Goal: Task Accomplishment & Management: Use online tool/utility

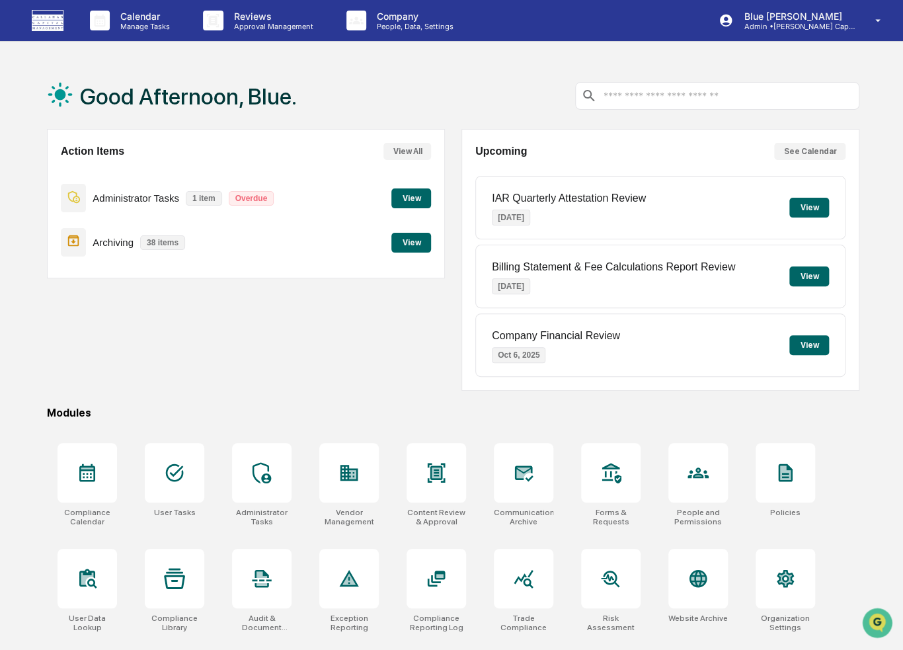
click at [413, 195] on button "View" at bounding box center [411, 198] width 40 height 20
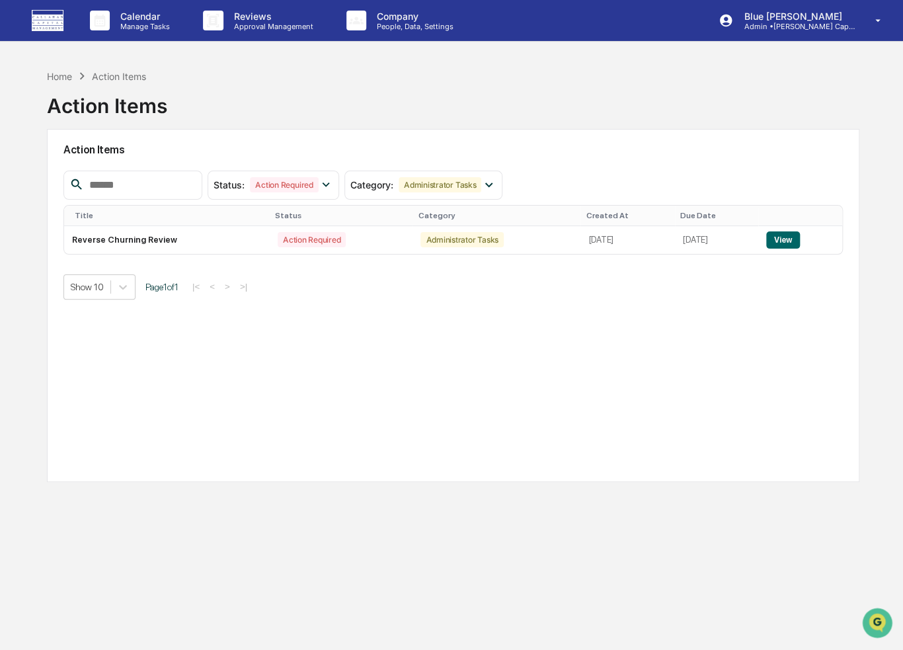
click at [115, 71] on div "Action Items" at bounding box center [119, 76] width 54 height 11
click at [110, 75] on div "Action Items" at bounding box center [119, 76] width 54 height 11
click at [60, 71] on div "Home" at bounding box center [59, 76] width 25 height 11
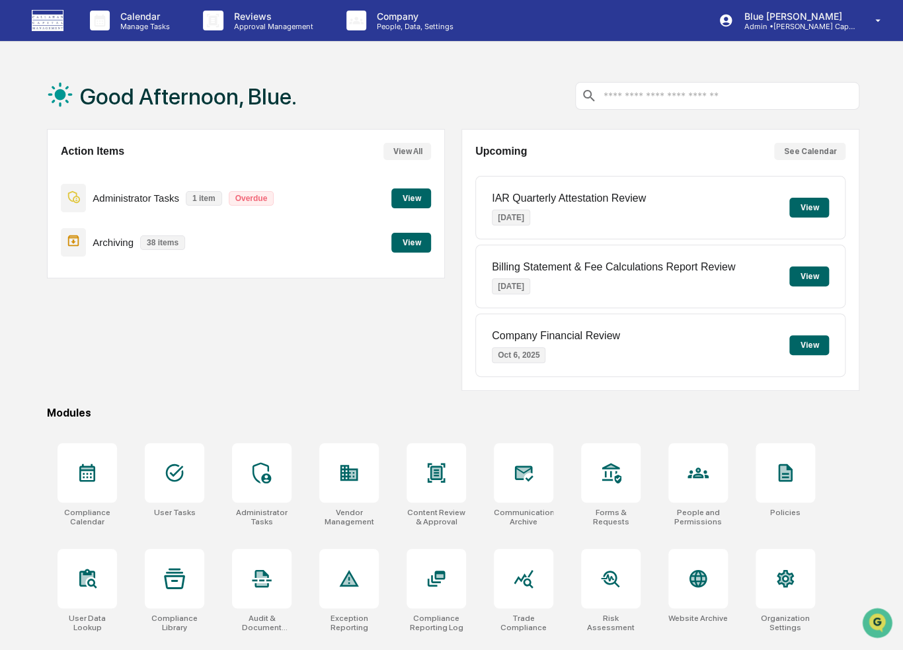
click at [413, 241] on button "View" at bounding box center [411, 243] width 40 height 20
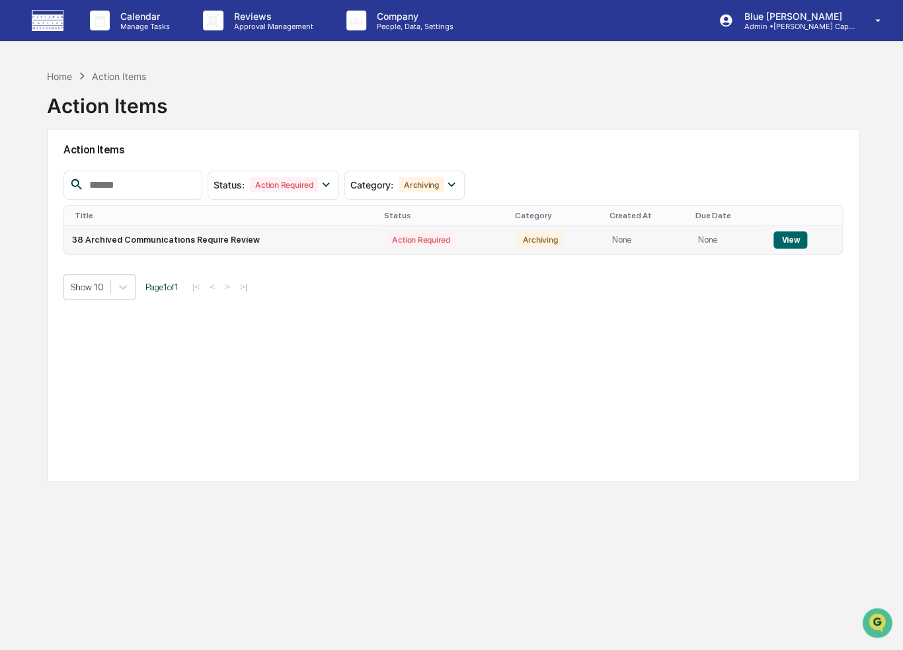
click at [783, 241] on button "View" at bounding box center [791, 239] width 34 height 17
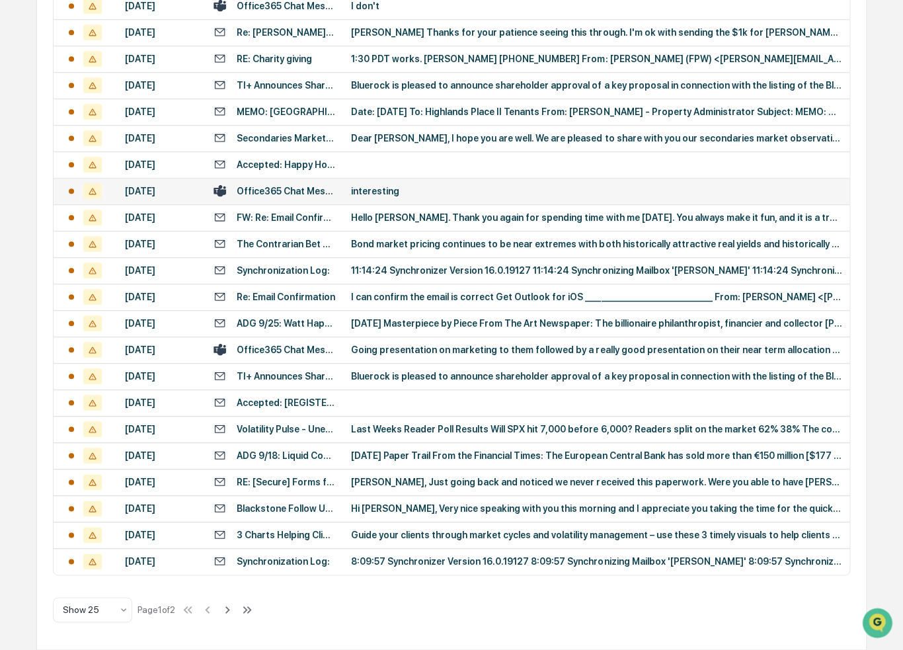
scroll to position [547, 0]
click at [233, 606] on icon at bounding box center [227, 609] width 15 height 15
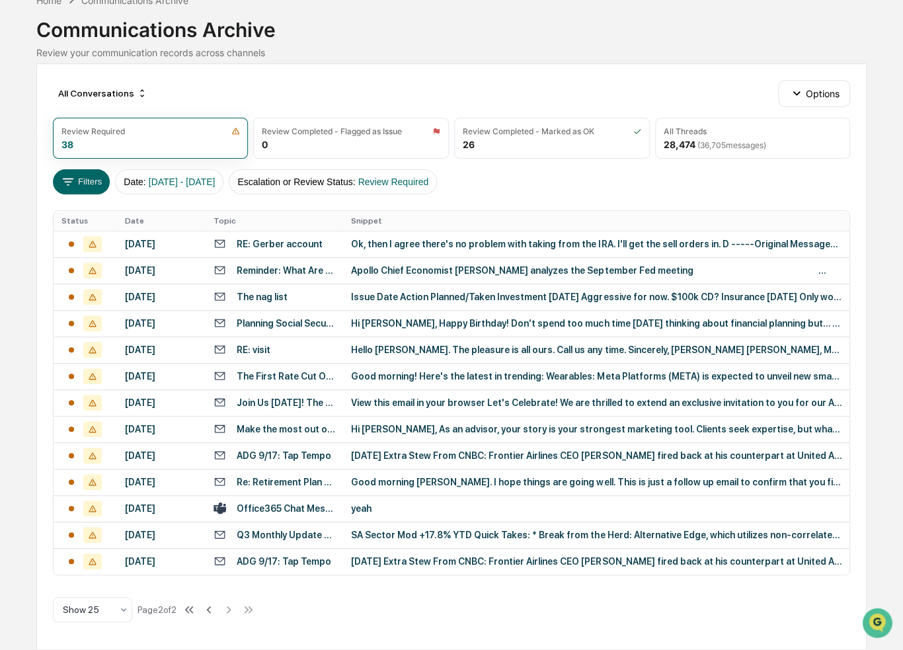
scroll to position [153, 0]
click at [193, 608] on icon at bounding box center [190, 609] width 5 height 7
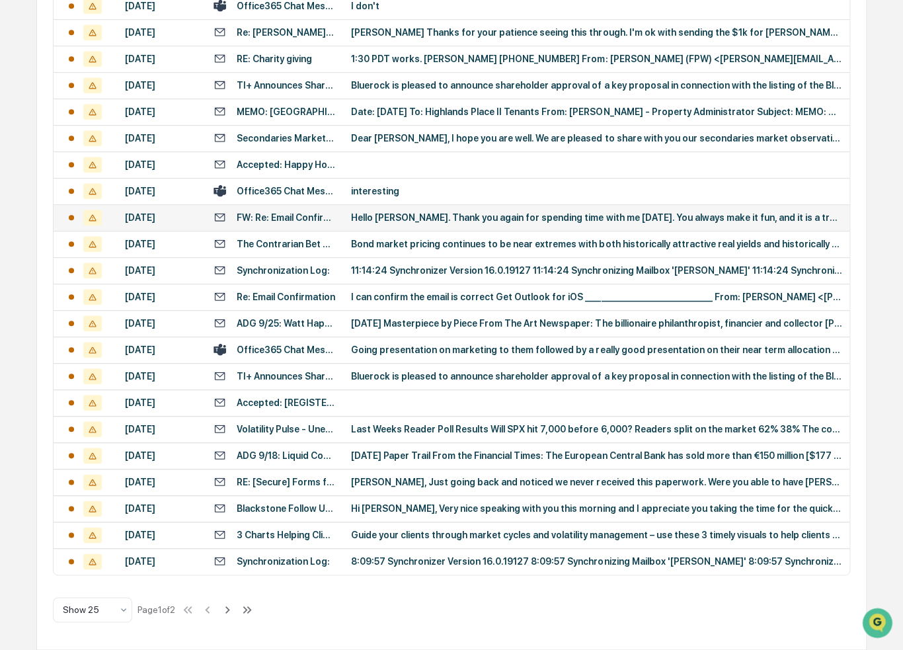
scroll to position [547, 0]
click at [234, 610] on icon at bounding box center [227, 609] width 15 height 15
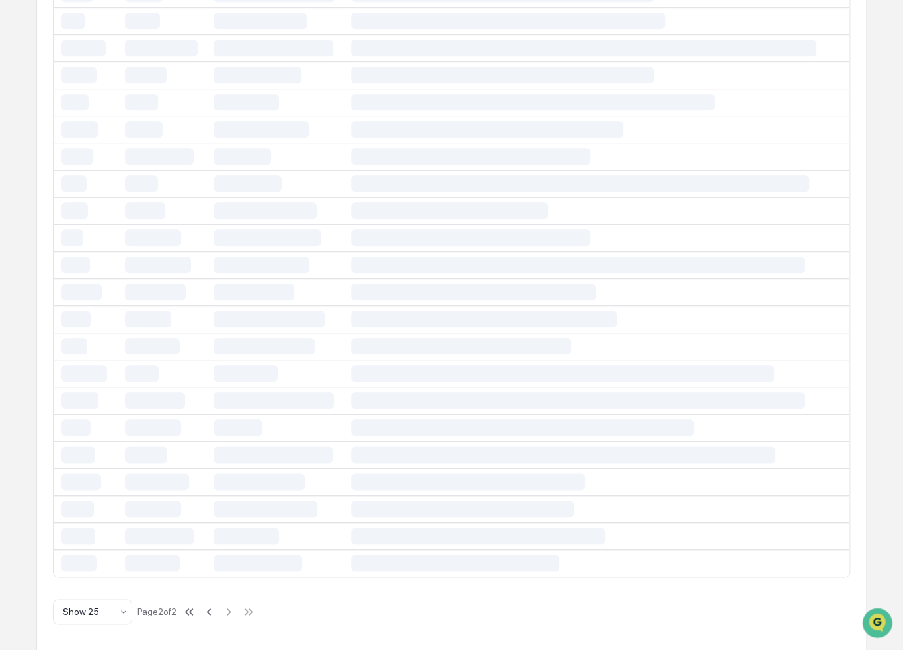
scroll to position [153, 0]
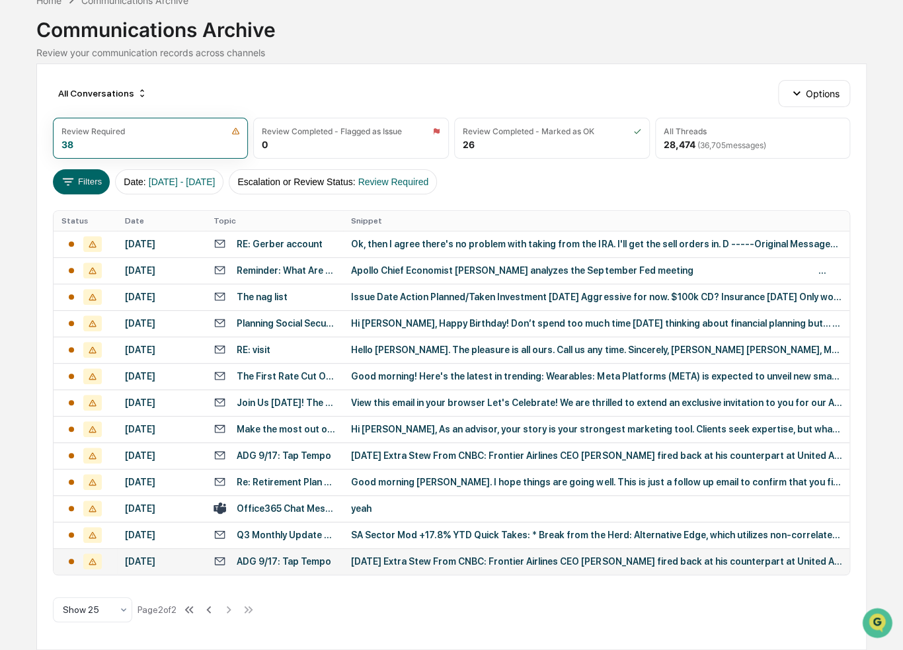
click at [388, 556] on div "[DATE] Extra Stew From CNBC: Frontier Airlines CEO [PERSON_NAME] fired back at …" at bounding box center [596, 561] width 491 height 11
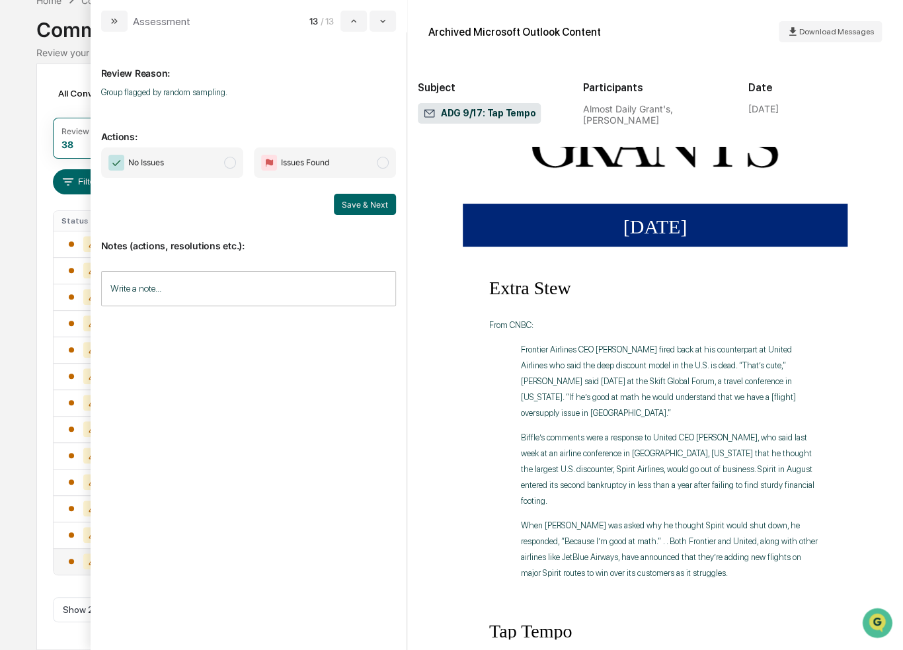
scroll to position [18, 0]
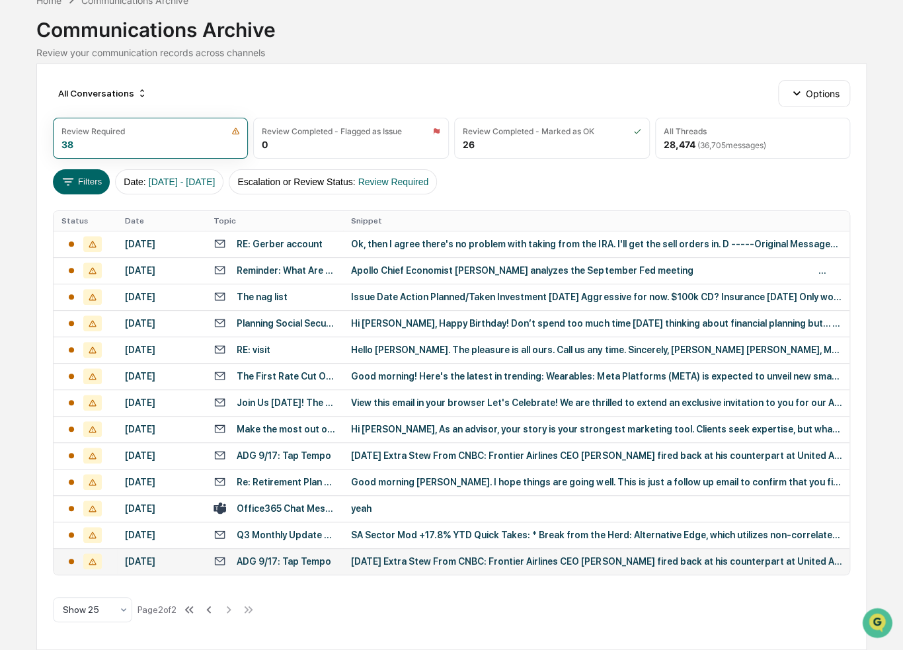
click at [15, 128] on div "Calendar Manage Tasks Reviews Approval Management Company People, Data, Setting…" at bounding box center [451, 288] width 903 height 723
click at [303, 503] on div "Office365 Chat Messages with [PERSON_NAME], [PERSON_NAME] on [DATE]" at bounding box center [286, 508] width 99 height 11
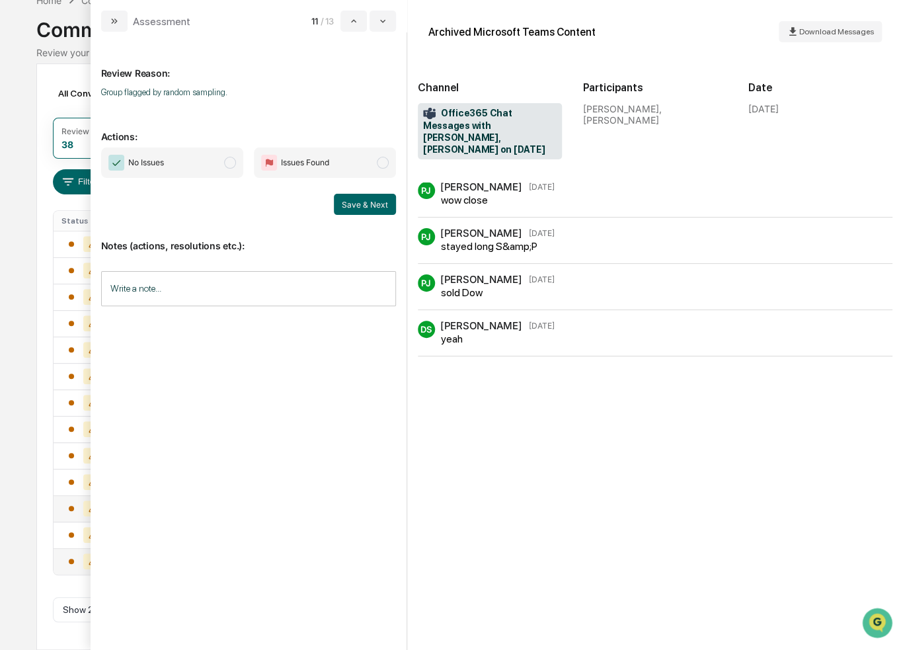
scroll to position [153, 0]
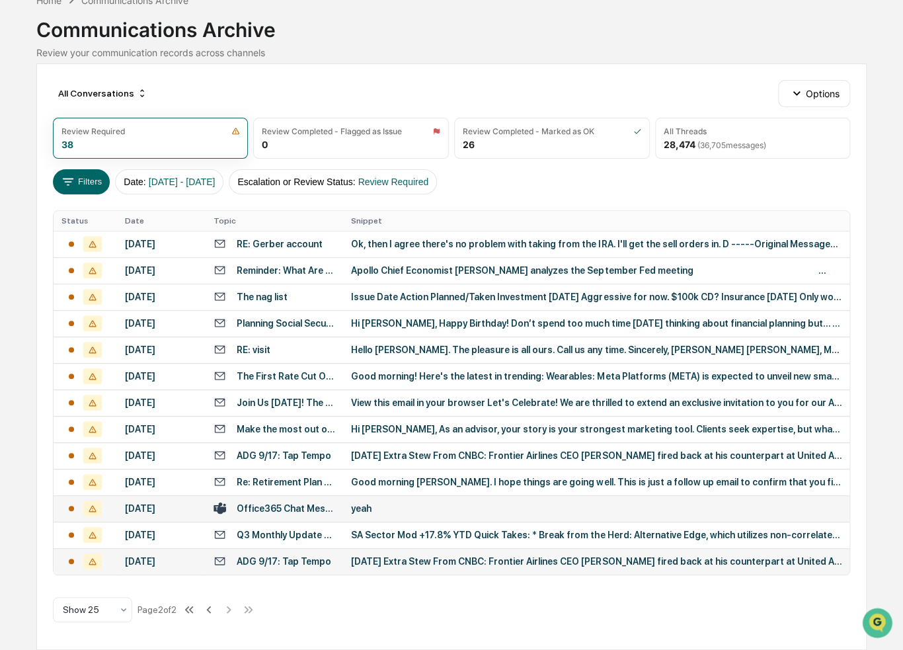
click at [16, 171] on div "Calendar Manage Tasks Reviews Approval Management Company People, Data, Setting…" at bounding box center [451, 288] width 903 height 723
click at [281, 477] on div "Re: Retirement Plan Beneficiary Confirmation" at bounding box center [286, 482] width 99 height 11
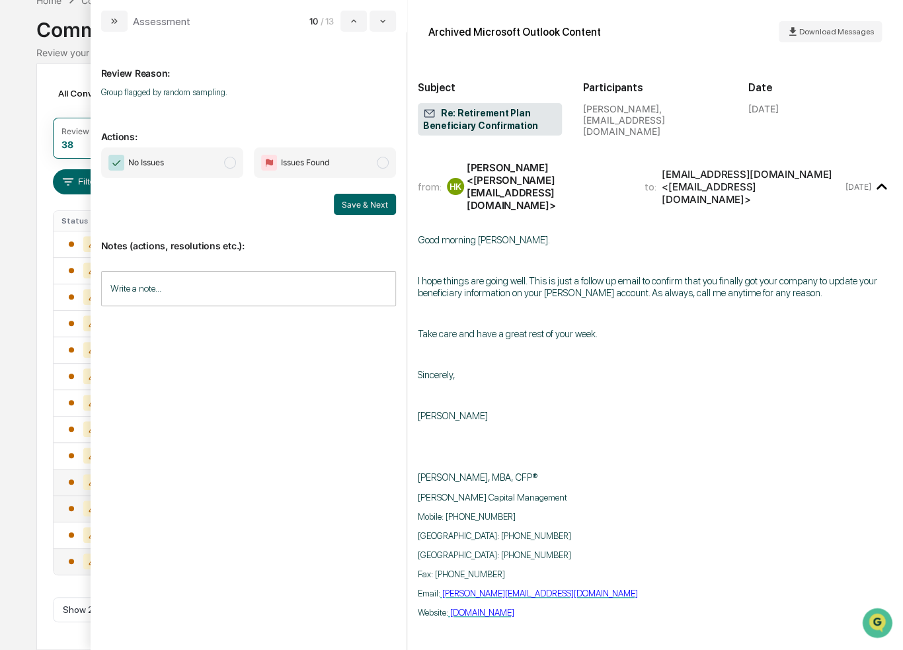
click at [590, 389] on p "modal" at bounding box center [655, 395] width 475 height 12
click at [18, 132] on div "Calendar Manage Tasks Reviews Approval Management Company People, Data, Setting…" at bounding box center [451, 288] width 903 height 723
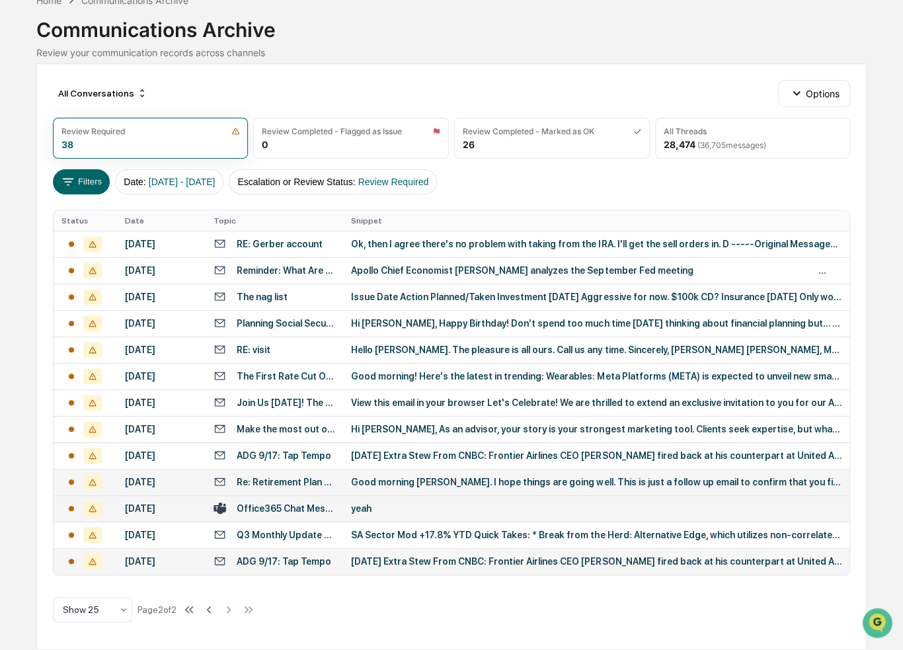
click at [307, 565] on div "ADG 9/17: Tap Tempo" at bounding box center [275, 561] width 122 height 13
click at [20, 196] on div "Calendar Manage Tasks Reviews Approval Management Company People, Data, Setting…" at bounding box center [451, 288] width 903 height 723
click at [262, 530] on div "Q3 Monthly Update - Quick Takes" at bounding box center [286, 535] width 99 height 11
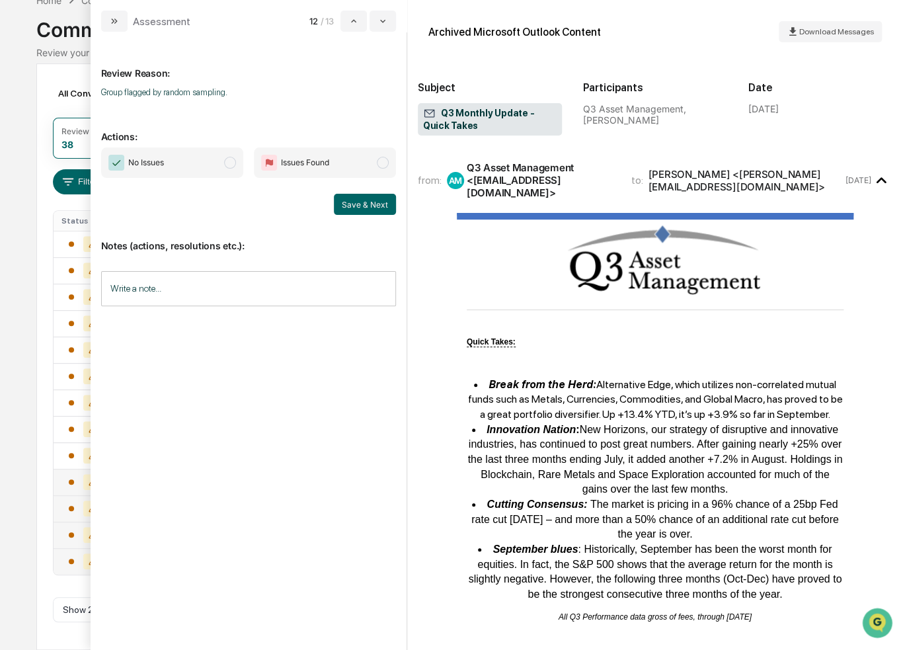
click at [16, 237] on div "Calendar Manage Tasks Reviews Approval Management Company People, Data, Setting…" at bounding box center [451, 288] width 903 height 723
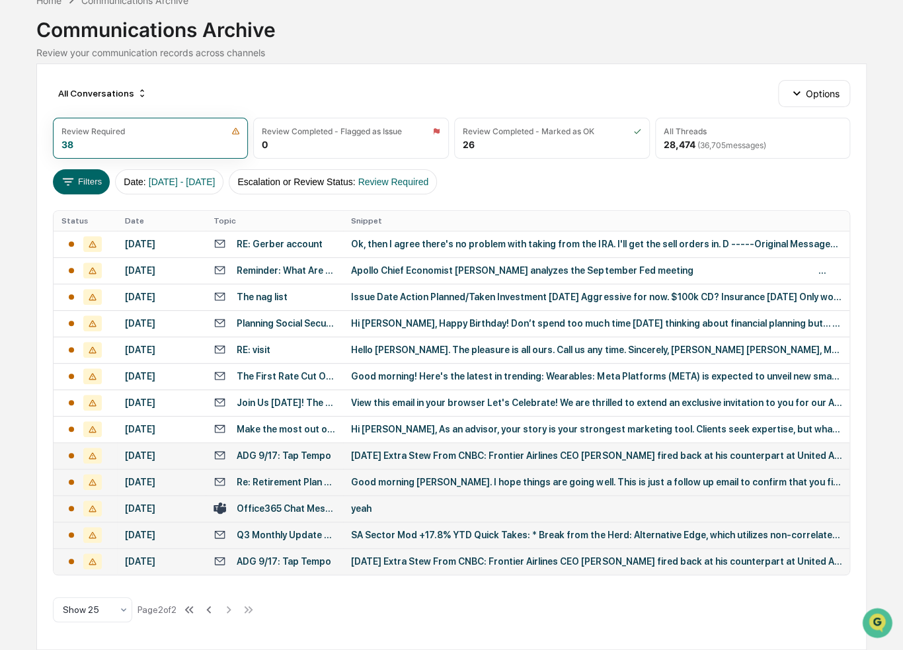
click at [284, 450] on div "ADG 9/17: Tap Tempo" at bounding box center [284, 455] width 95 height 11
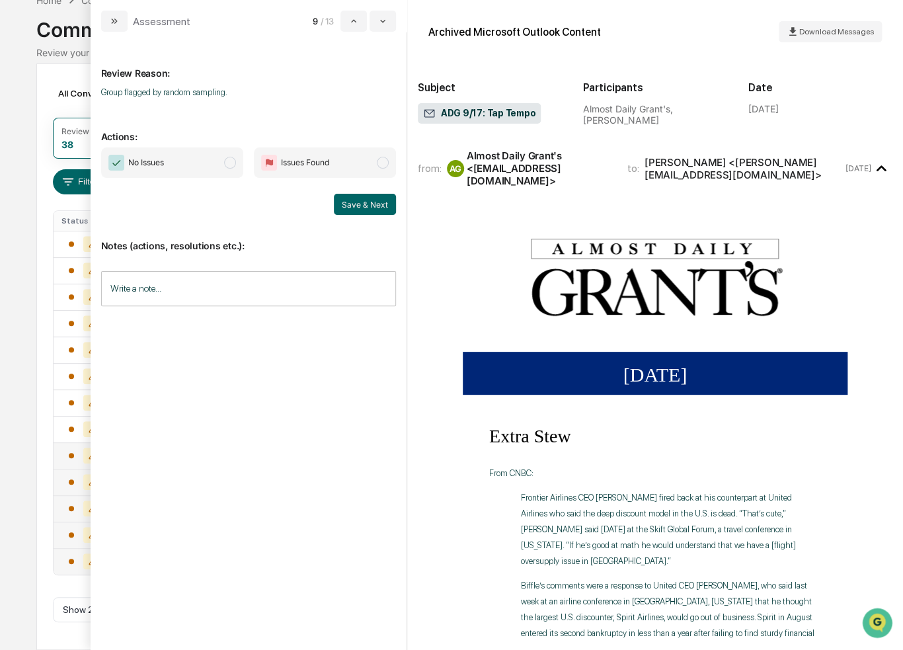
click at [12, 171] on div "Calendar Manage Tasks Reviews Approval Management Company People, Data, Setting…" at bounding box center [451, 288] width 903 height 723
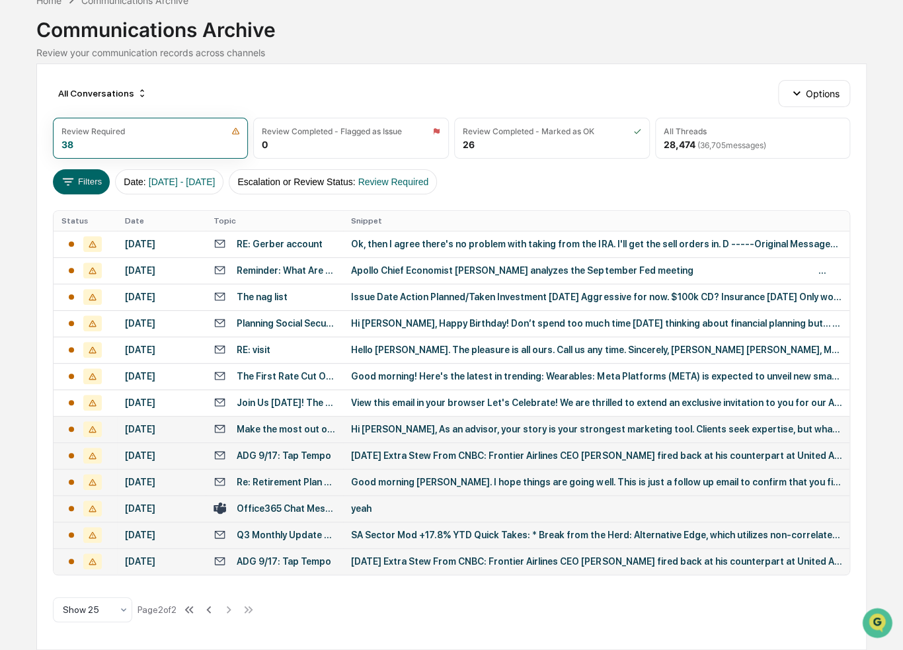
click at [294, 424] on div "Make the most out of your “why moments”" at bounding box center [286, 429] width 99 height 11
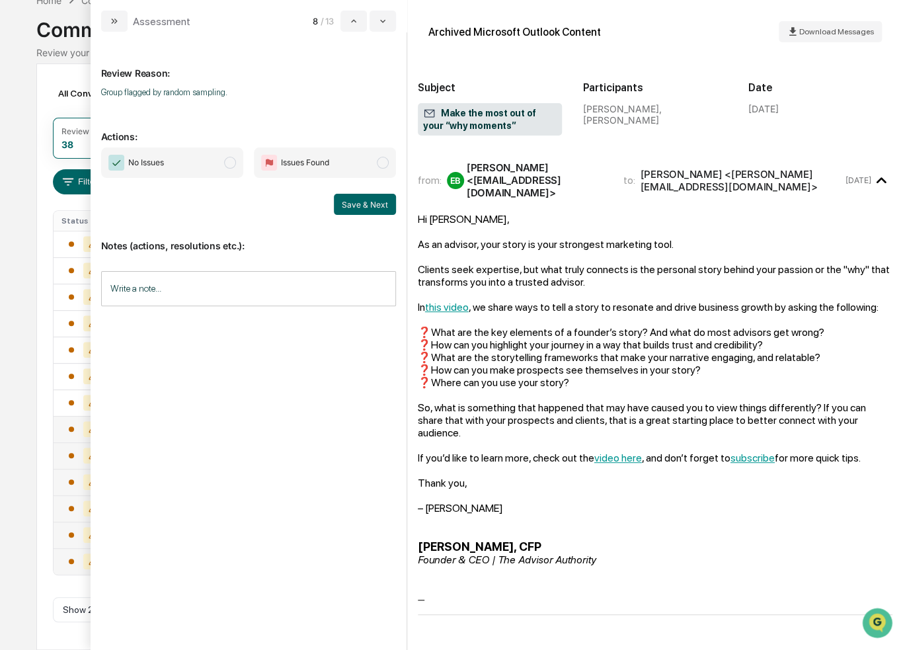
click at [15, 387] on div "Calendar Manage Tasks Reviews Approval Management Company People, Data, Setting…" at bounding box center [451, 288] width 903 height 723
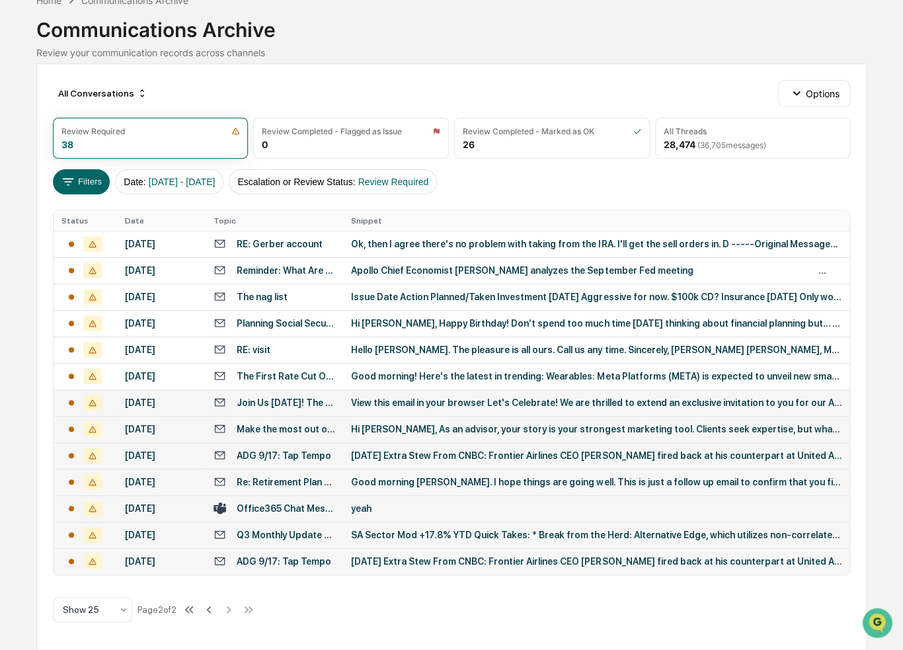
click at [278, 397] on div "Join Us [DATE]! The [PERSON_NAME] & [PERSON_NAME] Group Client Appreciation Par…" at bounding box center [286, 402] width 99 height 11
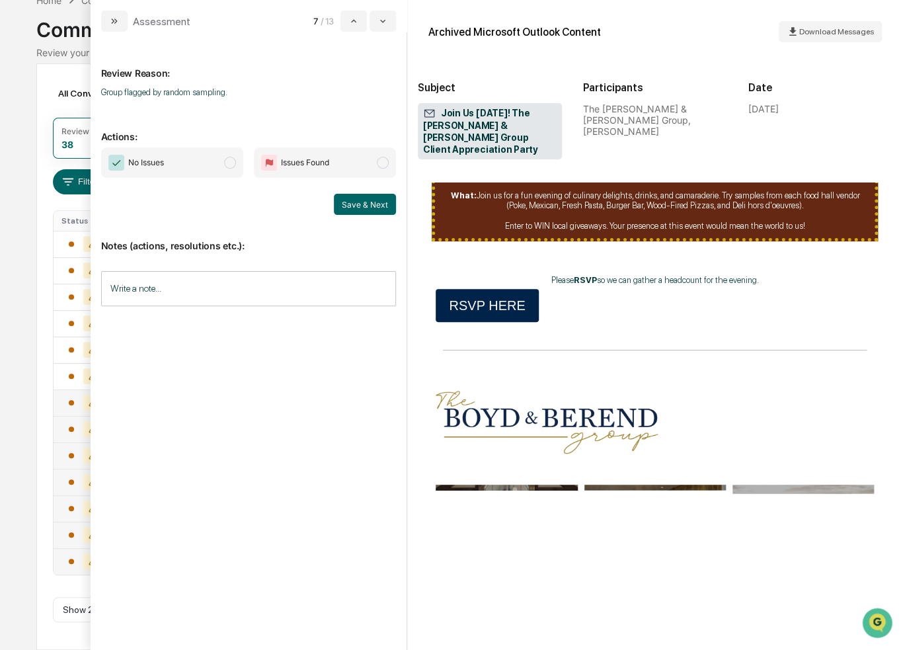
scroll to position [727, 0]
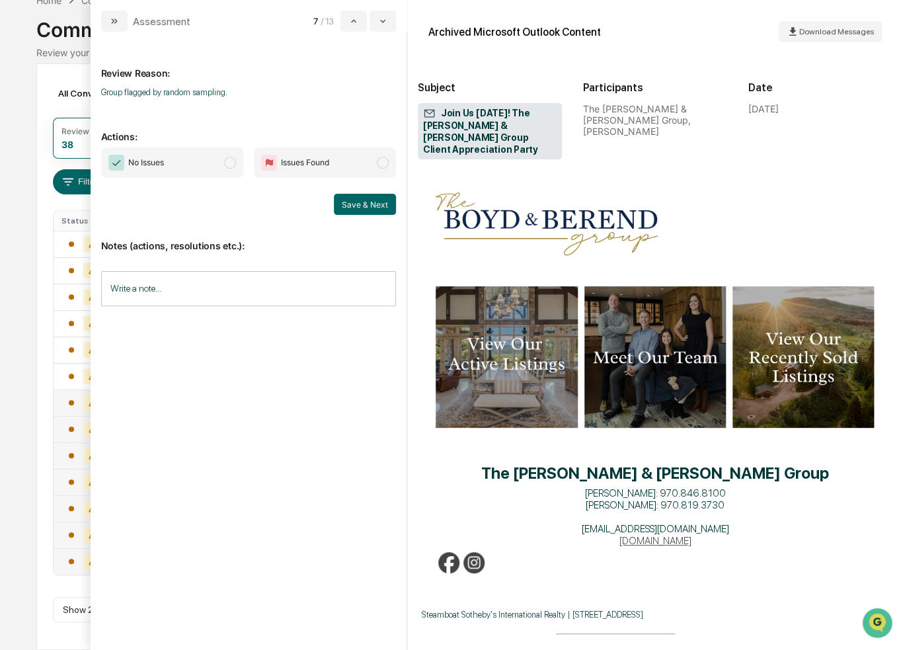
click at [13, 359] on div "Calendar Manage Tasks Reviews Approval Management Company People, Data, Setting…" at bounding box center [451, 288] width 903 height 723
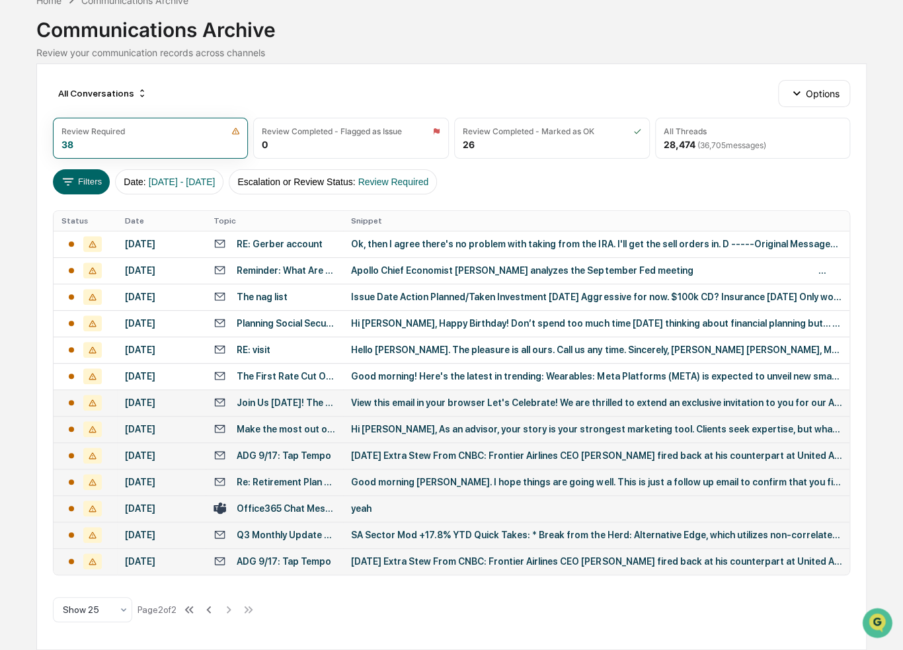
click at [273, 397] on div "Join Us [DATE]! The [PERSON_NAME] & [PERSON_NAME] Group Client Appreciation Par…" at bounding box center [286, 402] width 99 height 11
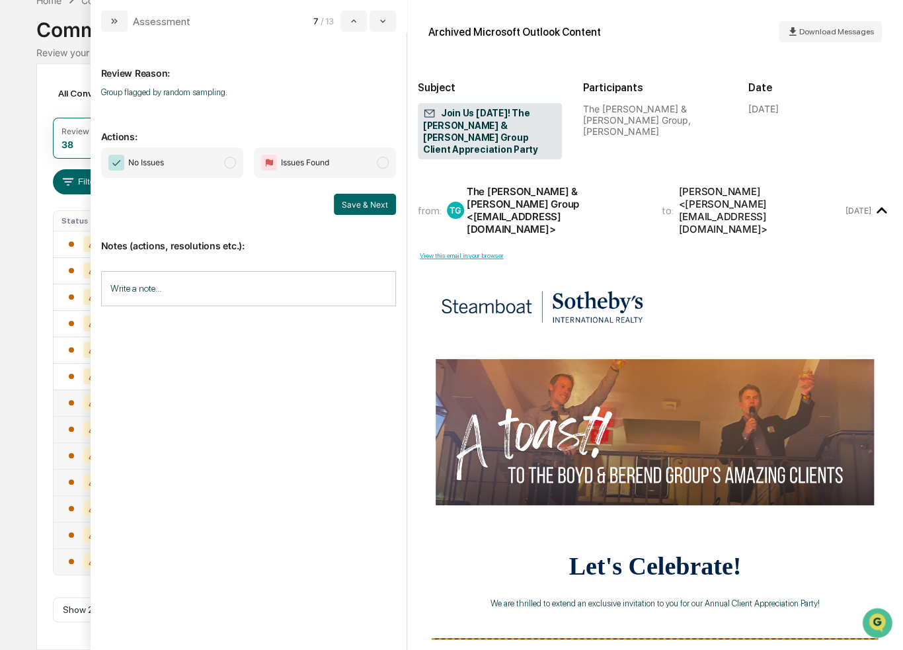
click at [24, 326] on div "Calendar Manage Tasks Reviews Approval Management Company People, Data, Setting…" at bounding box center [451, 288] width 903 height 723
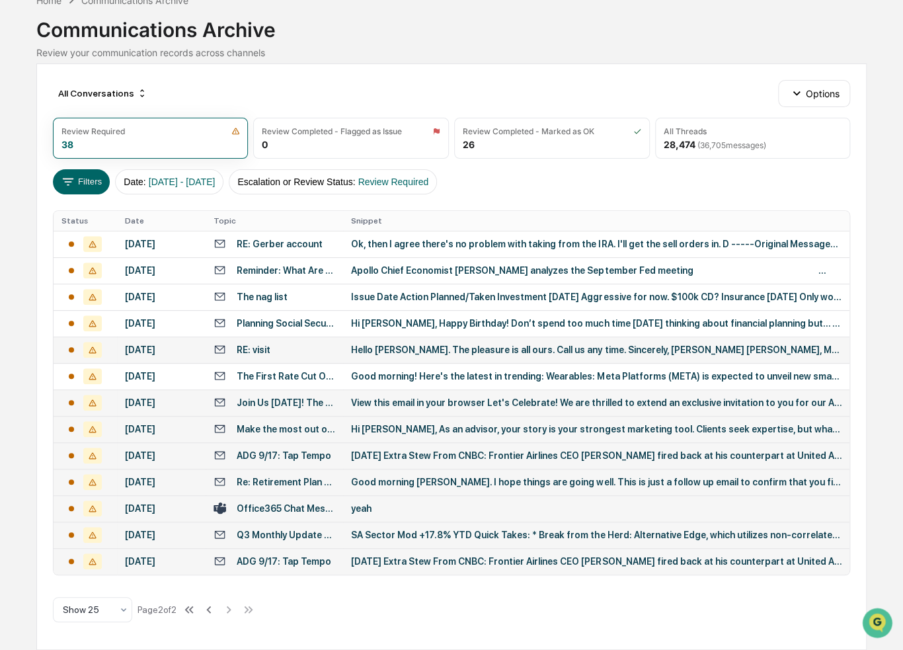
click at [283, 343] on div "RE: visit" at bounding box center [275, 349] width 122 height 13
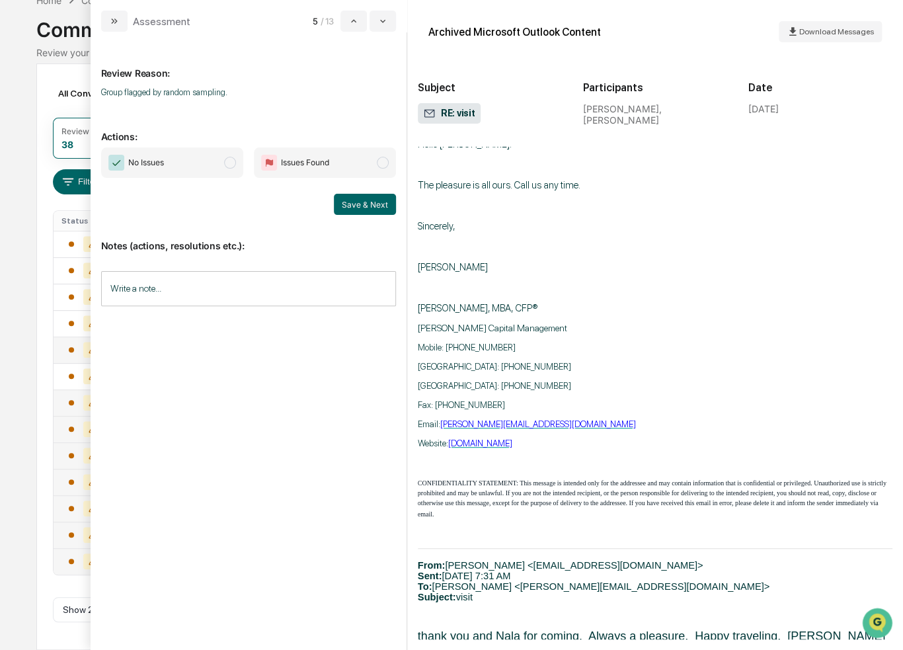
scroll to position [140, 0]
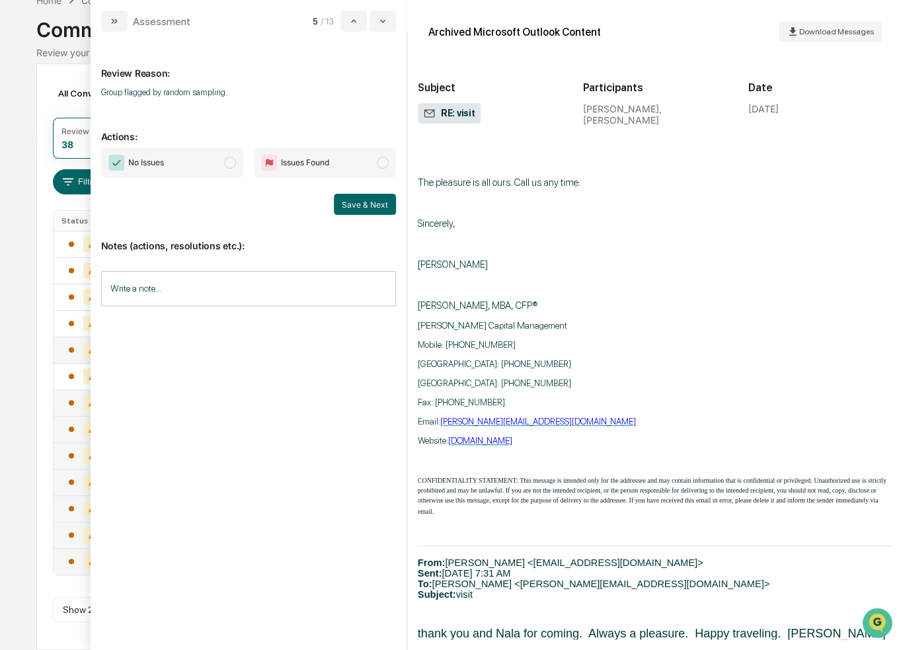
click at [11, 399] on div "Calendar Manage Tasks Reviews Approval Management Company People, Data, Setting…" at bounding box center [451, 288] width 903 height 723
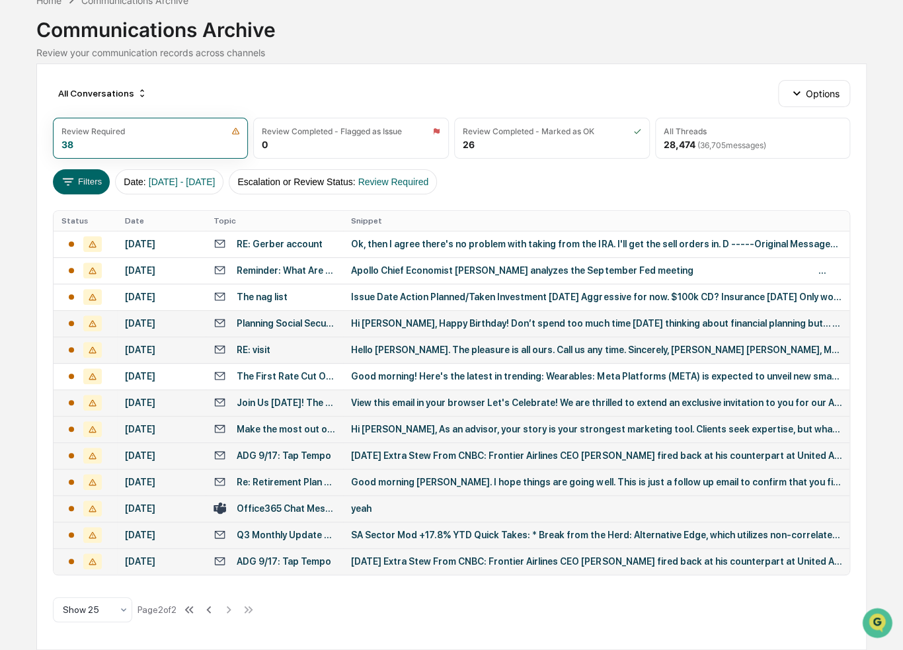
click at [312, 318] on div "Planning Social Security" at bounding box center [286, 323] width 99 height 11
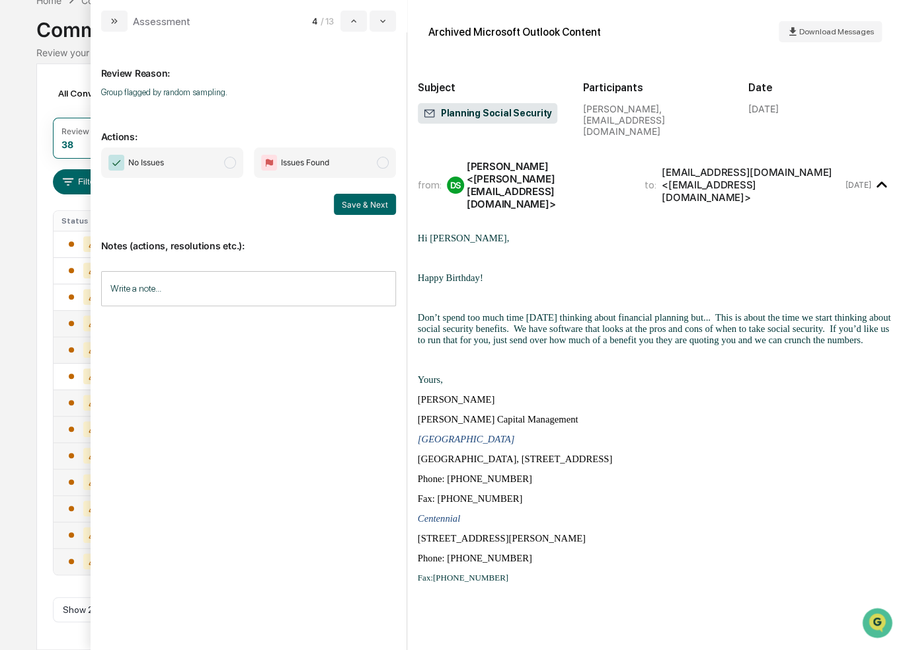
click at [645, 394] on p "[PERSON_NAME]" at bounding box center [655, 399] width 475 height 11
click at [15, 195] on div "Calendar Manage Tasks Reviews Approval Management Company People, Data, Setting…" at bounding box center [451, 288] width 903 height 723
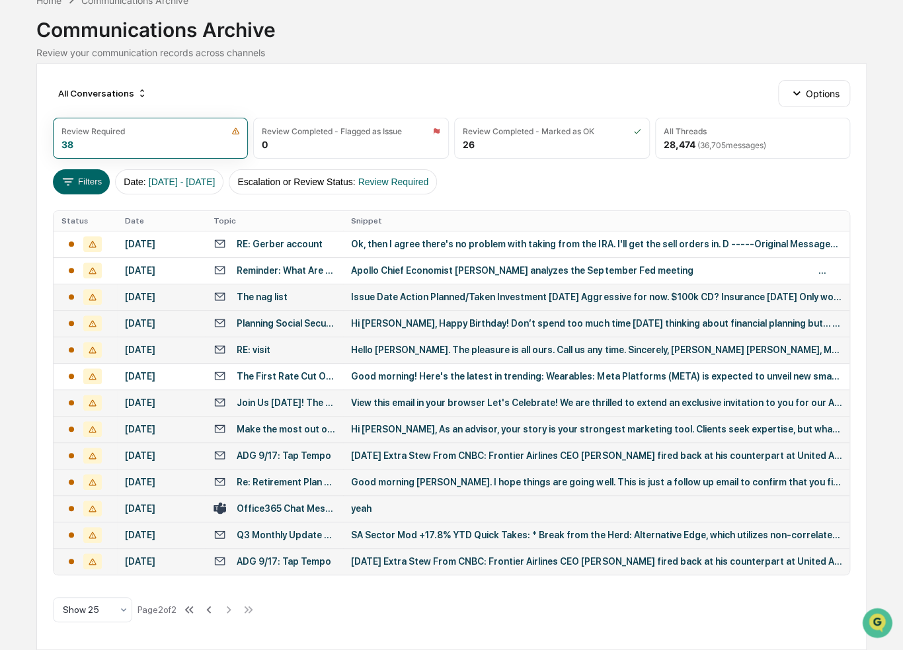
click at [292, 290] on div "The nag list" at bounding box center [275, 296] width 122 height 13
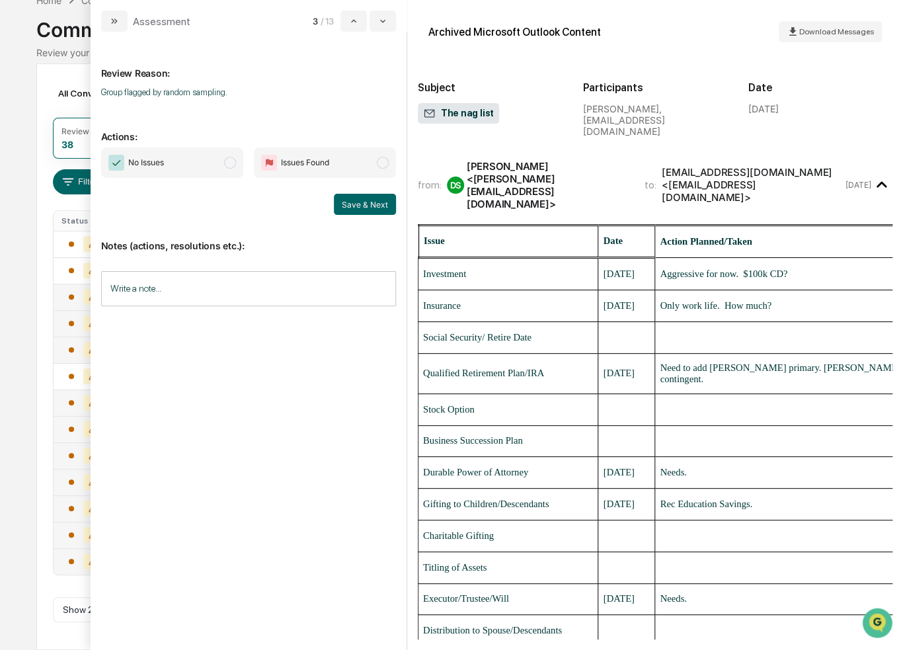
click at [209, 434] on div "Review Reason: Group flagged by random sampling. Actions: No Issues Issues Foun…" at bounding box center [248, 334] width 295 height 585
click at [12, 46] on div "Calendar Manage Tasks Reviews Approval Management Company People, Data, Setting…" at bounding box center [451, 288] width 903 height 723
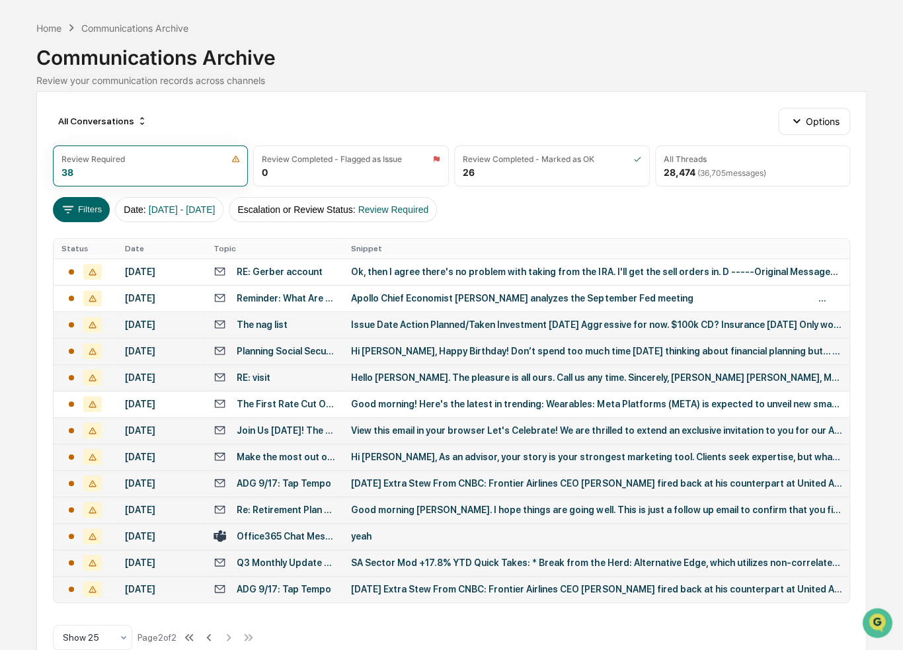
scroll to position [21, 0]
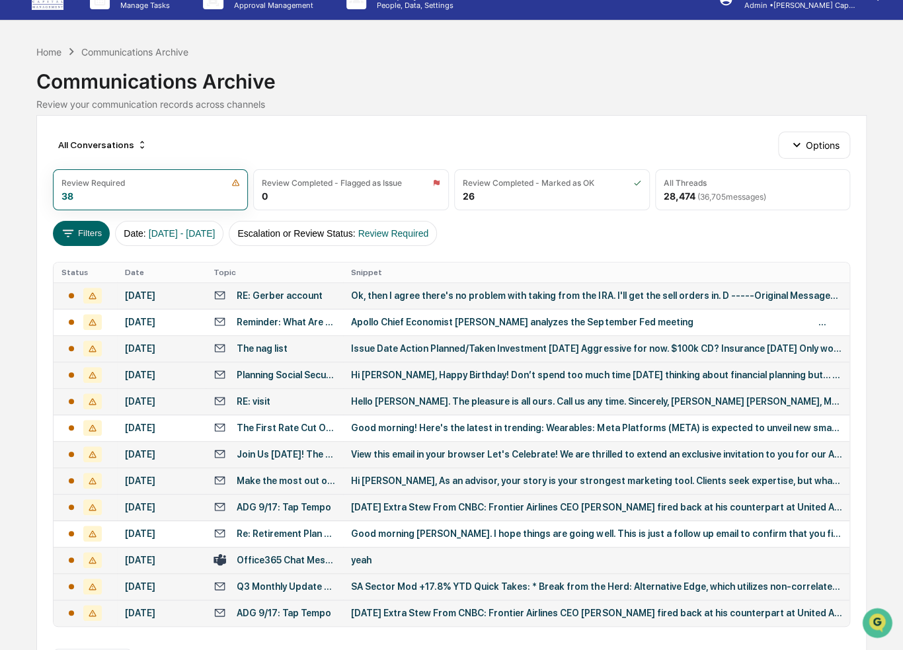
click at [388, 295] on div "Ok, then I agree there's no problem with taking from the IRA. I'll get the sell…" at bounding box center [596, 295] width 491 height 11
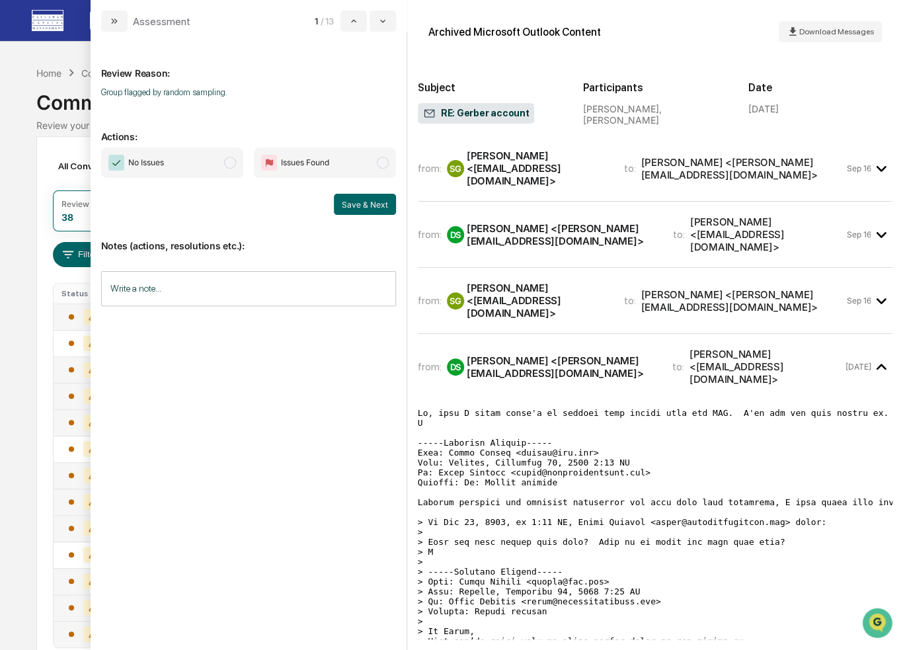
click at [19, 368] on div "Calendar Manage Tasks Reviews Approval Management Company People, Data, Setting…" at bounding box center [451, 361] width 903 height 723
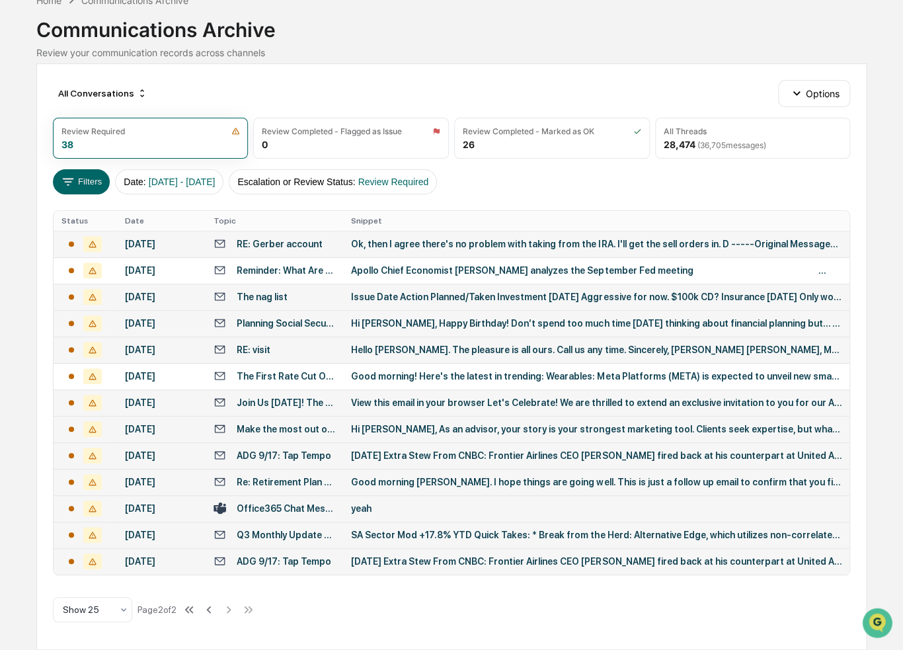
scroll to position [153, 0]
click at [211, 608] on icon at bounding box center [208, 609] width 5 height 7
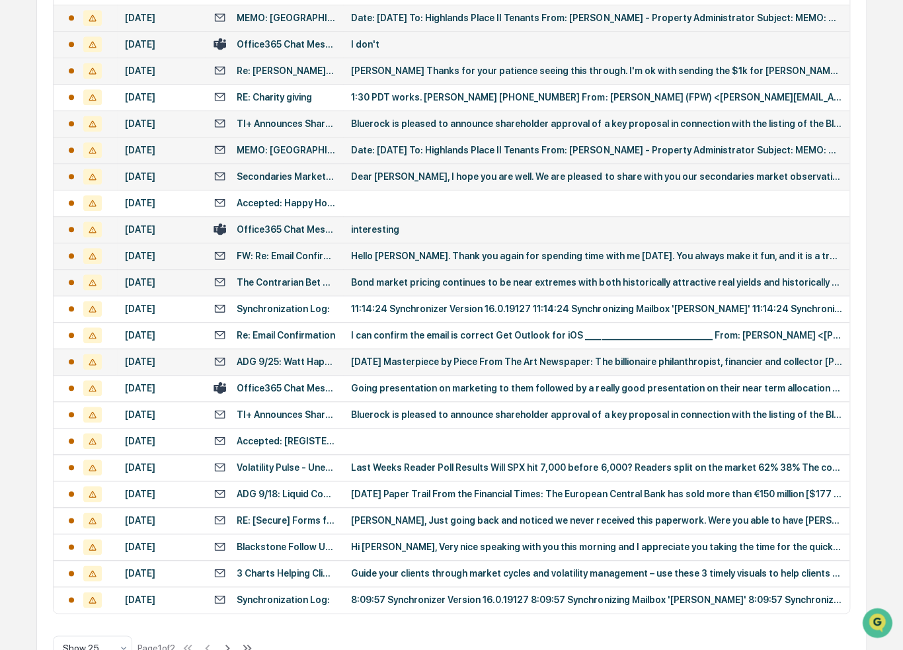
scroll to position [547, 0]
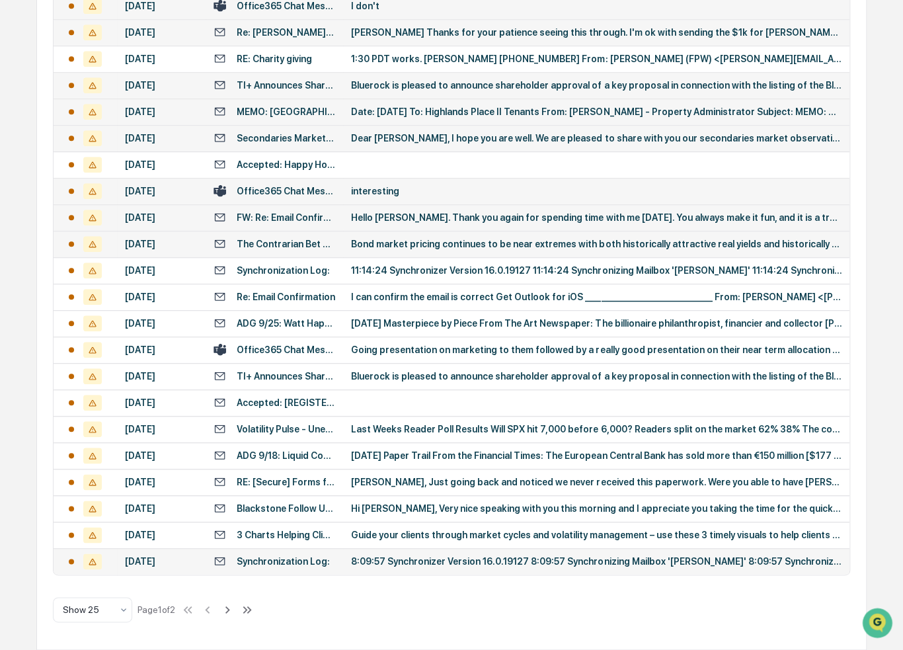
click at [278, 559] on div "Synchronization Log:" at bounding box center [283, 561] width 93 height 11
click at [20, 140] on div "Calendar Manage Tasks Reviews Approval Management Company People, Data, Setting…" at bounding box center [451, 130] width 903 height 1040
click at [281, 530] on div "3 Charts Helping Clients Stay Invested Through Volatility" at bounding box center [286, 535] width 99 height 11
click at [13, 381] on div "Calendar Manage Tasks Reviews Approval Management Company People, Data, Setting…" at bounding box center [451, 130] width 903 height 1040
click at [417, 477] on div "[PERSON_NAME], Just going back and noticed we never received this paperwork. We…" at bounding box center [596, 482] width 491 height 11
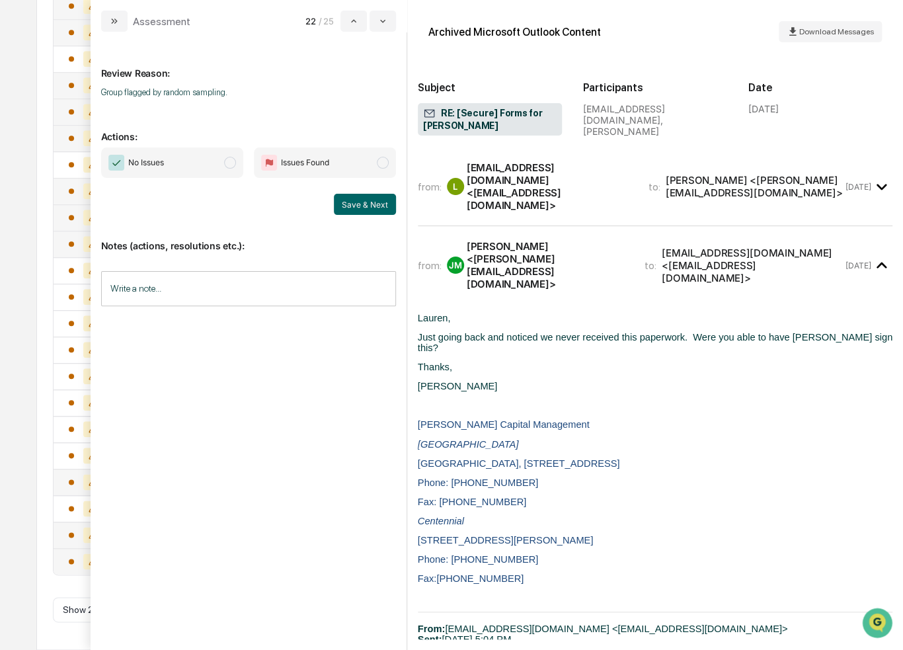
click at [17, 391] on div "Calendar Manage Tasks Reviews Approval Management Company People, Data, Setting…" at bounding box center [451, 130] width 903 height 1040
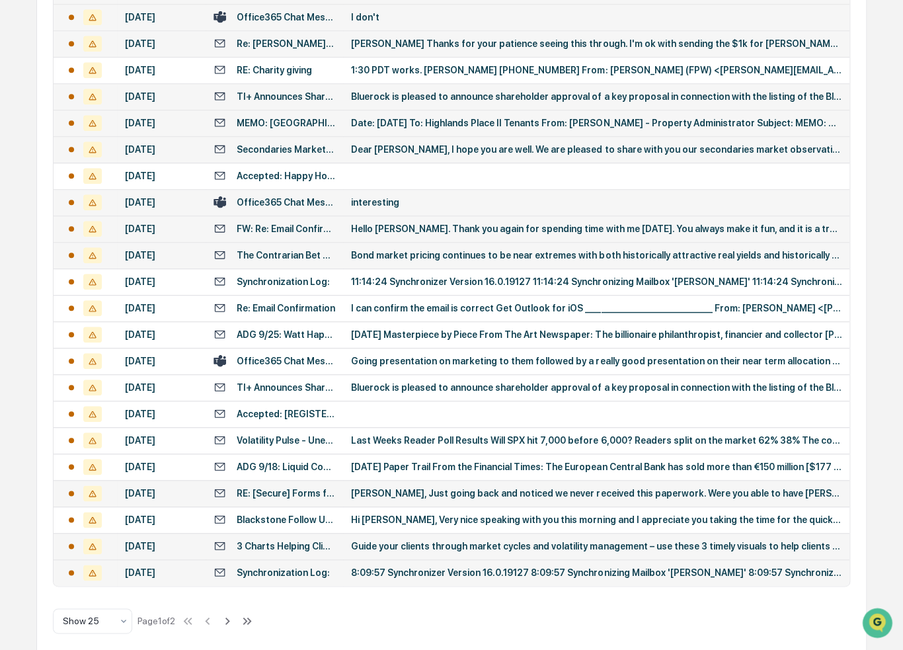
scroll to position [405, 0]
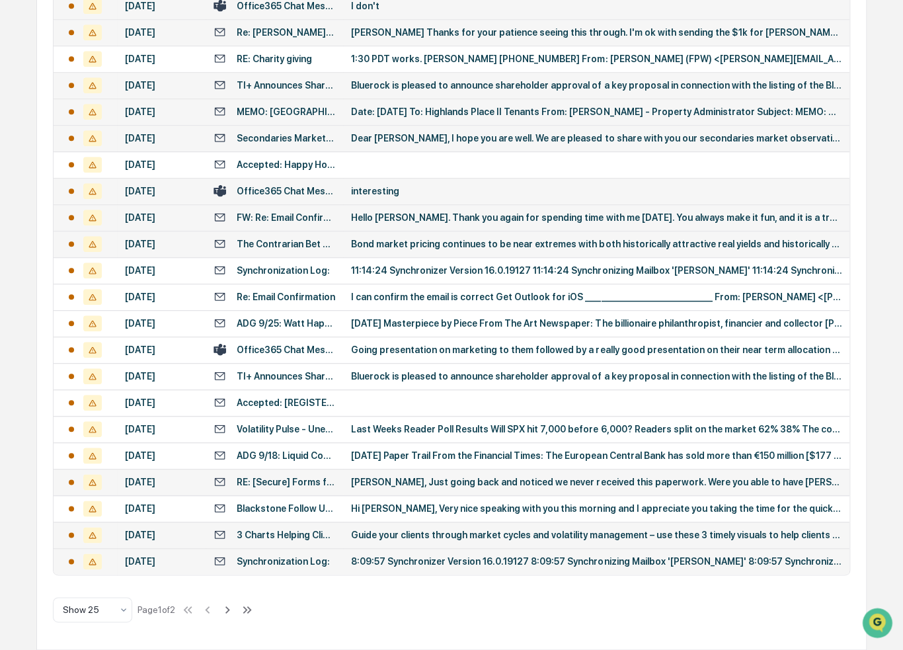
click at [391, 38] on div "[PERSON_NAME] Thanks for your patience seeing this through. I'm ok with sending…" at bounding box center [596, 32] width 491 height 11
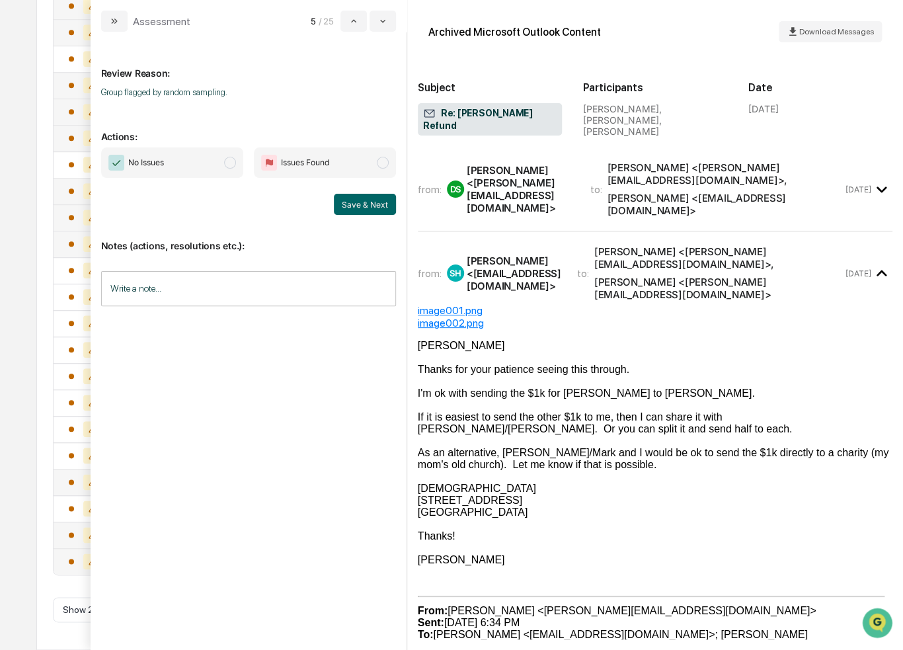
click at [22, 189] on div "Calendar Manage Tasks Reviews Approval Management Company People, Data, Setting…" at bounding box center [451, 130] width 903 height 1040
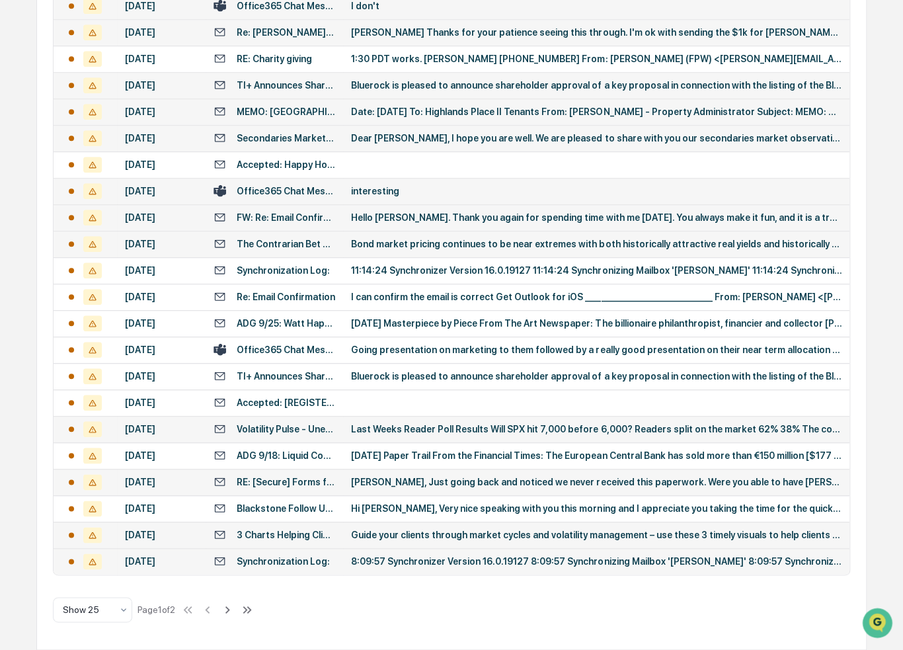
scroll to position [471, 0]
click at [413, 487] on div "[PERSON_NAME], Just going back and noticed we never received this paperwork. We…" at bounding box center [596, 482] width 491 height 11
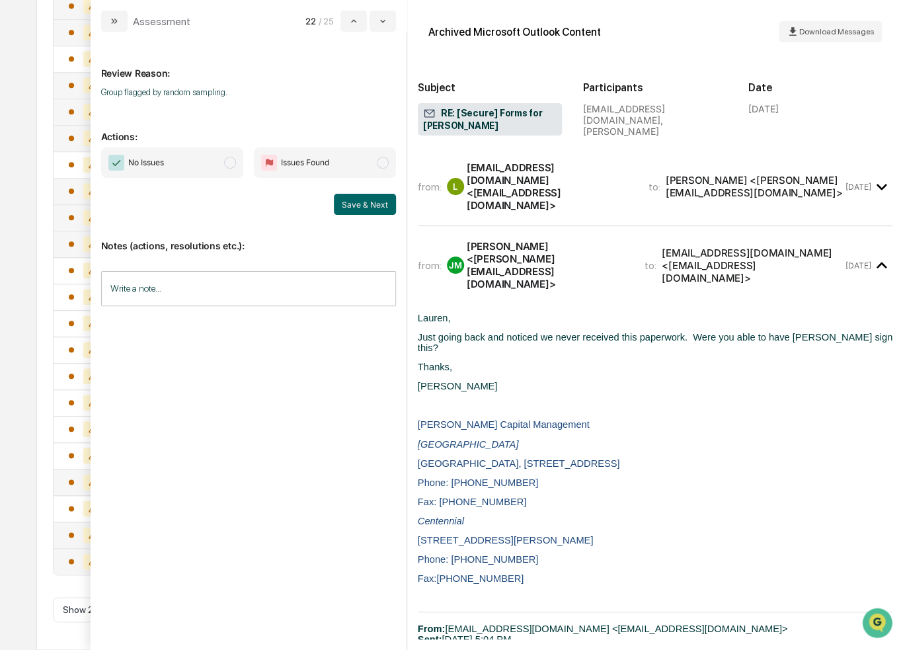
click at [11, 340] on div "Calendar Manage Tasks Reviews Approval Management Company People, Data, Setting…" at bounding box center [451, 130] width 903 height 1040
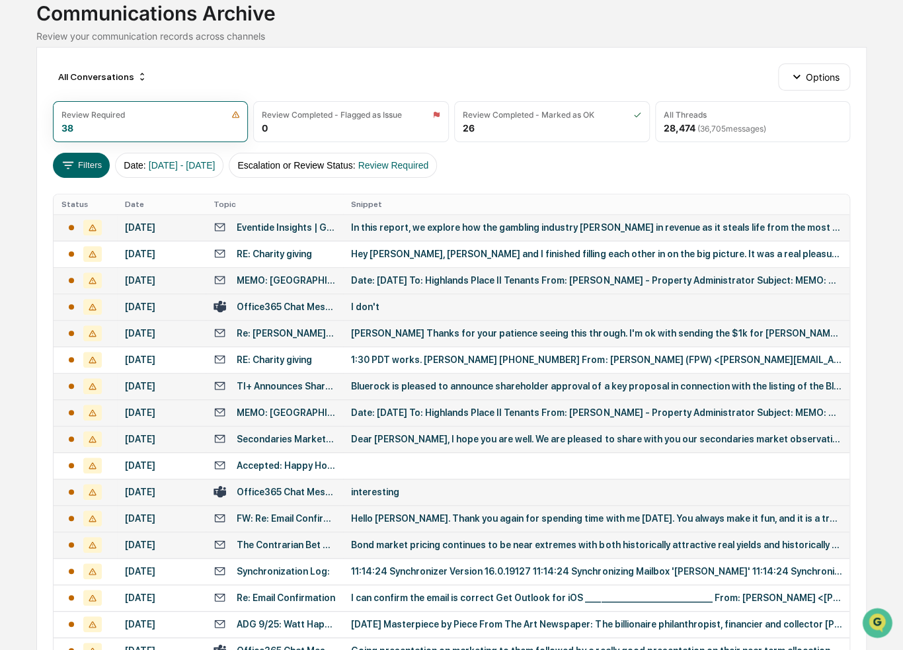
scroll to position [74, 0]
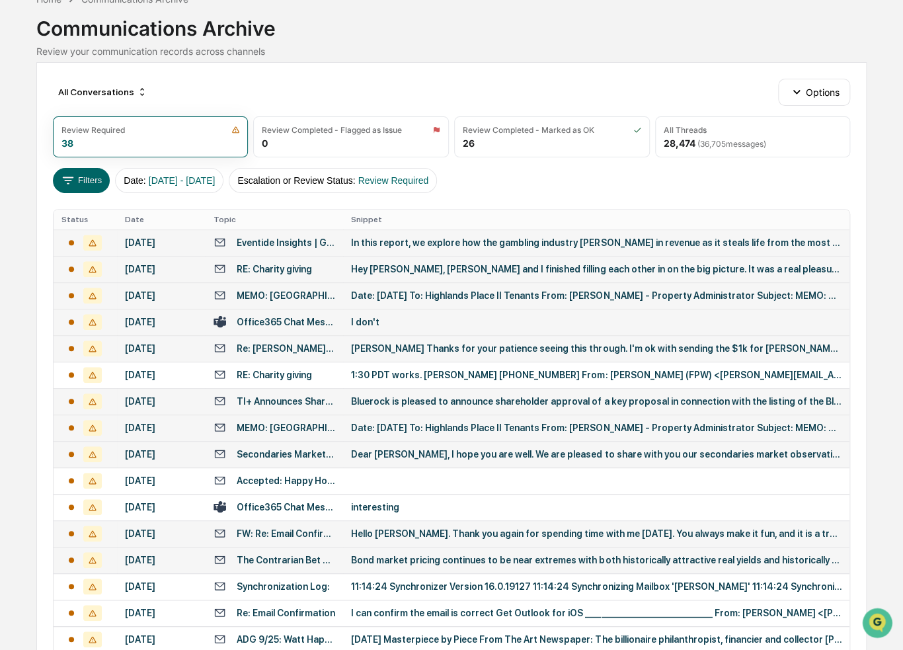
click at [434, 274] on div "Hey [PERSON_NAME], [PERSON_NAME] and I finished filling each other in on the bi…" at bounding box center [596, 269] width 491 height 11
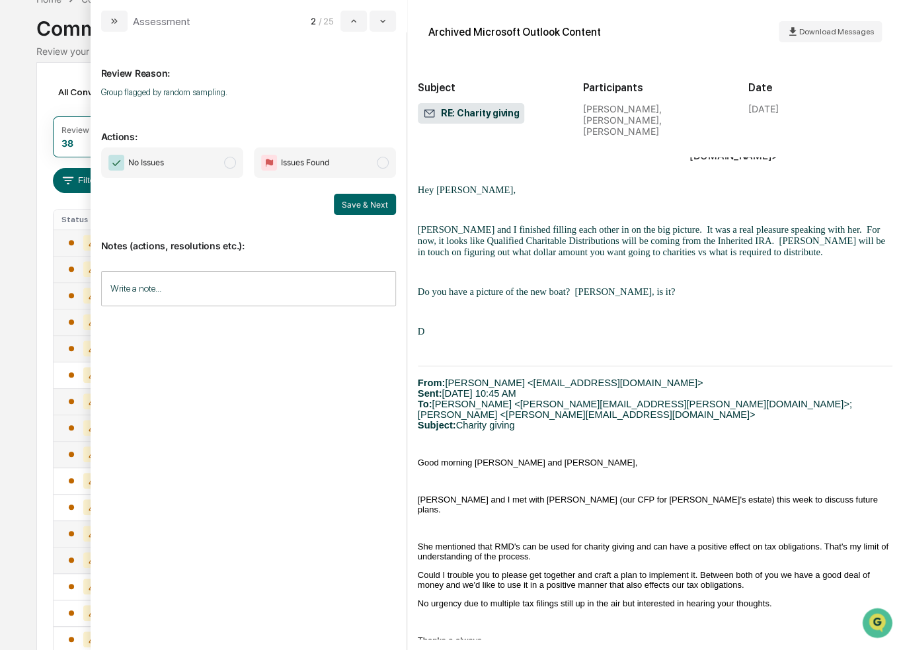
scroll to position [260, 0]
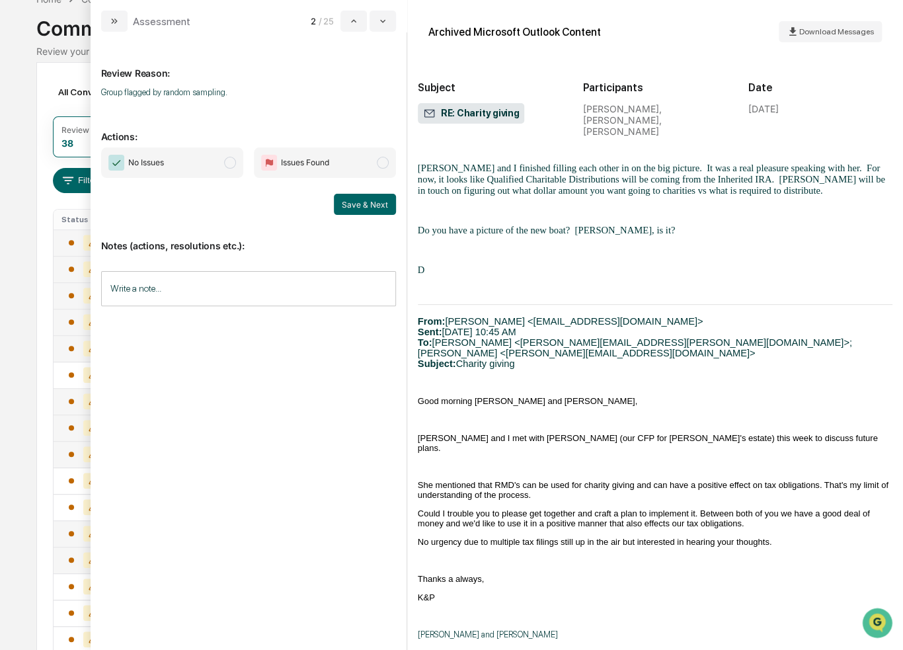
click at [23, 428] on div "Calendar Manage Tasks Reviews Approval Management Company People, Data, Setting…" at bounding box center [451, 446] width 903 height 1040
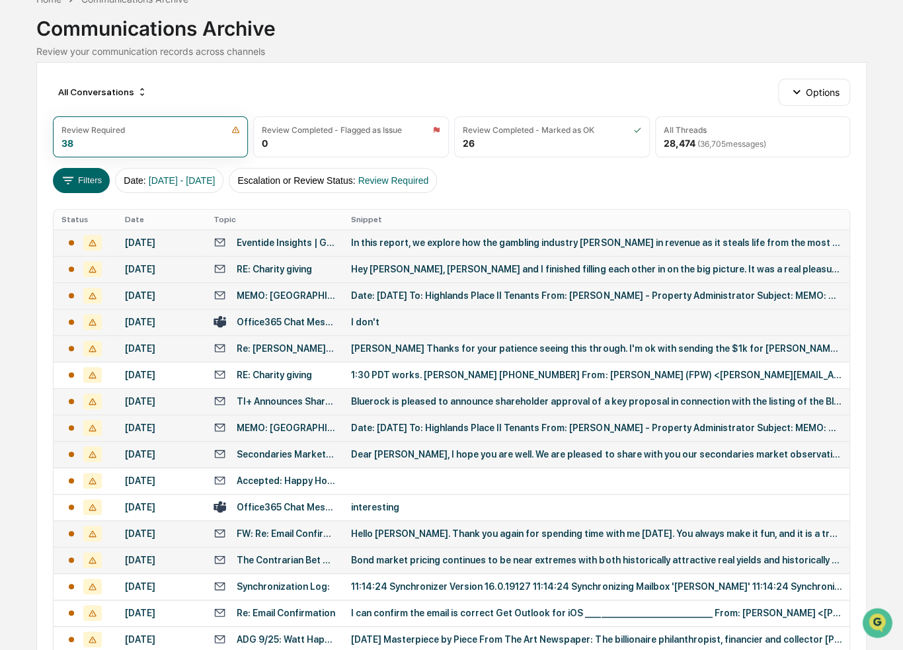
click at [510, 460] on div "Dear [PERSON_NAME], I hope you are well. We are pleased to share with you our s…" at bounding box center [596, 454] width 491 height 11
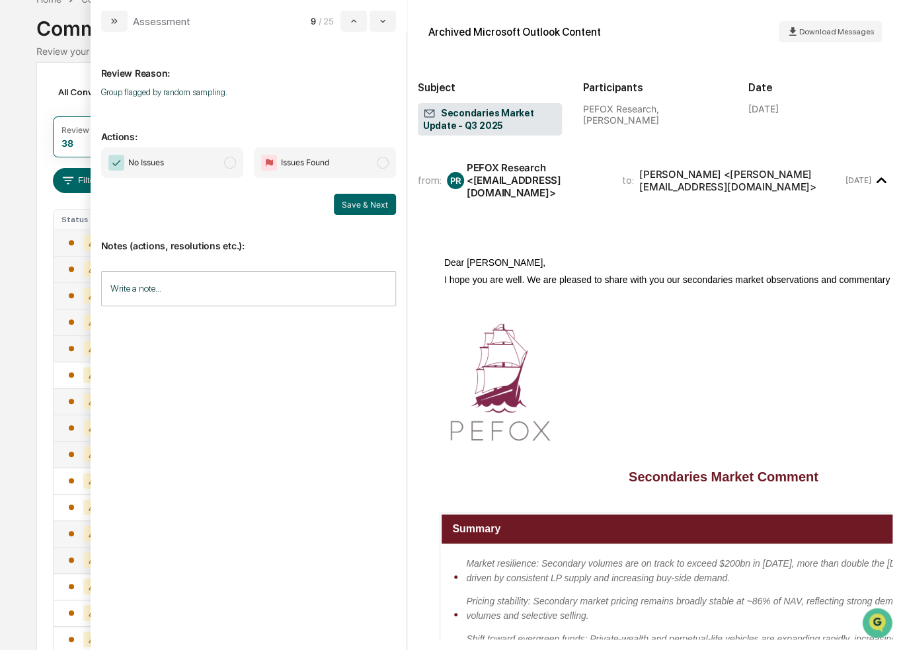
click at [20, 440] on div "Calendar Manage Tasks Reviews Approval Management Company People, Data, Setting…" at bounding box center [451, 446] width 903 height 1040
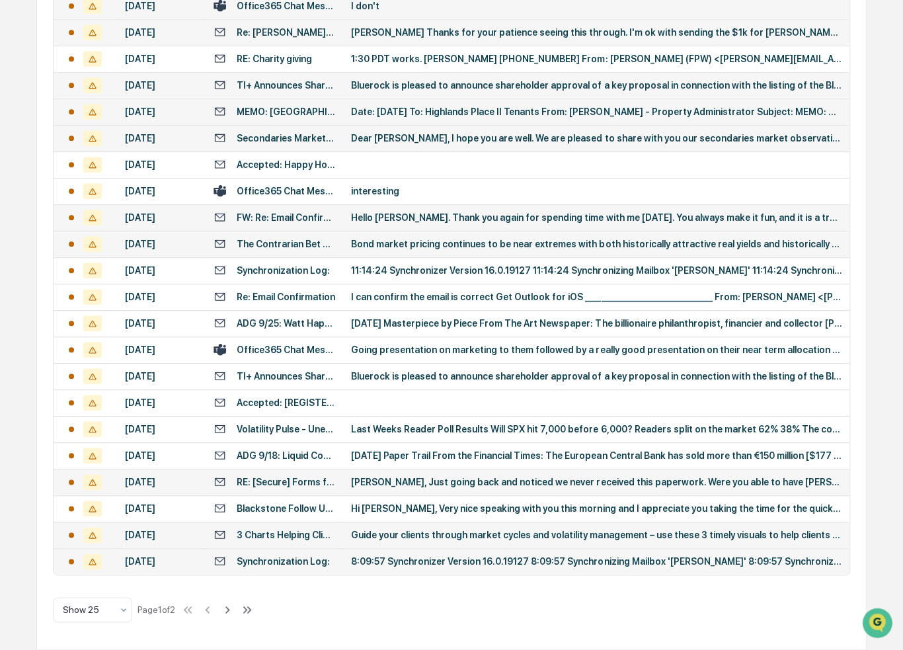
scroll to position [547, 0]
click at [252, 613] on icon at bounding box center [249, 609] width 5 height 7
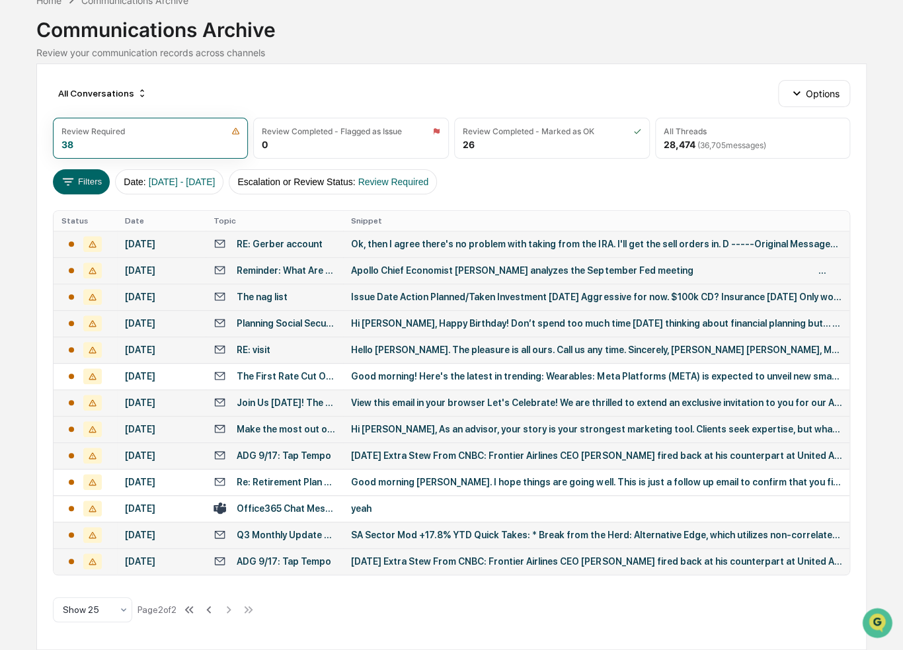
scroll to position [153, 0]
click at [368, 558] on div "[DATE] Extra Stew From CNBC: Frontier Airlines CEO [PERSON_NAME] fired back at …" at bounding box center [596, 561] width 491 height 11
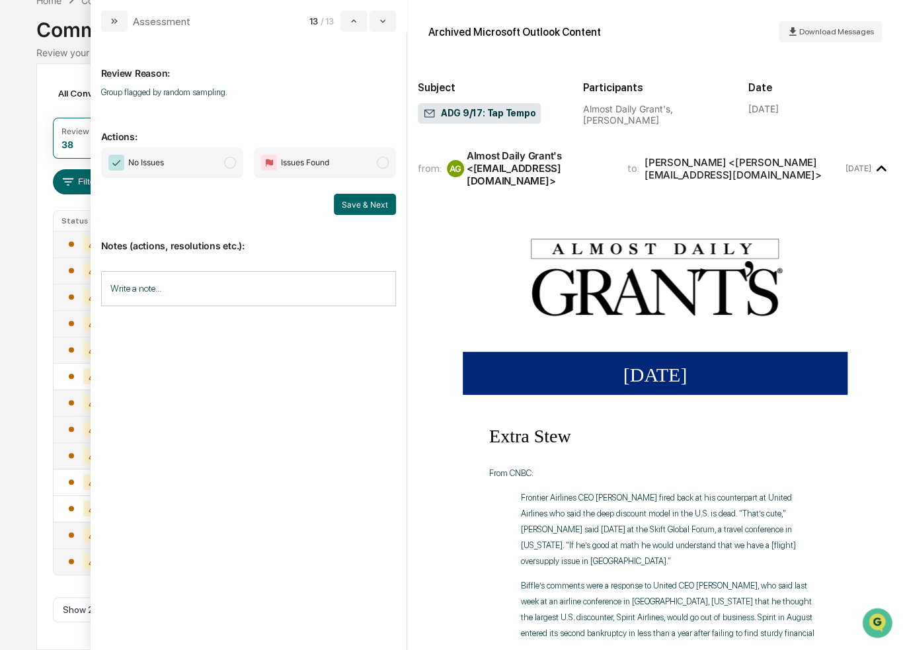
click at [230, 161] on span "modal" at bounding box center [230, 163] width 12 height 12
click at [366, 206] on button "Save & Next" at bounding box center [365, 204] width 62 height 21
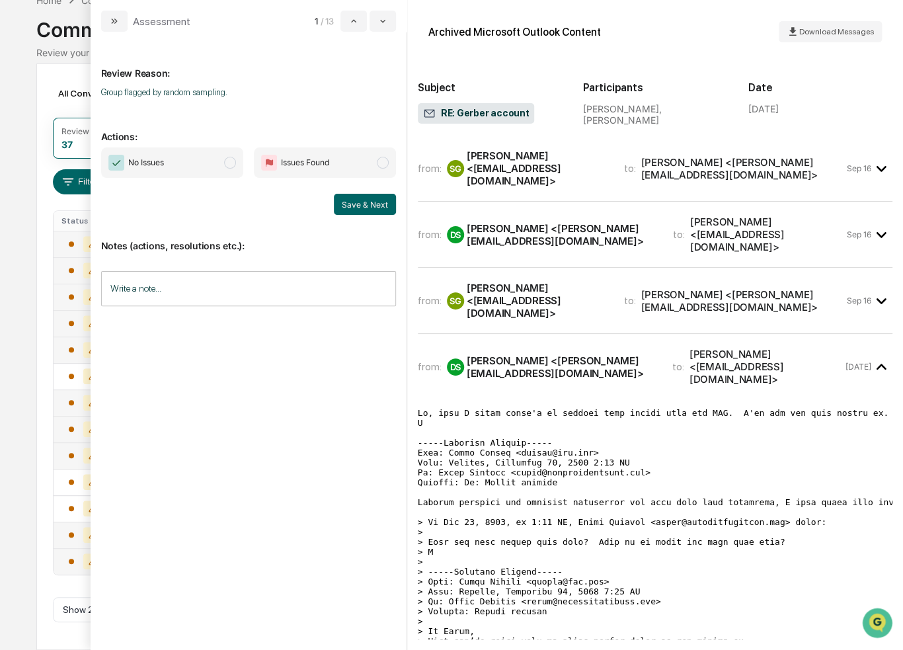
scroll to position [121, 0]
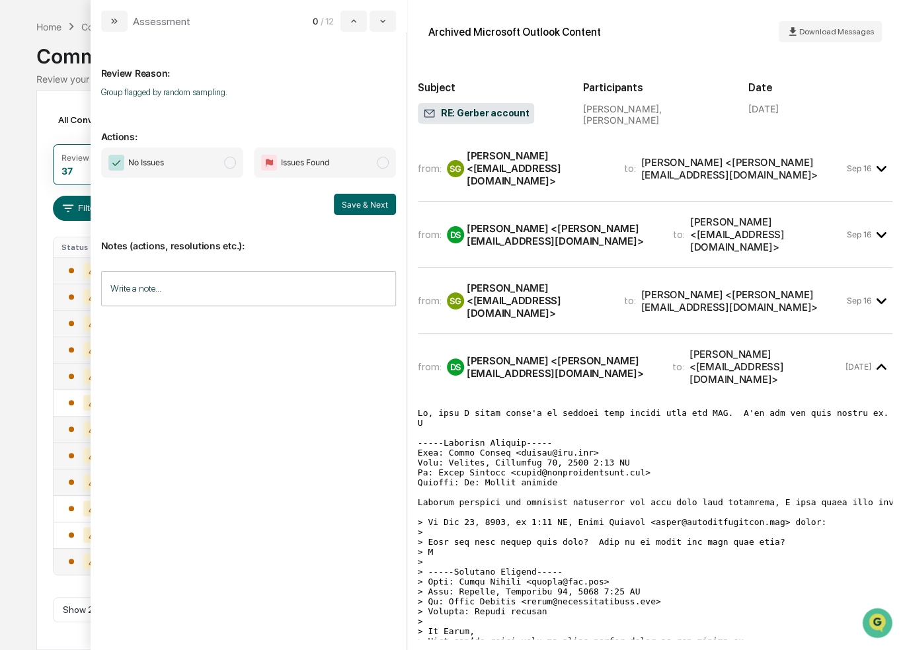
click at [233, 164] on span "modal" at bounding box center [230, 163] width 12 height 12
click at [378, 206] on button "Save & Next" at bounding box center [365, 204] width 62 height 21
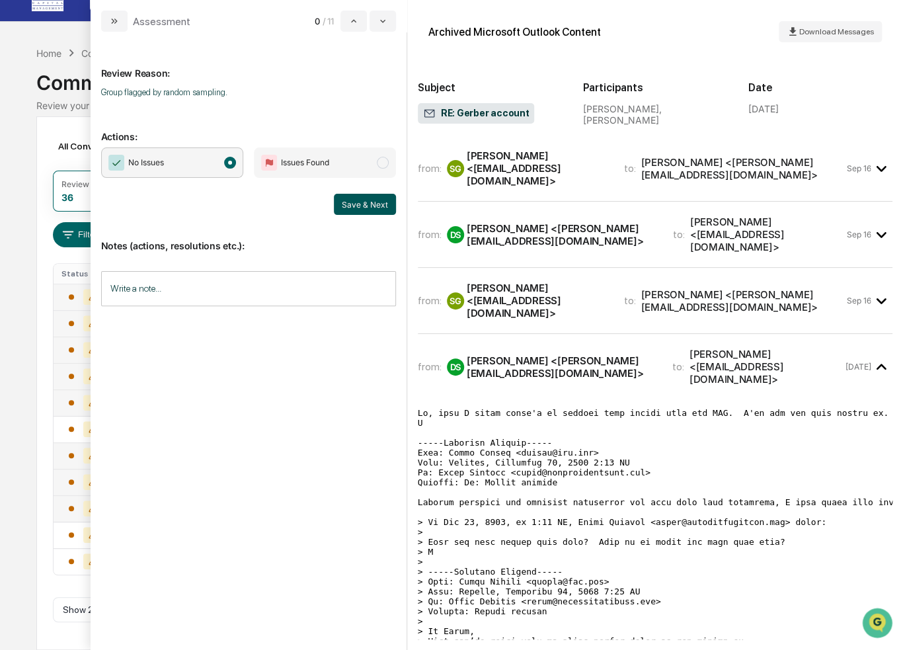
click at [368, 203] on button "Save & Next" at bounding box center [365, 204] width 62 height 21
click at [8, 157] on div "Calendar Manage Tasks Reviews Approval Management Company People, Data, Setting…" at bounding box center [451, 315] width 903 height 670
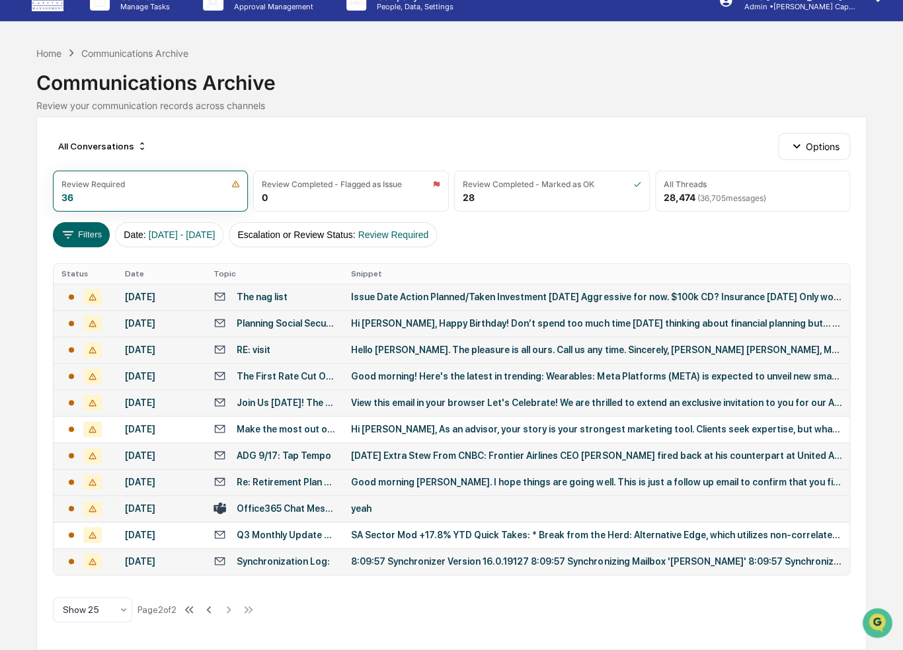
click at [268, 559] on div "Synchronization Log:" at bounding box center [283, 561] width 93 height 11
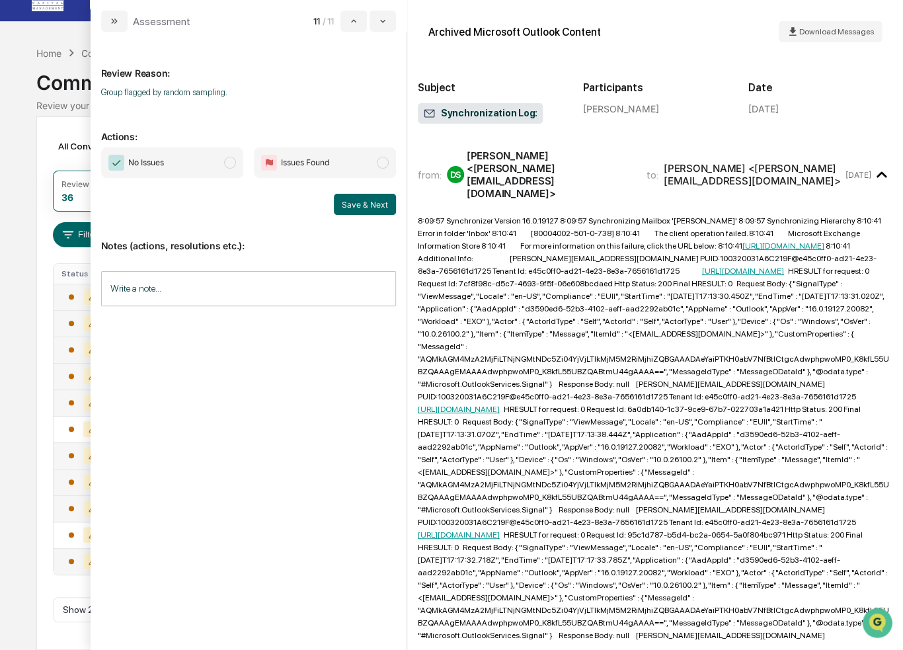
click at [226, 161] on span "modal" at bounding box center [230, 163] width 12 height 12
click at [366, 204] on button "Save & Next" at bounding box center [365, 204] width 62 height 21
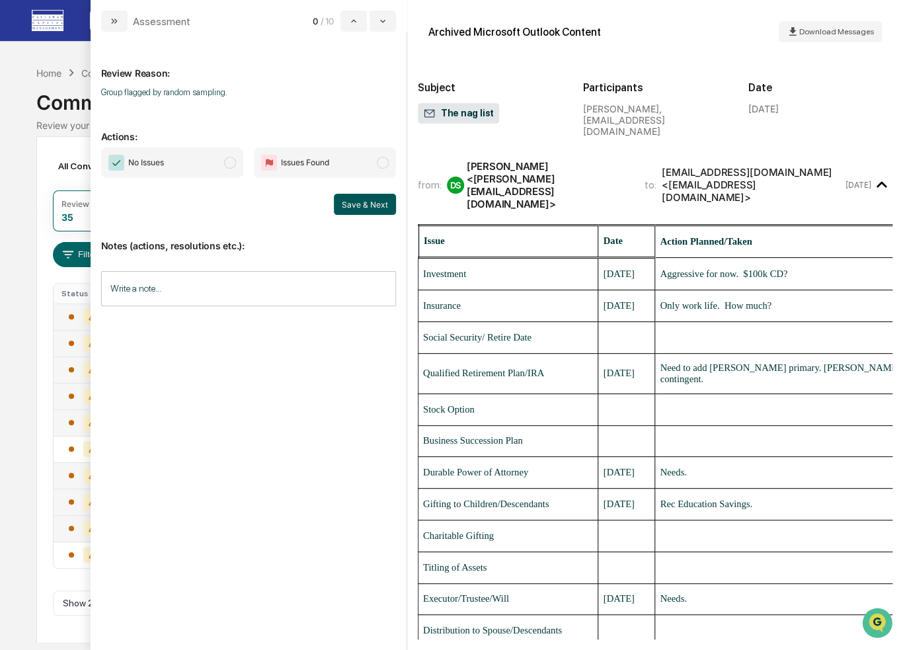
scroll to position [56, 0]
click at [226, 161] on span "modal" at bounding box center [230, 163] width 12 height 12
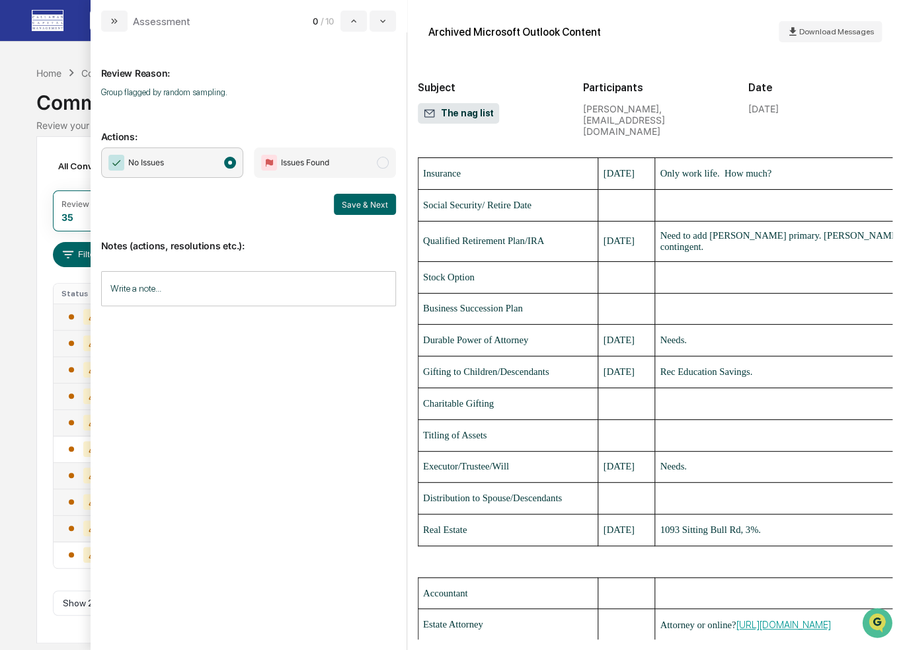
scroll to position [194, 0]
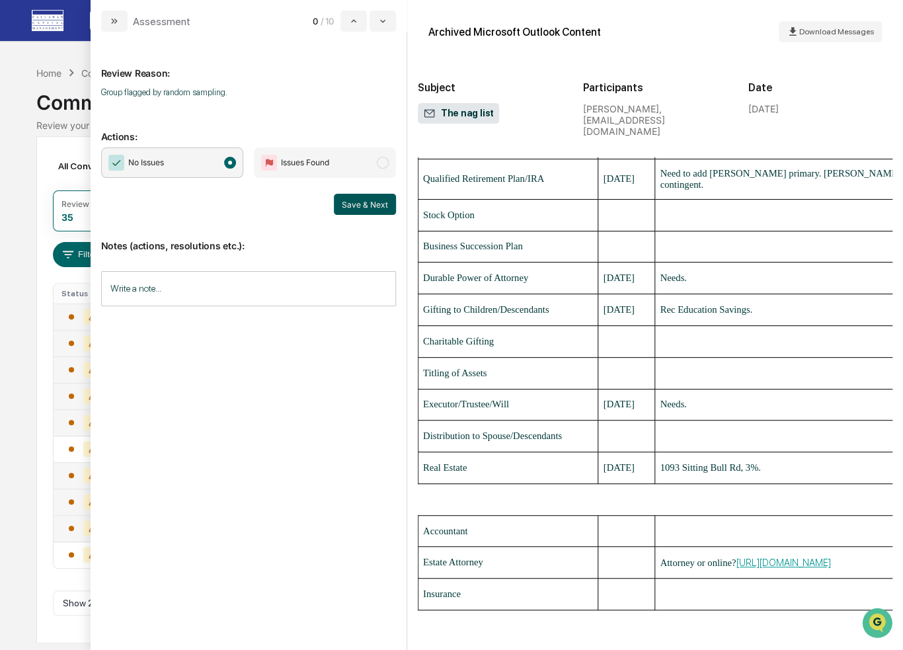
click at [361, 202] on button "Save & Next" at bounding box center [365, 204] width 62 height 21
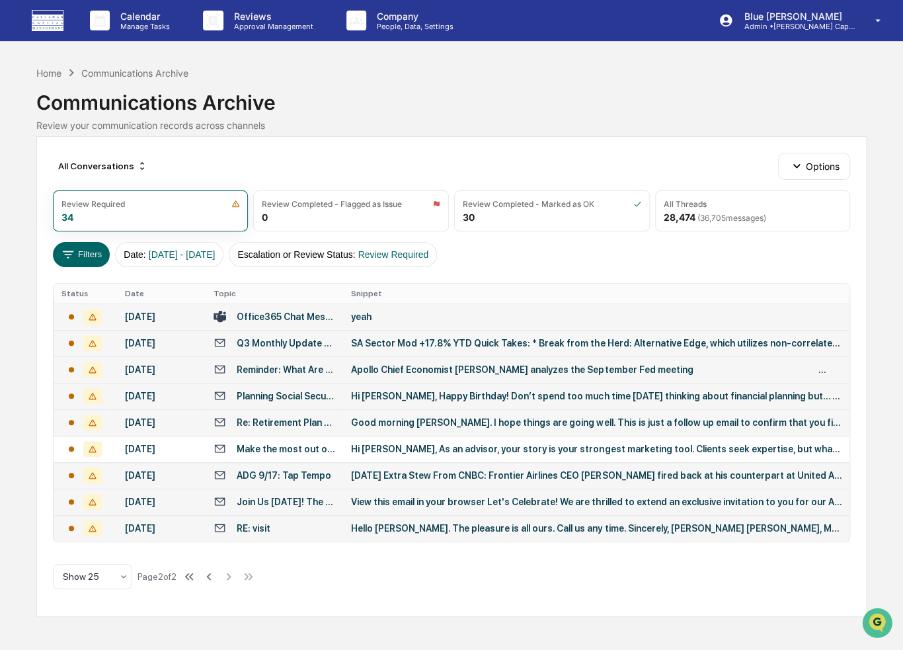
click at [11, 290] on div "Calendar Manage Tasks Reviews Approval Management Company People, Data, Setting…" at bounding box center [451, 325] width 903 height 650
click at [383, 534] on div "Hello [PERSON_NAME]. The pleasure is all ours. Call us any time. Sincerely, [PE…" at bounding box center [596, 528] width 491 height 11
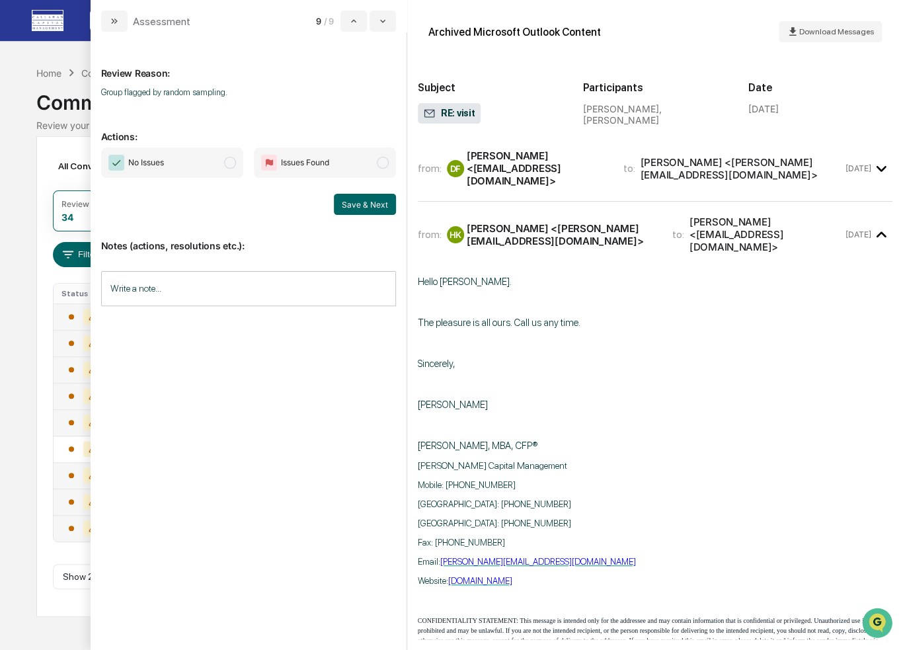
click at [229, 161] on span "modal" at bounding box center [230, 163] width 12 height 12
click at [377, 205] on button "Save & Next" at bounding box center [365, 204] width 62 height 21
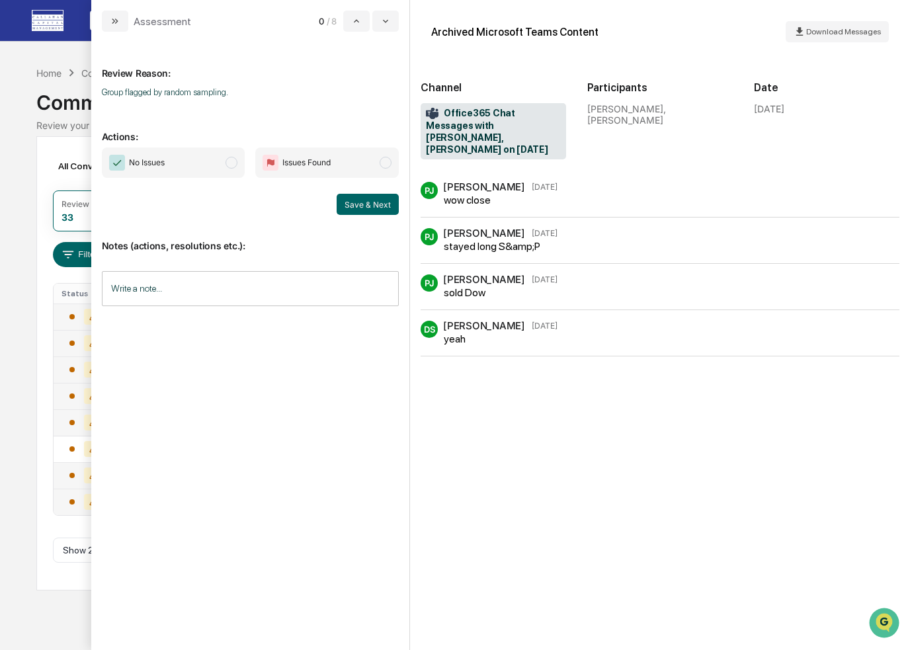
click at [233, 163] on span "modal" at bounding box center [231, 163] width 12 height 12
click at [372, 203] on button "Save & Next" at bounding box center [368, 204] width 62 height 21
click at [387, 19] on icon "modal" at bounding box center [385, 21] width 11 height 11
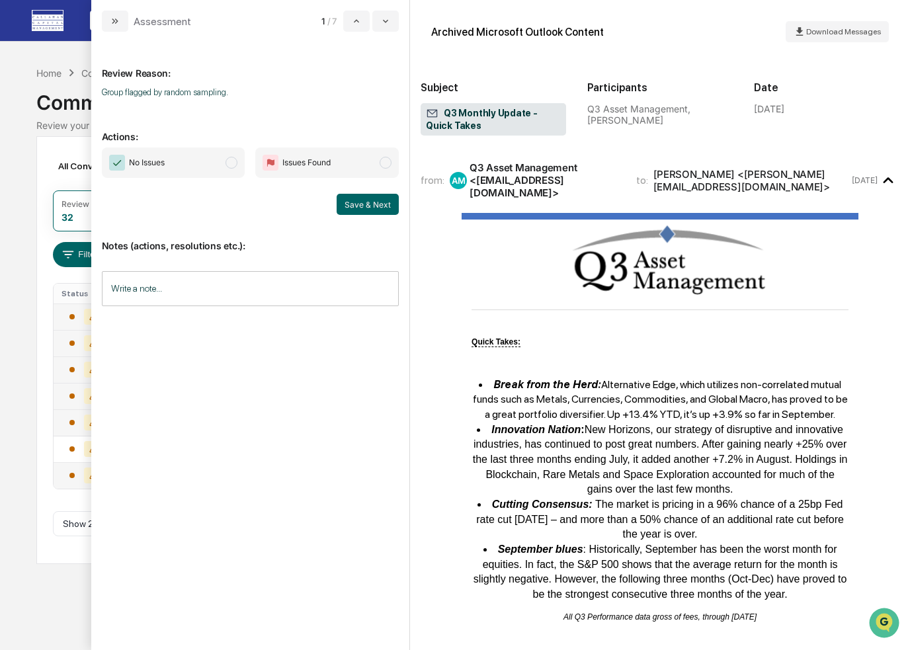
click at [233, 161] on span "modal" at bounding box center [231, 163] width 12 height 12
click at [374, 205] on button "Save & Next" at bounding box center [368, 204] width 62 height 21
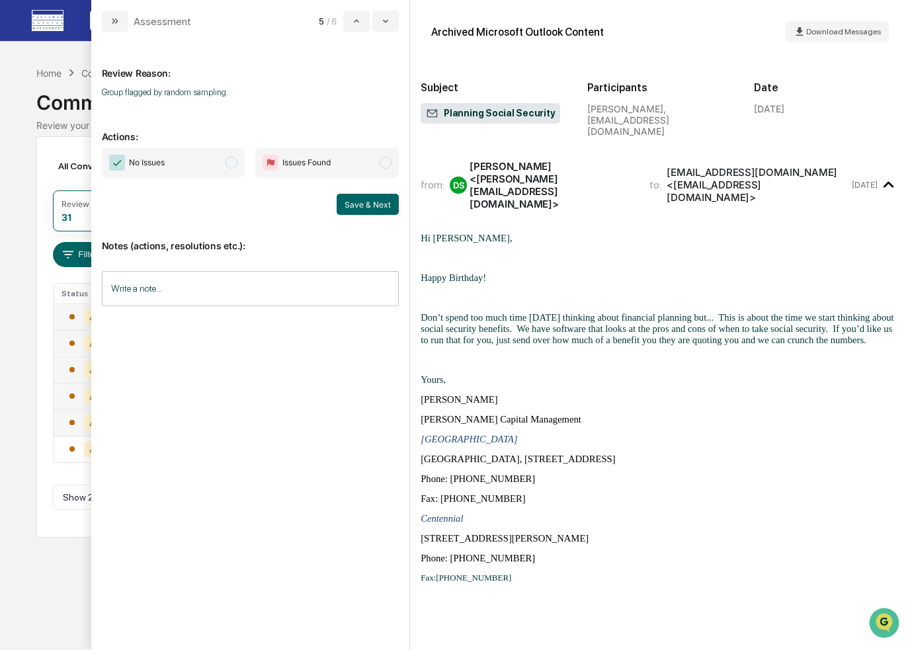
click at [234, 161] on span "modal" at bounding box center [231, 163] width 12 height 12
click at [370, 198] on button "Save & Next" at bounding box center [368, 204] width 62 height 21
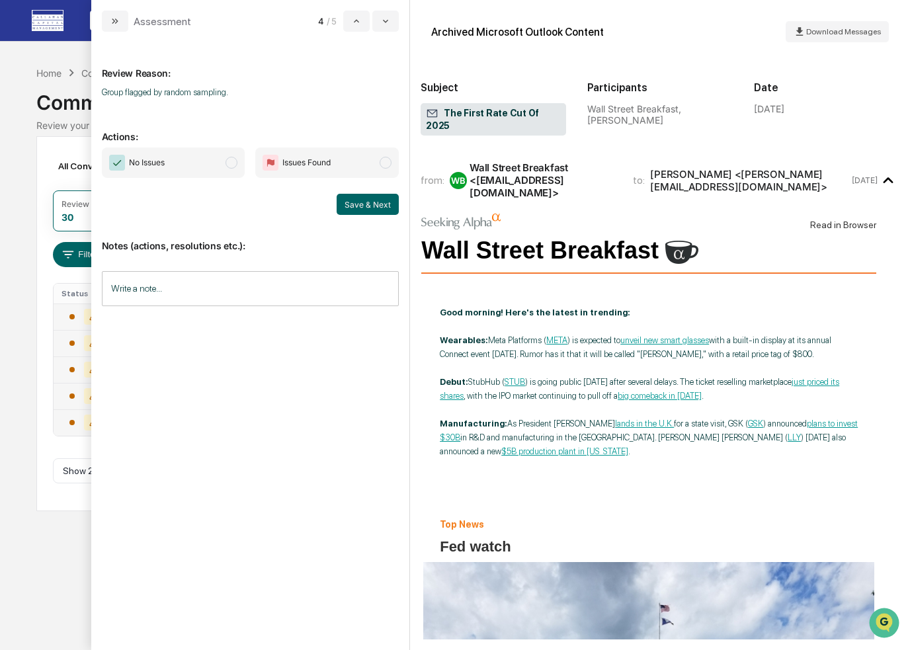
click at [231, 162] on span "modal" at bounding box center [231, 163] width 12 height 12
click at [373, 200] on button "Save & Next" at bounding box center [368, 204] width 62 height 21
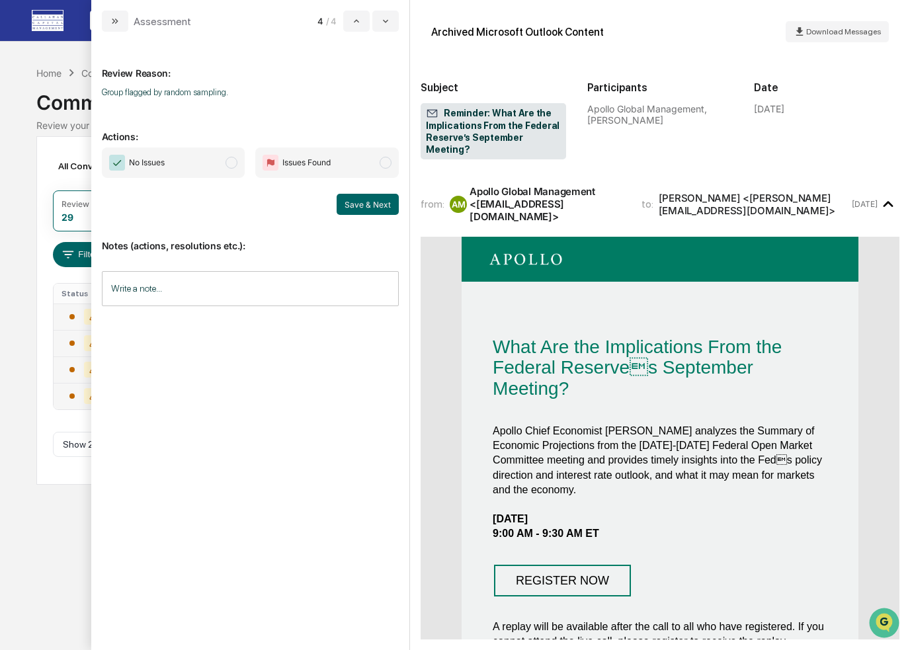
click at [233, 164] on span "modal" at bounding box center [231, 163] width 12 height 12
click at [362, 200] on button "Save & Next" at bounding box center [368, 204] width 62 height 21
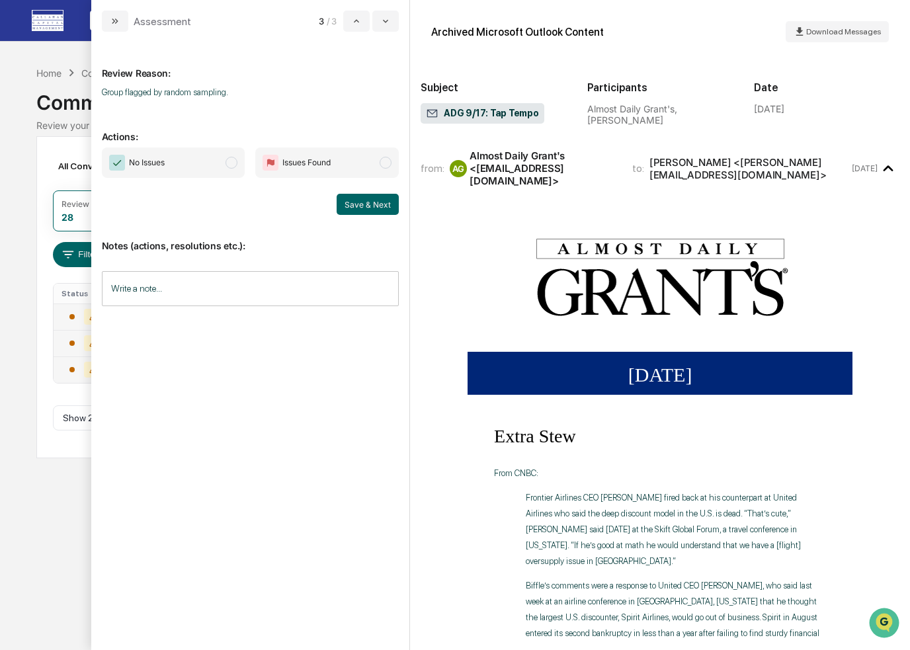
click at [233, 162] on span "modal" at bounding box center [231, 163] width 12 height 12
click at [370, 202] on button "Save & Next" at bounding box center [368, 204] width 62 height 21
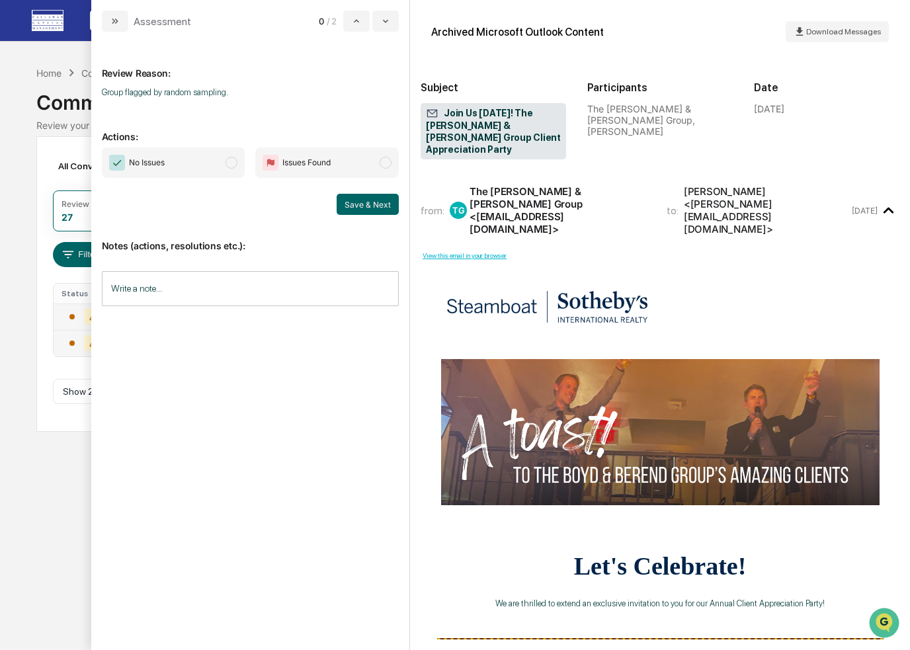
click at [228, 165] on span "modal" at bounding box center [231, 163] width 12 height 12
click at [370, 201] on button "Save & Next" at bounding box center [368, 204] width 62 height 21
click at [40, 438] on div "Calendar Manage Tasks Reviews Approval Management Company People, Data, Setting…" at bounding box center [455, 325] width 910 height 650
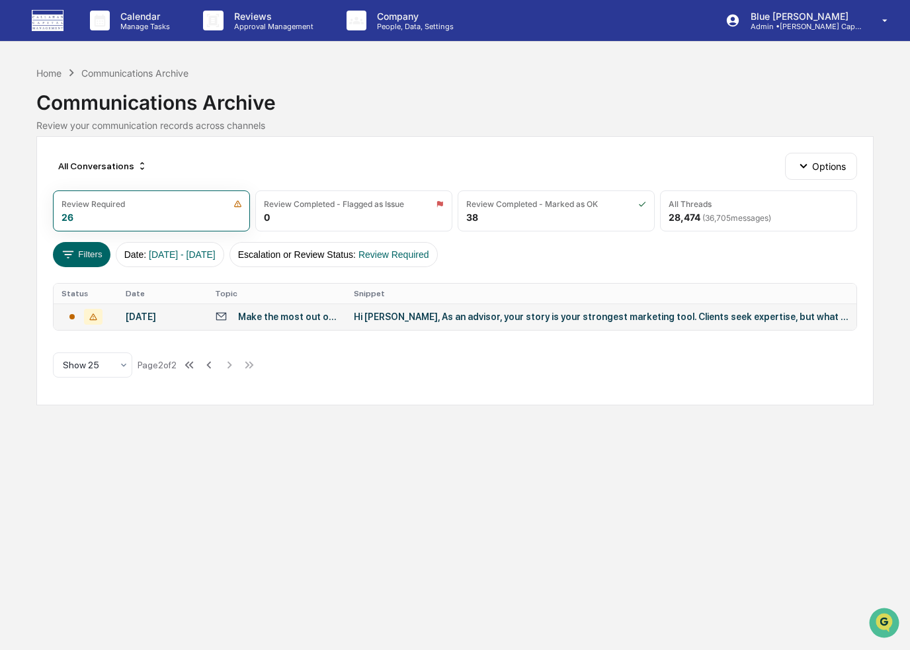
click at [277, 319] on div "Make the most out of your “why moments”" at bounding box center [288, 316] width 100 height 11
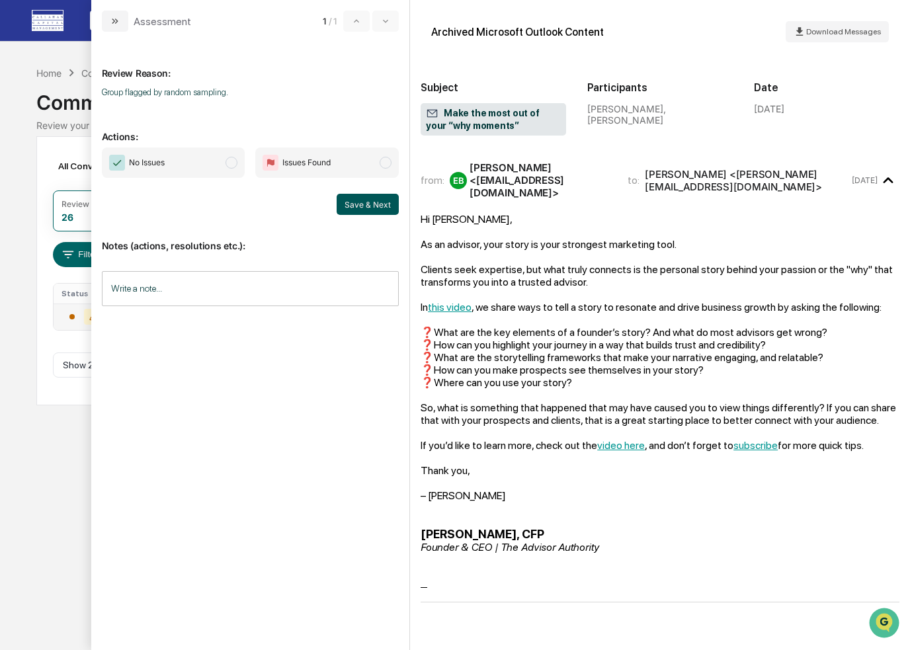
click at [366, 198] on button "Save & Next" at bounding box center [368, 204] width 62 height 21
click at [230, 163] on span "modal" at bounding box center [231, 163] width 12 height 12
click at [371, 200] on button "Save & Next" at bounding box center [368, 204] width 62 height 21
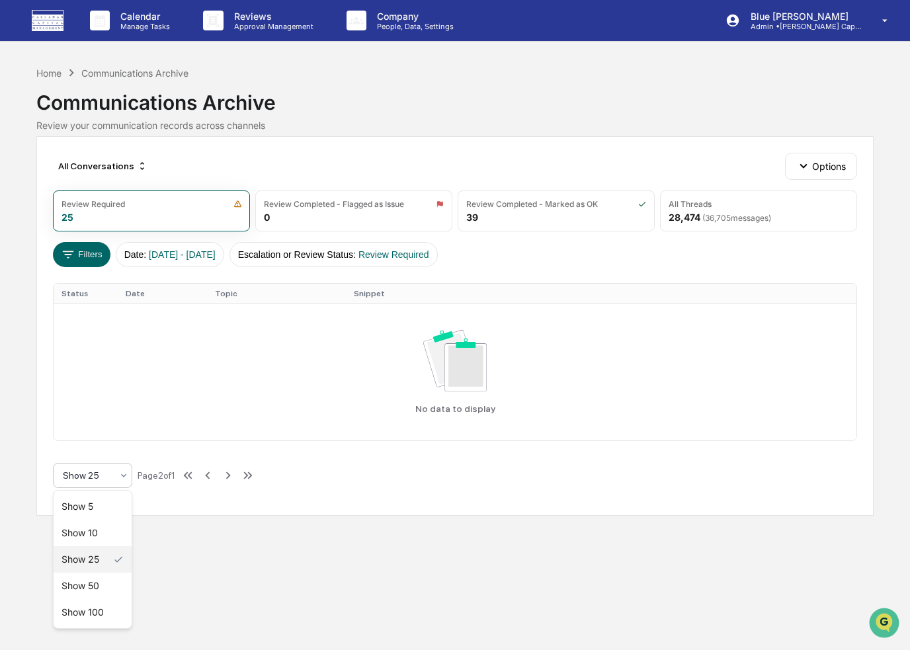
click at [122, 475] on icon at bounding box center [123, 475] width 11 height 11
click at [365, 449] on div "All Conversations Options Review Required 25 Review Completed - Flagged as Issu…" at bounding box center [454, 325] width 837 height 379
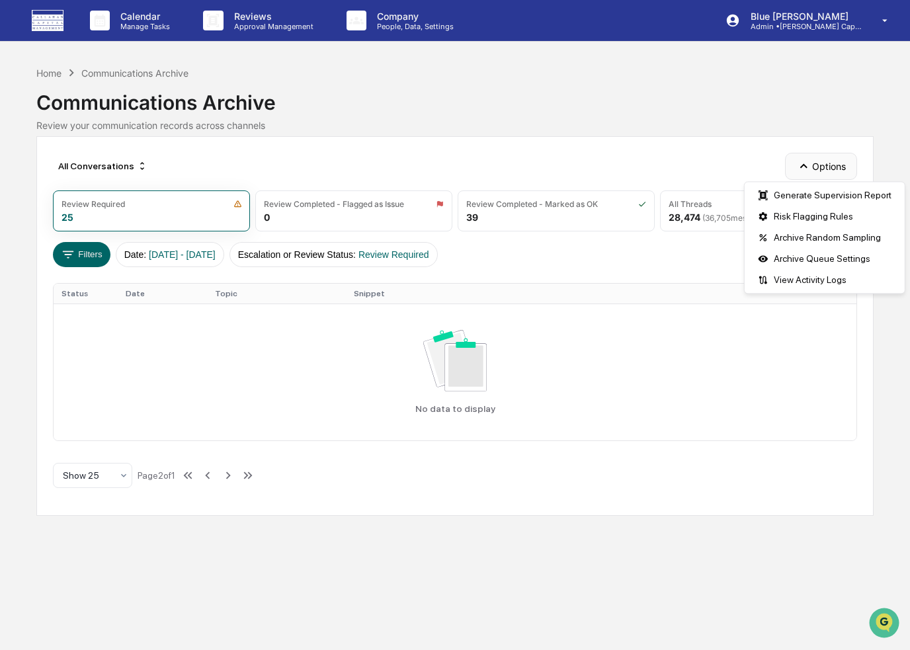
click at [804, 163] on icon "button" at bounding box center [803, 166] width 15 height 15
click at [699, 85] on div "Communications Archive" at bounding box center [454, 97] width 837 height 34
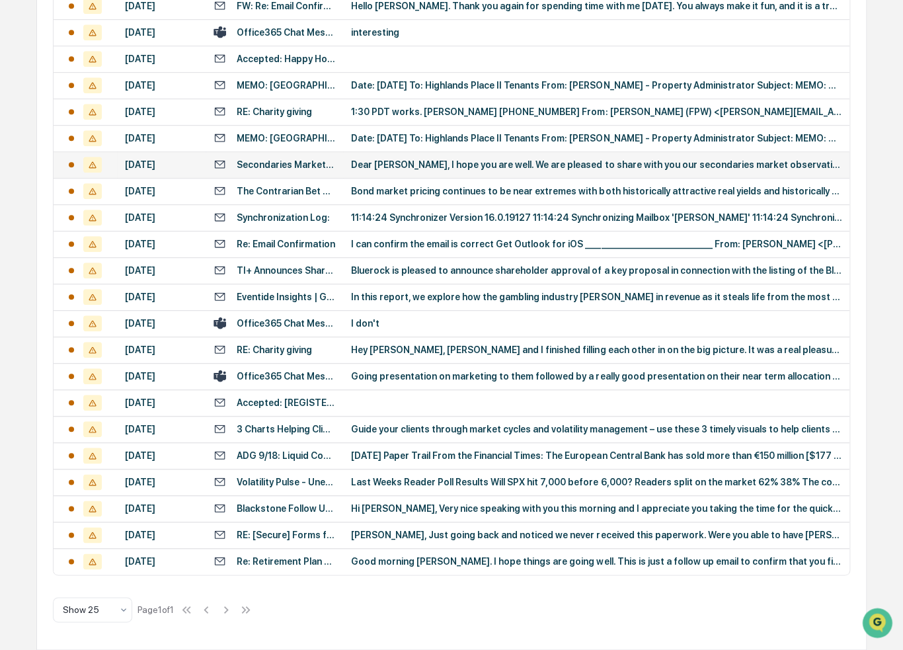
scroll to position [547, 0]
click at [290, 558] on div "Re: Retirement Plan Beneficiary Confirmation" at bounding box center [286, 561] width 99 height 11
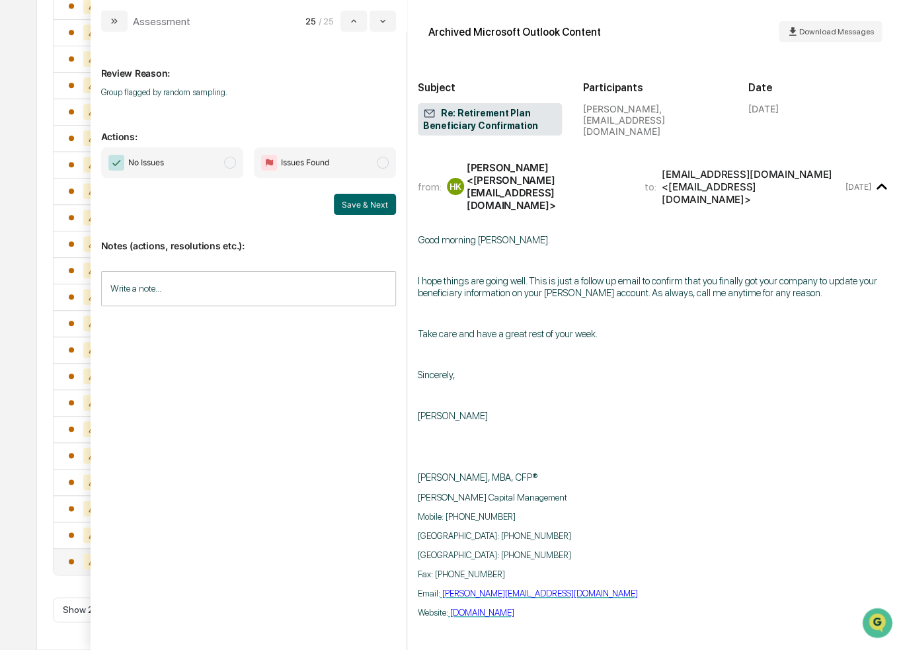
click at [262, 218] on div "Notes (actions, resolutions etc.): Write a note... Write a note..." at bounding box center [248, 268] width 295 height 107
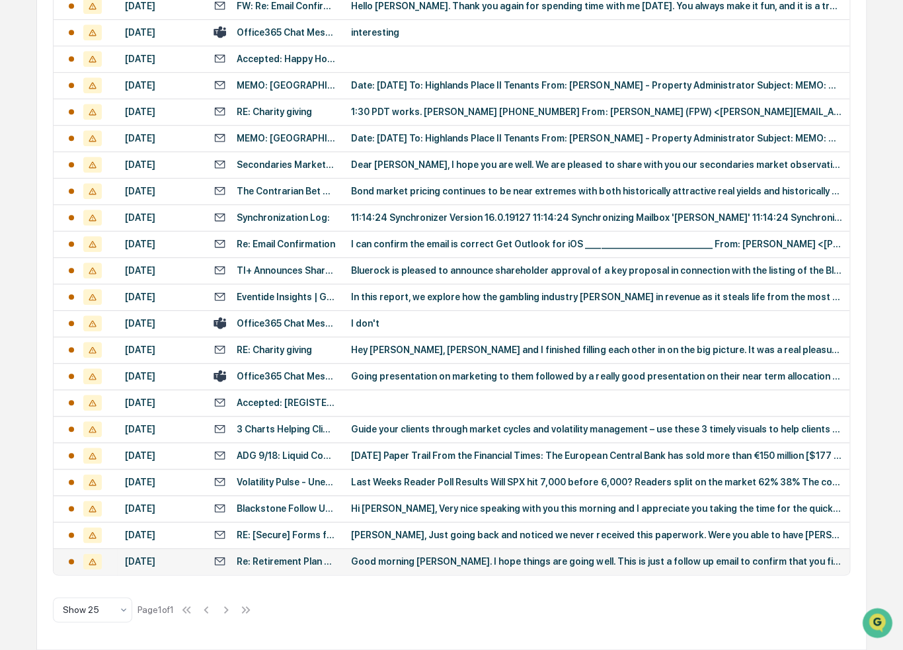
click at [8, 214] on div "Calendar Manage Tasks Reviews Approval Management Company People, Data, Setting…" at bounding box center [451, 130] width 903 height 1040
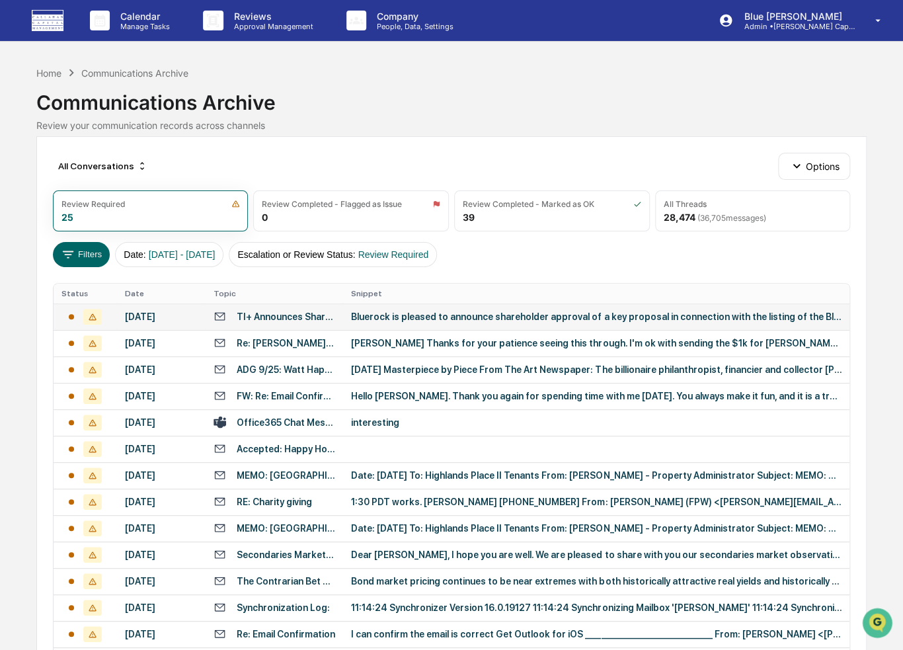
click at [262, 322] on div "TI+ Announces Shareholder Approval in Connection with Listing on the NYSE" at bounding box center [286, 316] width 99 height 11
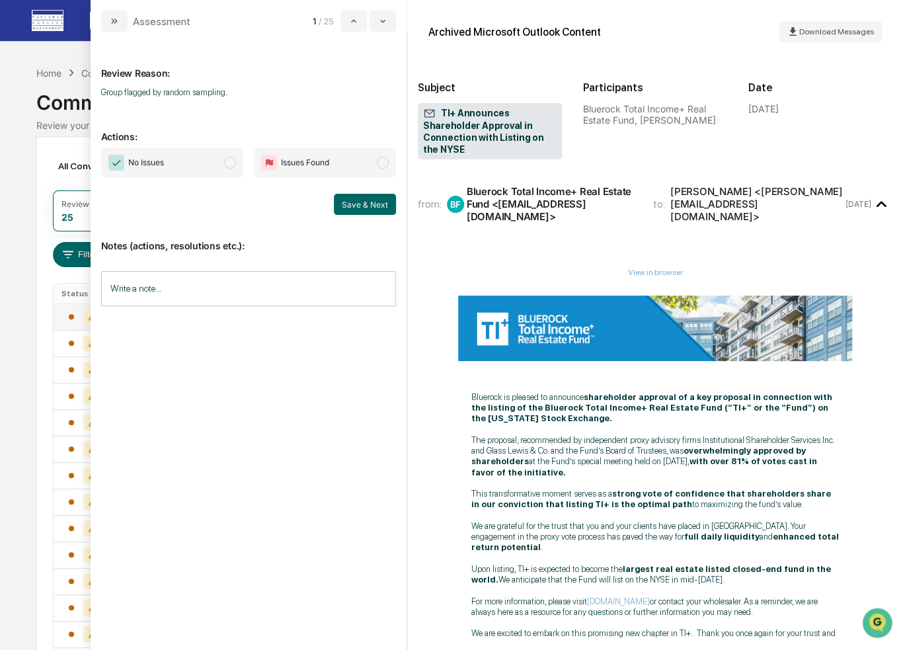
click at [235, 157] on span "No Issues" at bounding box center [172, 162] width 142 height 30
click at [379, 199] on button "Save & Next" at bounding box center [365, 204] width 62 height 21
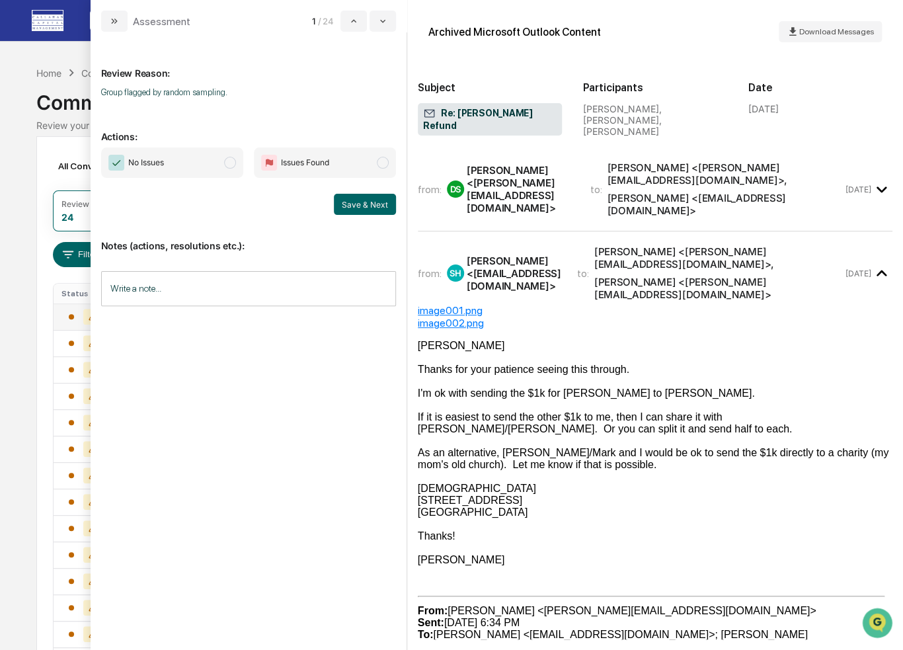
click at [230, 161] on span "modal" at bounding box center [230, 163] width 12 height 12
click at [368, 198] on button "Save & Next" at bounding box center [365, 204] width 62 height 21
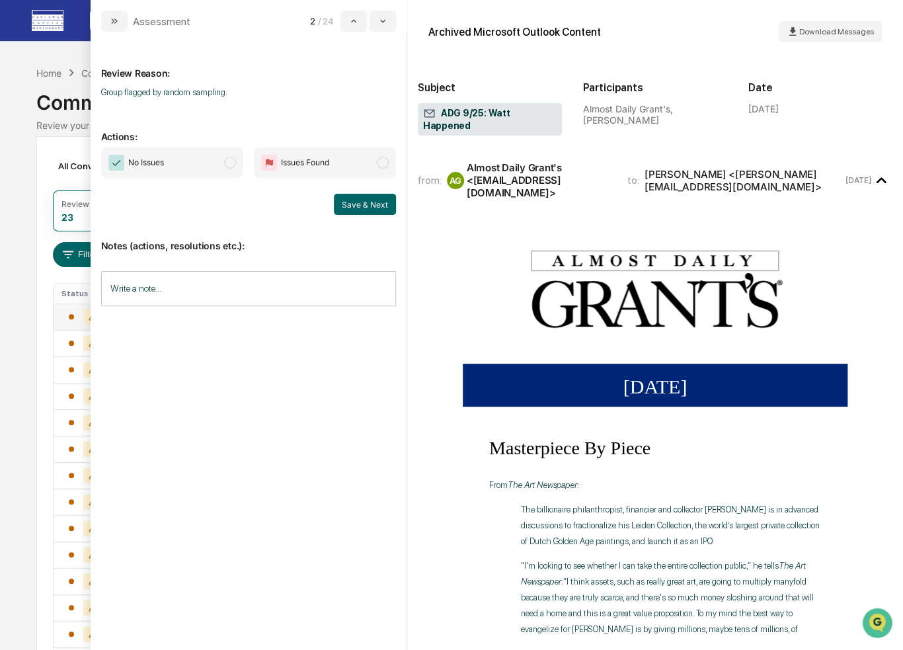
click at [233, 163] on span "modal" at bounding box center [230, 163] width 12 height 12
click at [351, 200] on button "Save & Next" at bounding box center [365, 204] width 62 height 21
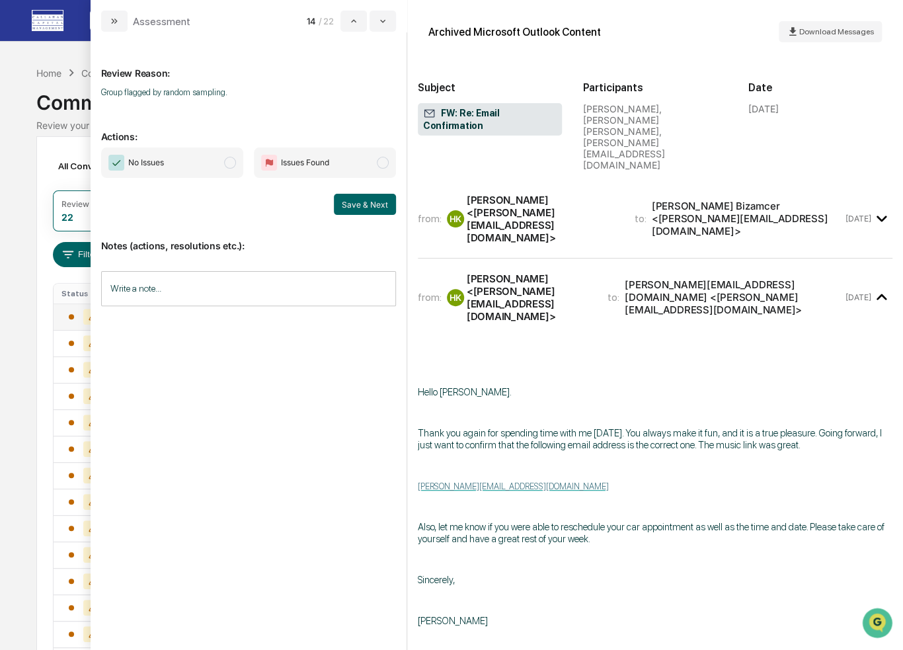
click at [231, 163] on span "modal" at bounding box center [230, 163] width 12 height 12
click at [364, 204] on button "Save & Next" at bounding box center [365, 204] width 62 height 21
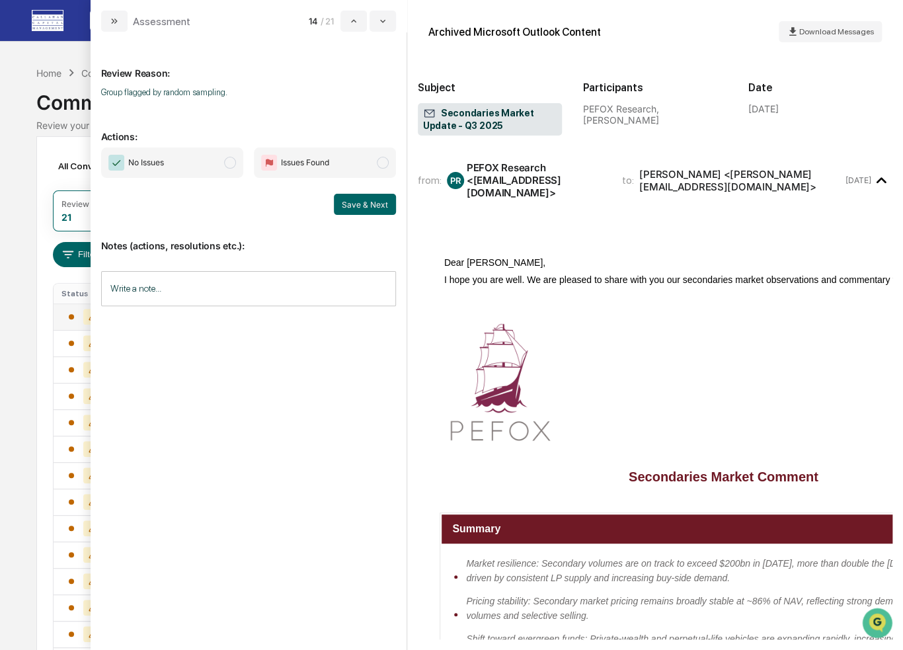
click at [230, 161] on span "modal" at bounding box center [230, 163] width 12 height 12
click at [367, 198] on button "Save & Next" at bounding box center [365, 204] width 62 height 21
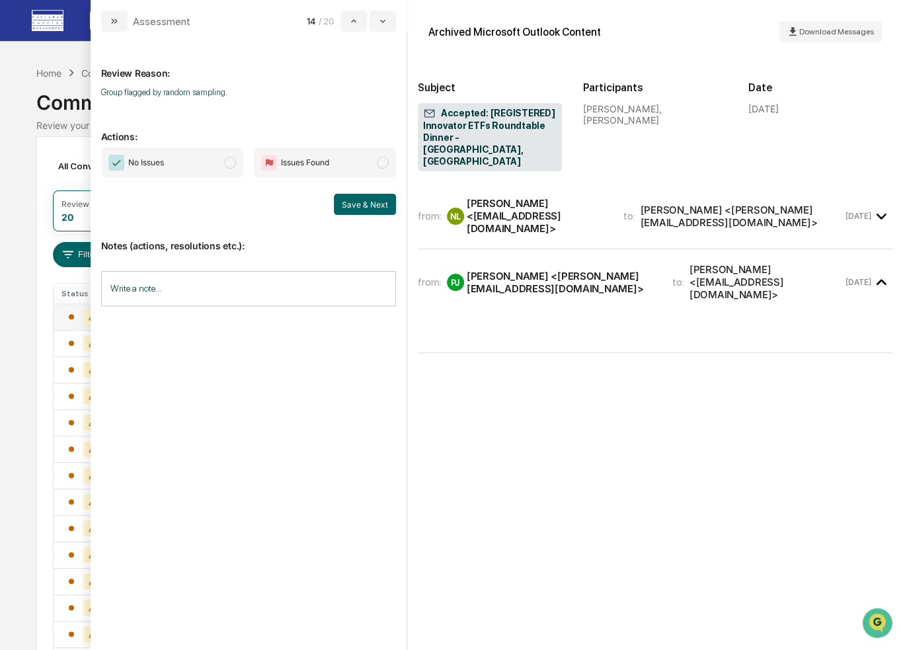
click at [231, 158] on span "modal" at bounding box center [230, 163] width 12 height 12
click at [372, 204] on button "Save & Next" at bounding box center [365, 204] width 62 height 21
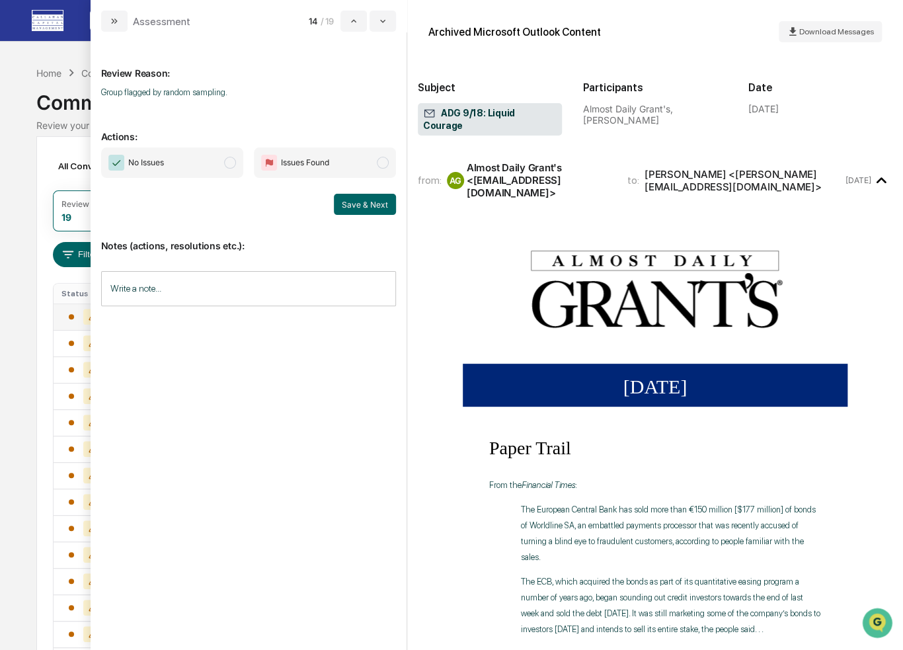
click at [230, 161] on span "modal" at bounding box center [230, 163] width 12 height 12
click at [357, 202] on button "Save & Next" at bounding box center [365, 204] width 62 height 21
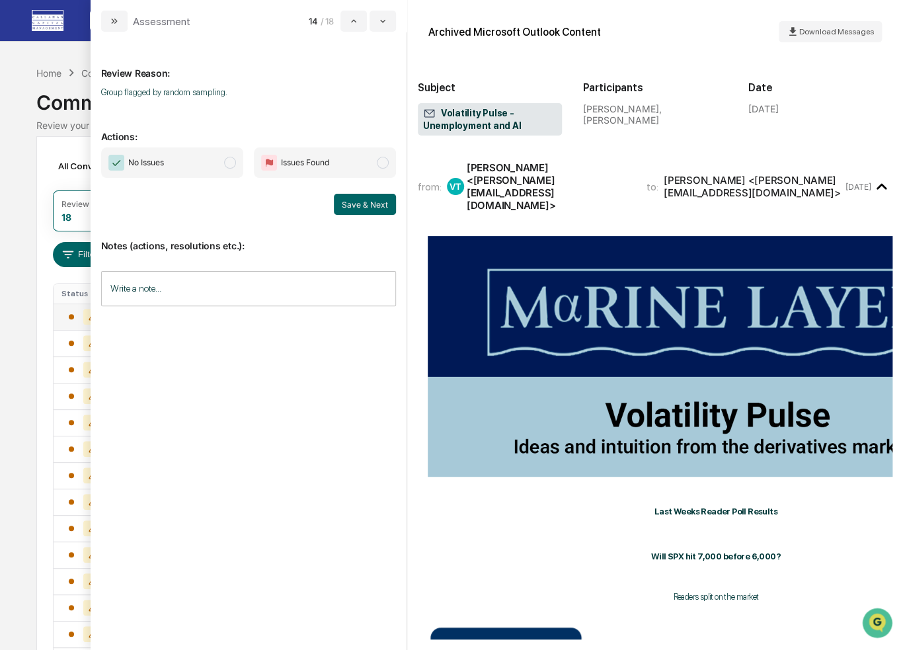
click at [230, 163] on span "modal" at bounding box center [230, 163] width 12 height 12
click at [359, 209] on button "Save & Next" at bounding box center [365, 204] width 62 height 21
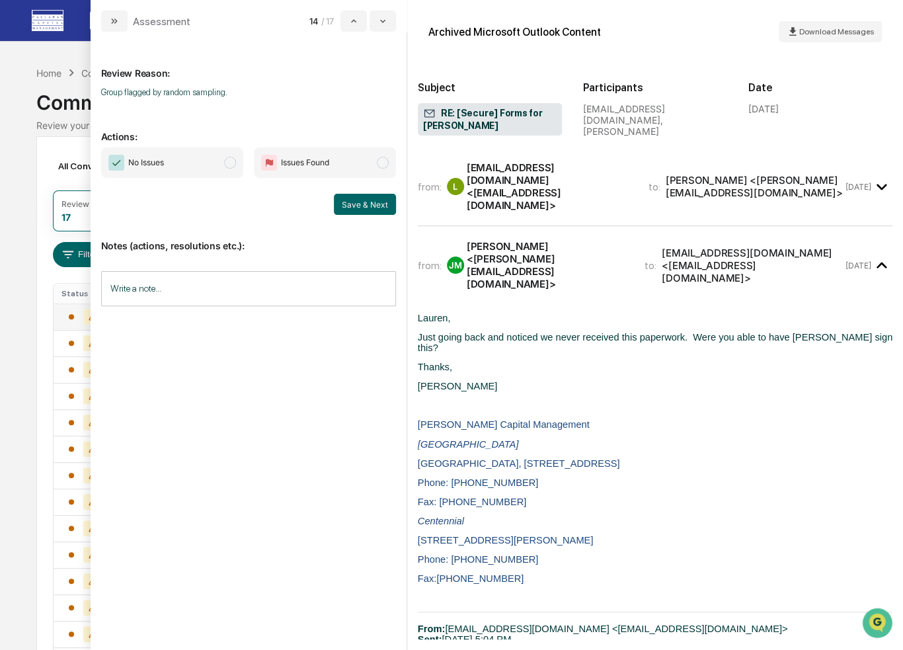
click at [234, 161] on span "modal" at bounding box center [230, 163] width 12 height 12
click at [366, 203] on button "Save & Next" at bounding box center [365, 204] width 62 height 21
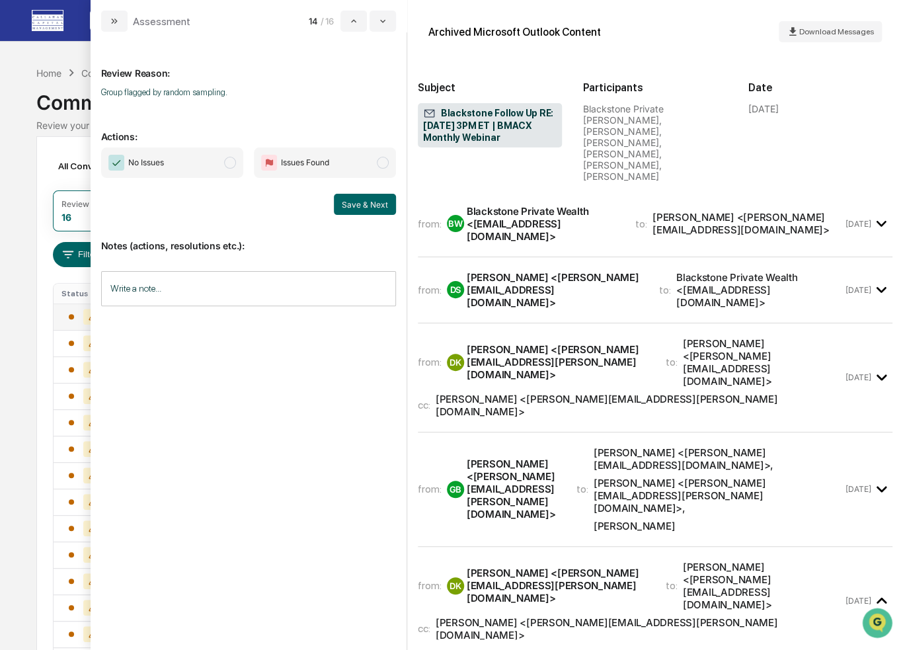
click at [233, 161] on span "modal" at bounding box center [230, 163] width 12 height 12
click at [356, 206] on button "Save & Next" at bounding box center [365, 204] width 62 height 21
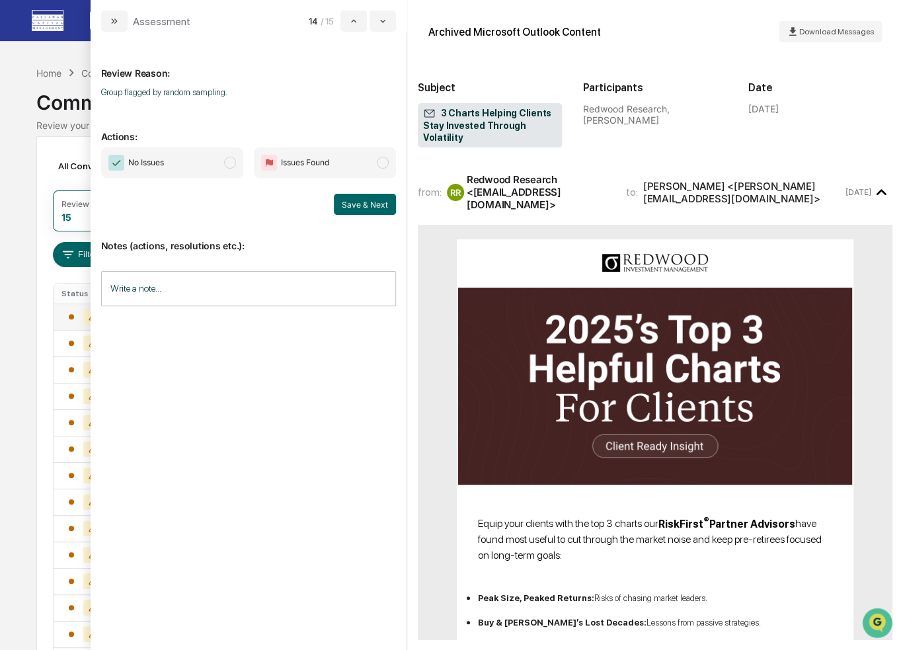
click at [227, 163] on span "modal" at bounding box center [230, 163] width 12 height 12
click at [357, 203] on button "Save & Next" at bounding box center [365, 204] width 62 height 21
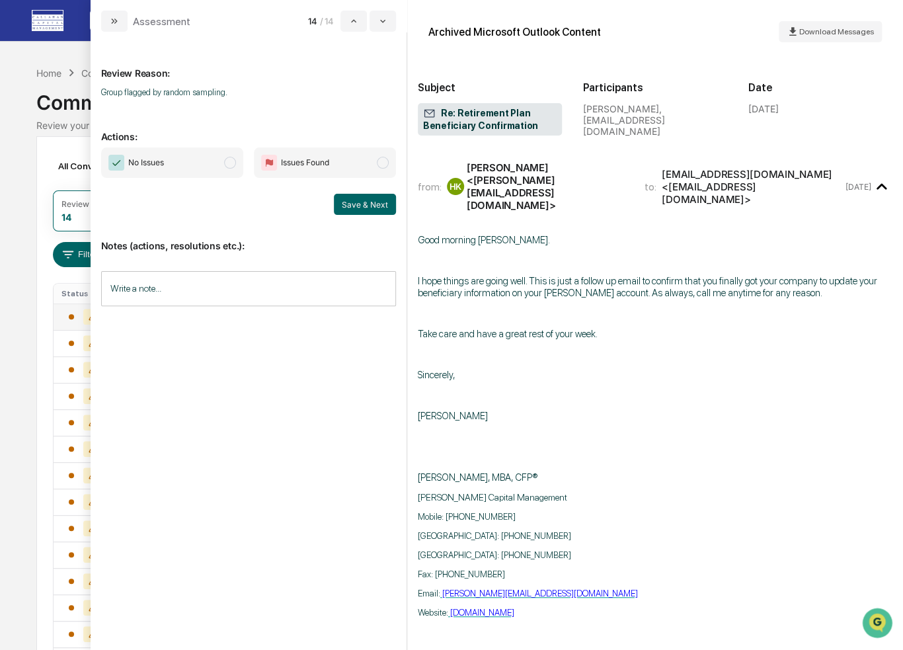
click at [232, 163] on span "modal" at bounding box center [230, 163] width 12 height 12
click at [366, 201] on button "Save & Next" at bounding box center [365, 204] width 62 height 21
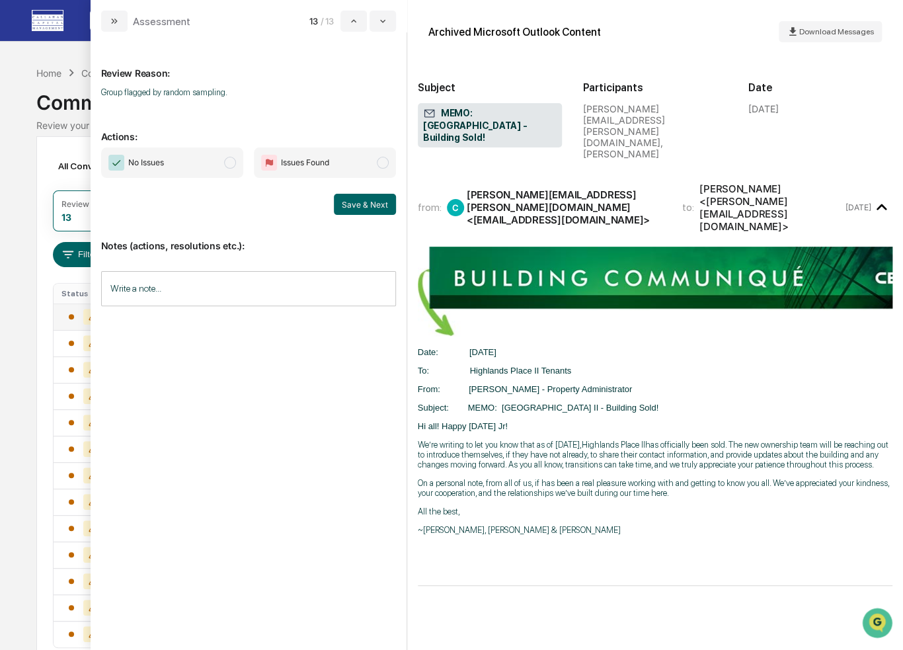
click at [229, 160] on span "modal" at bounding box center [230, 163] width 12 height 12
click at [366, 202] on button "Save & Next" at bounding box center [365, 204] width 62 height 21
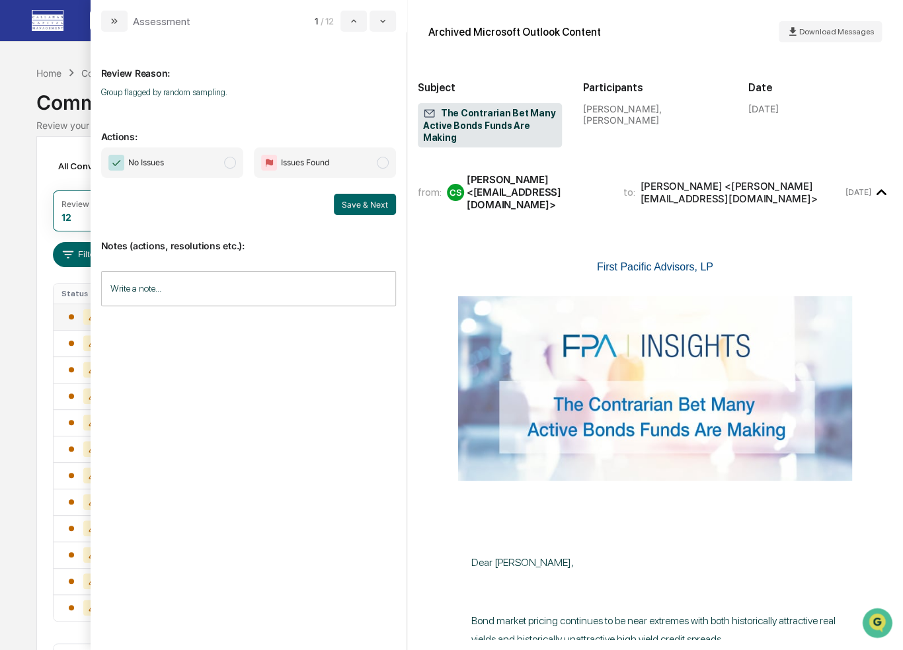
click at [223, 157] on span "No Issues" at bounding box center [172, 162] width 142 height 30
click at [362, 208] on button "Save & Next" at bounding box center [365, 204] width 62 height 21
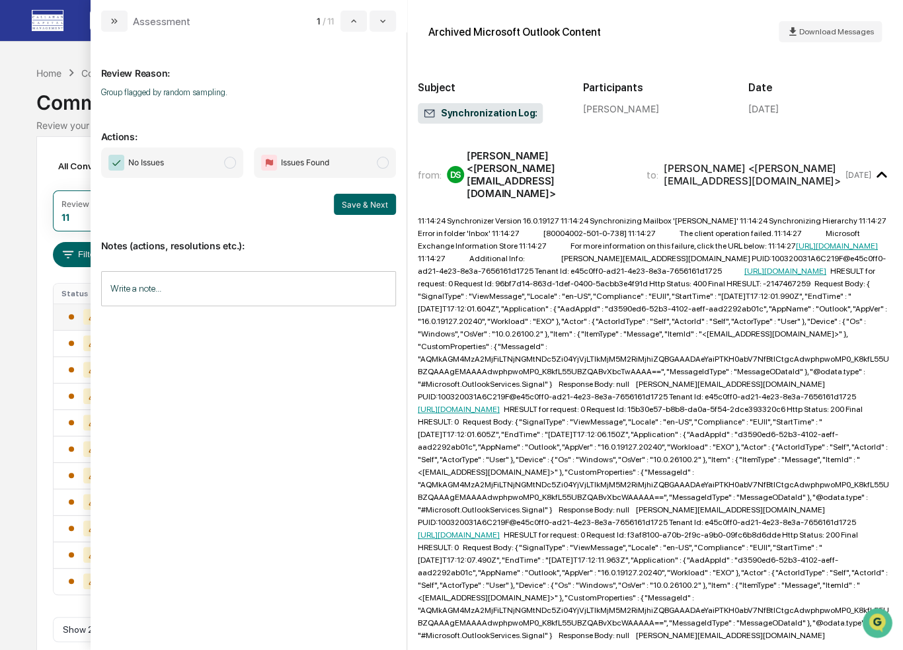
click at [233, 163] on span "modal" at bounding box center [230, 163] width 12 height 12
click at [356, 207] on button "Save & Next" at bounding box center [365, 204] width 62 height 21
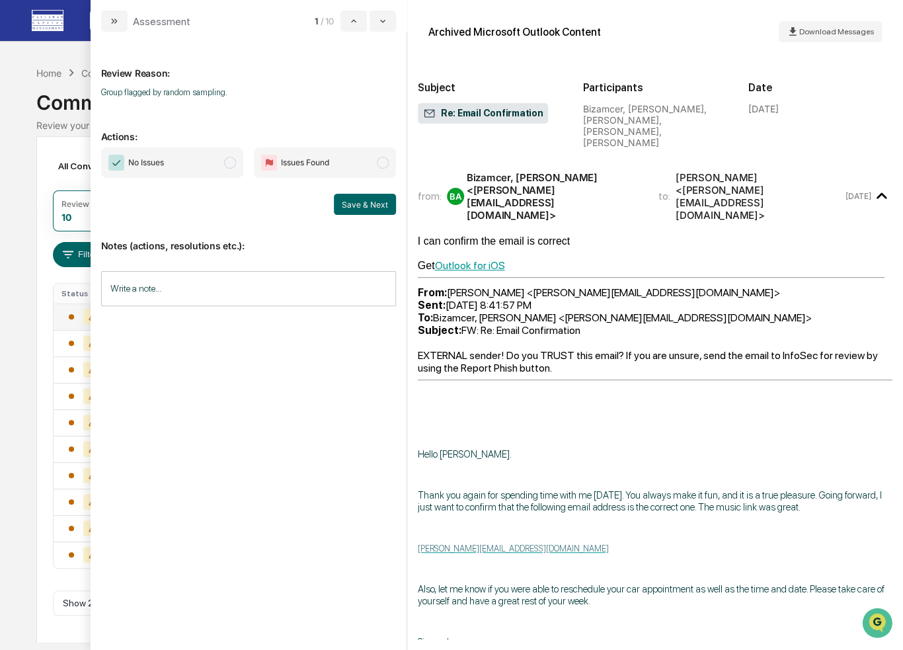
click at [231, 162] on span "modal" at bounding box center [230, 163] width 12 height 12
click at [360, 200] on button "Save & Next" at bounding box center [365, 204] width 62 height 21
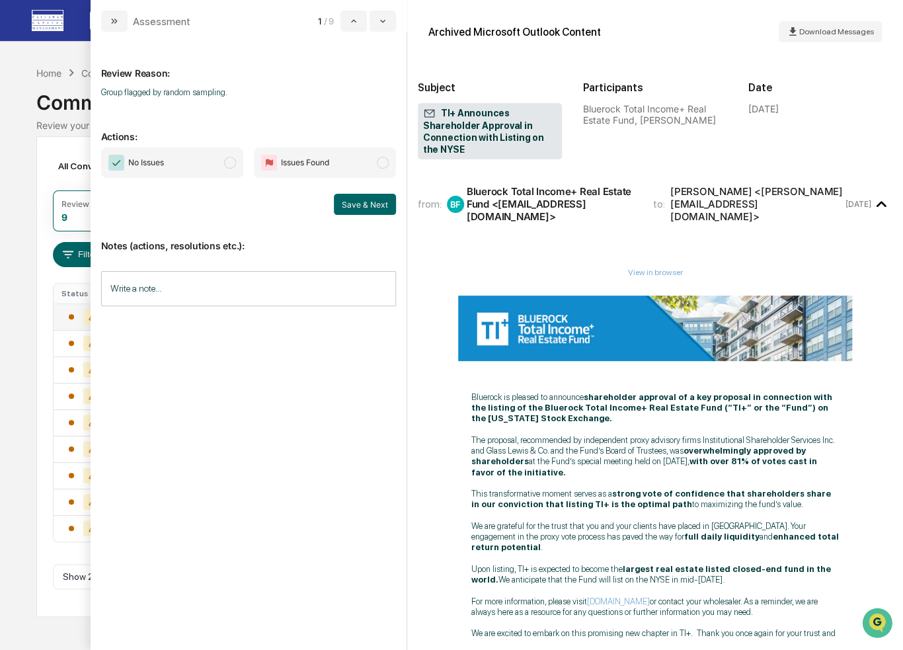
click at [229, 161] on span "modal" at bounding box center [230, 163] width 12 height 12
click at [374, 203] on button "Save & Next" at bounding box center [365, 204] width 62 height 21
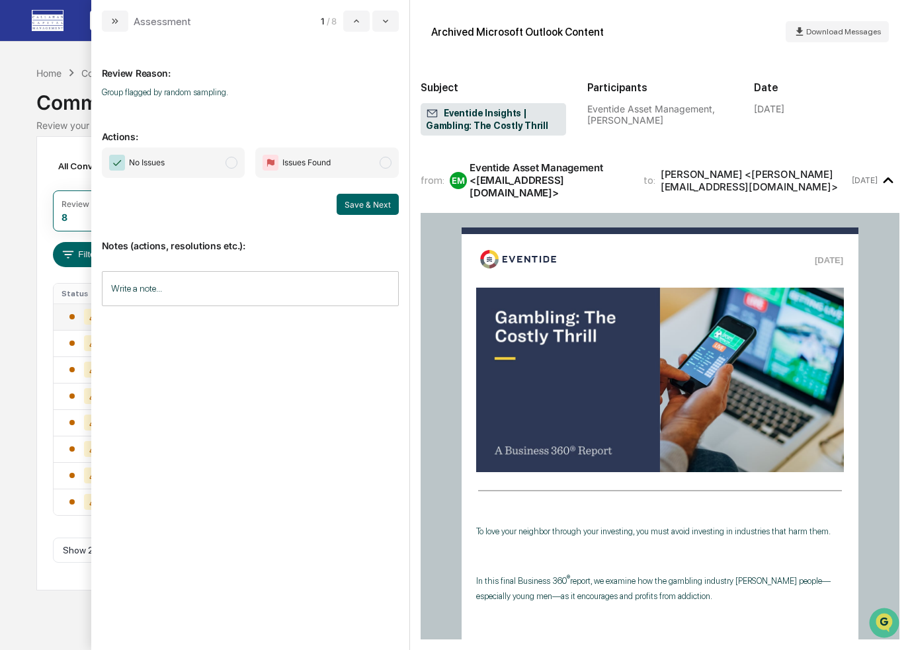
click at [233, 164] on span "modal" at bounding box center [231, 163] width 12 height 12
click at [368, 203] on button "Save & Next" at bounding box center [368, 204] width 62 height 21
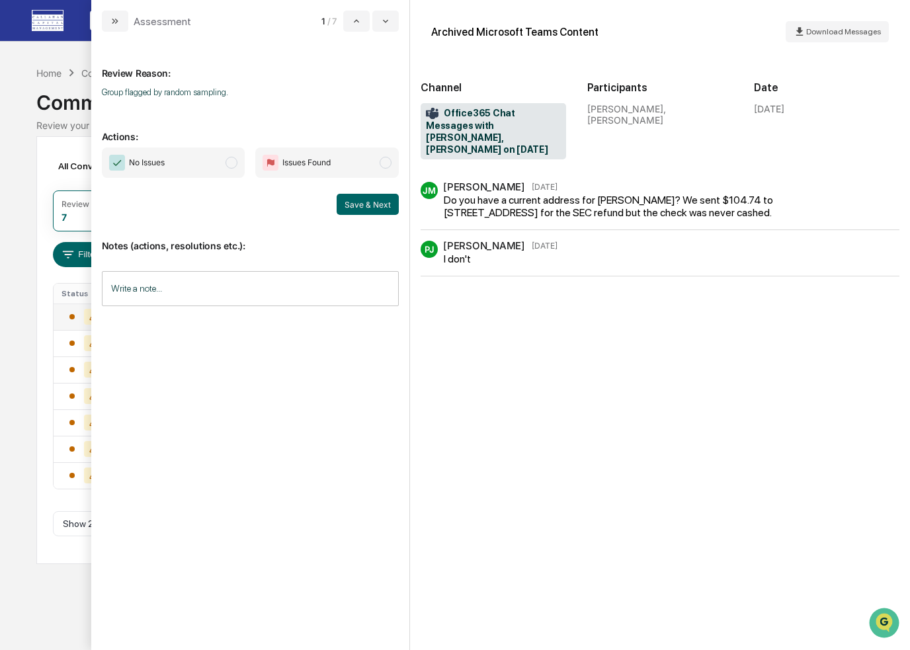
click at [233, 162] on span "modal" at bounding box center [231, 163] width 12 height 12
click at [376, 201] on button "Save & Next" at bounding box center [368, 204] width 62 height 21
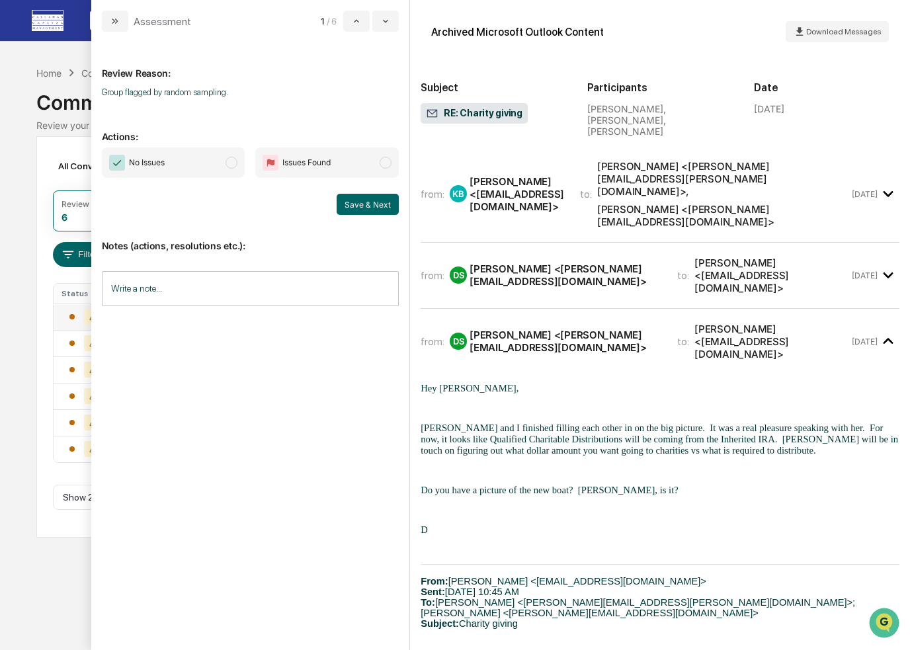
drag, startPoint x: 233, startPoint y: 161, endPoint x: 249, endPoint y: 164, distance: 16.1
click at [234, 161] on span "modal" at bounding box center [231, 163] width 12 height 12
click at [364, 200] on button "Save & Next" at bounding box center [368, 204] width 62 height 21
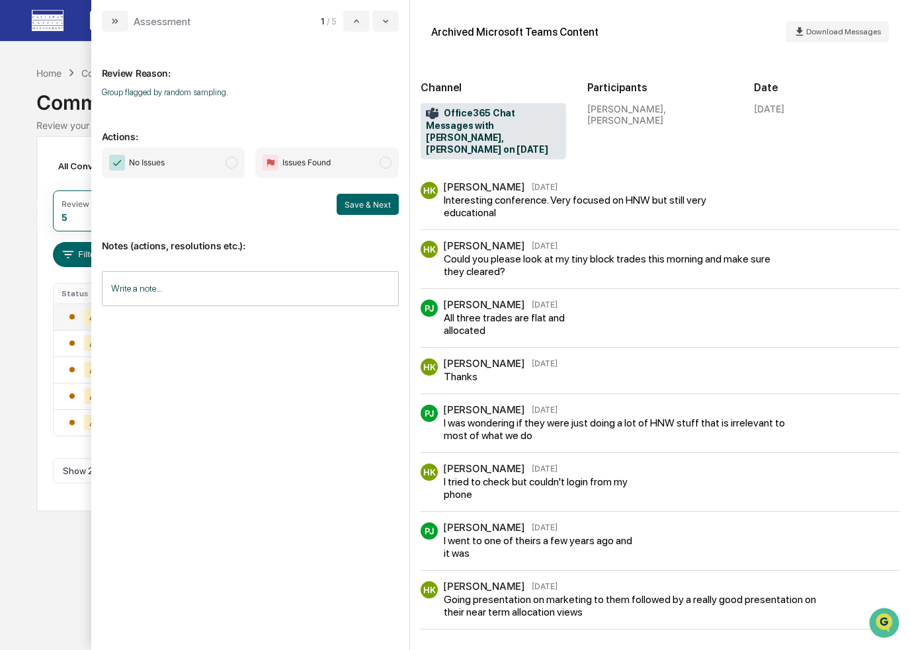
click at [232, 158] on span "modal" at bounding box center [231, 163] width 12 height 12
click at [357, 202] on button "Save & Next" at bounding box center [368, 204] width 62 height 21
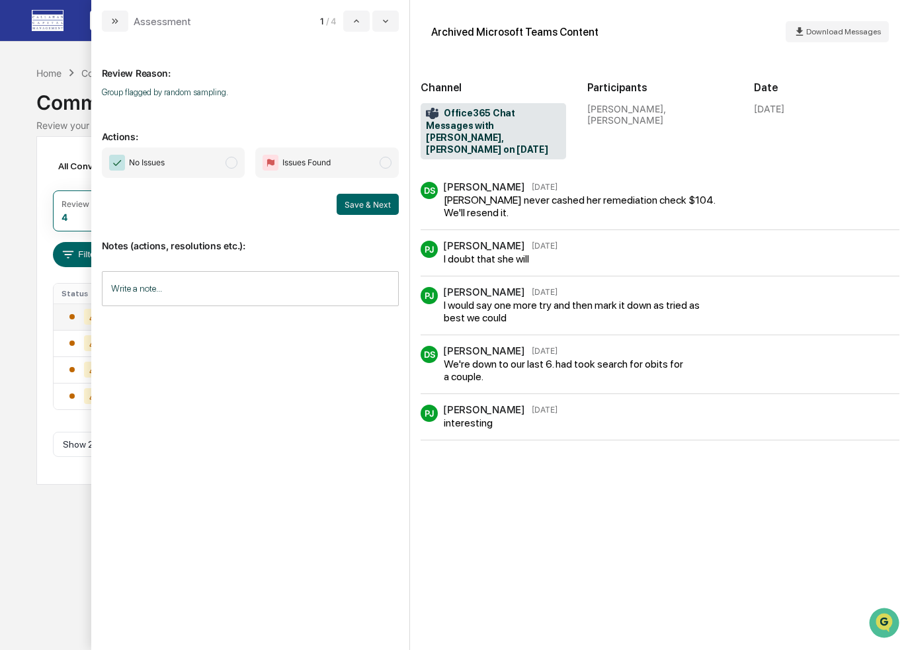
click at [237, 157] on span "No Issues" at bounding box center [173, 162] width 143 height 30
click at [377, 203] on button "Save & Next" at bounding box center [368, 204] width 62 height 21
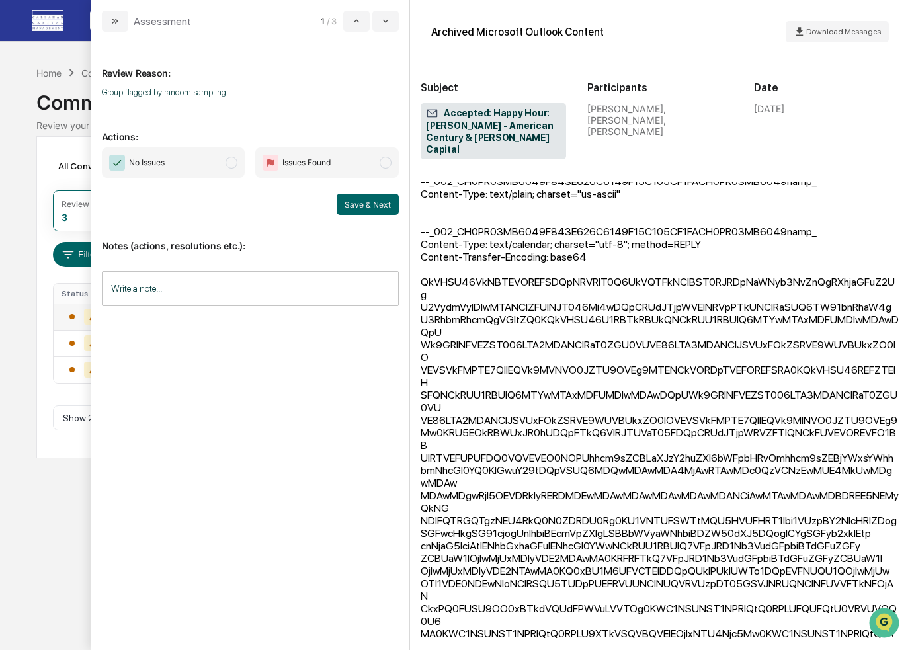
scroll to position [571, 0]
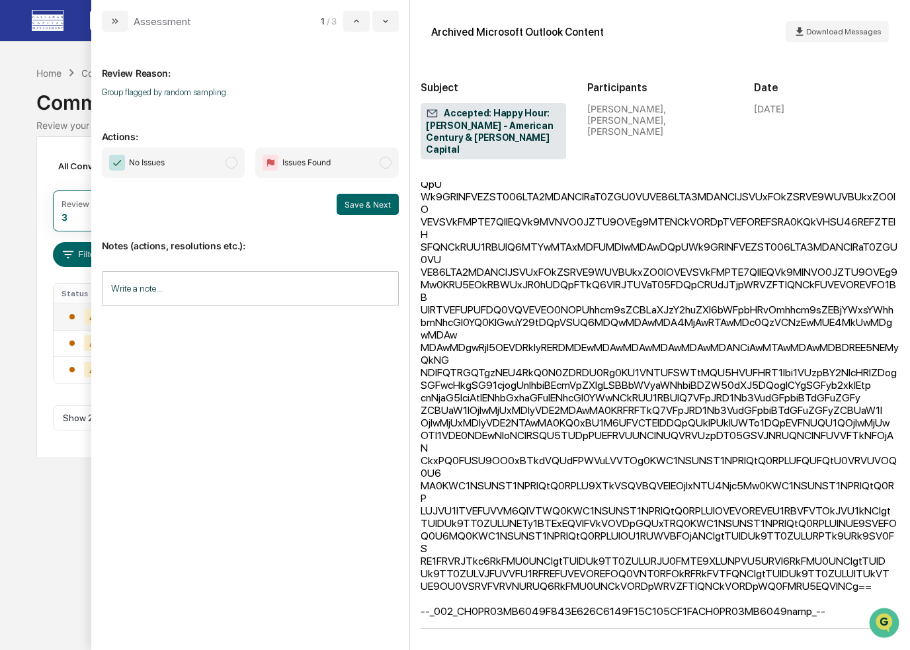
click at [232, 161] on span "modal" at bounding box center [231, 163] width 12 height 12
click at [354, 203] on button "Save & Next" at bounding box center [368, 204] width 62 height 21
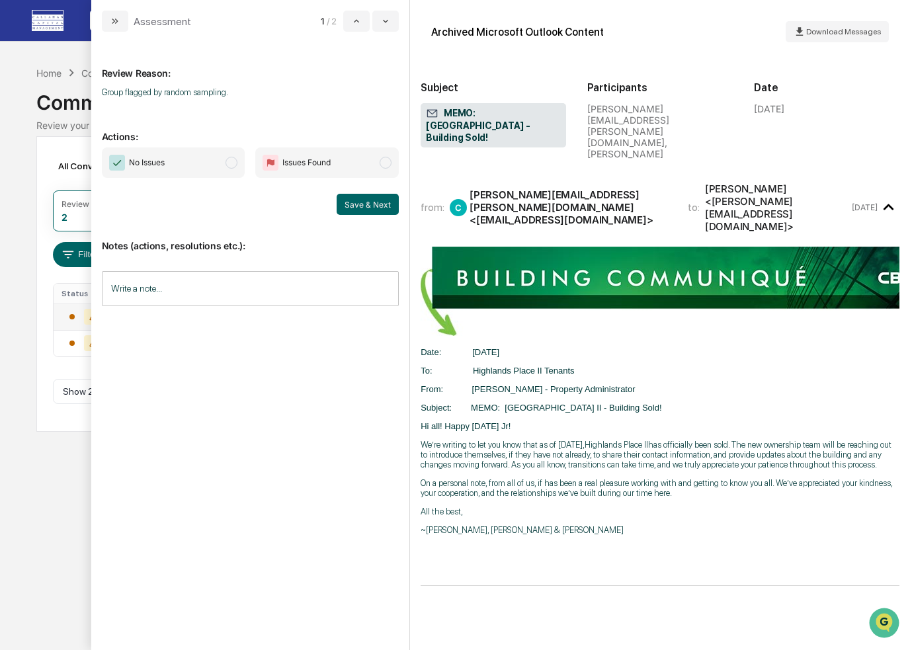
click at [233, 163] on span "modal" at bounding box center [231, 163] width 12 height 12
click at [362, 200] on button "Save & Next" at bounding box center [368, 204] width 62 height 21
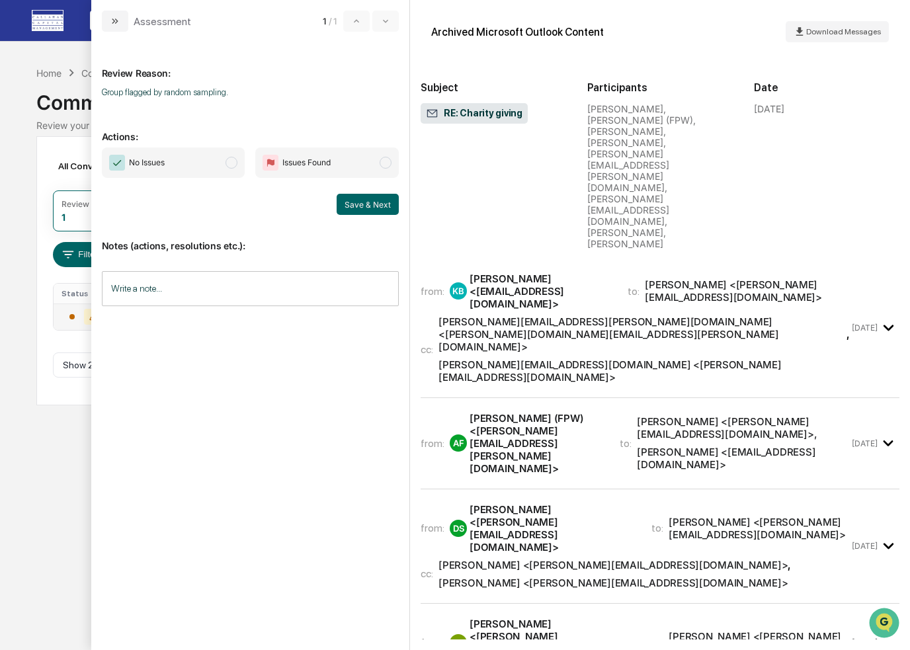
click at [237, 163] on span "modal" at bounding box center [231, 163] width 12 height 12
click at [370, 205] on button "Save & Next" at bounding box center [368, 204] width 62 height 21
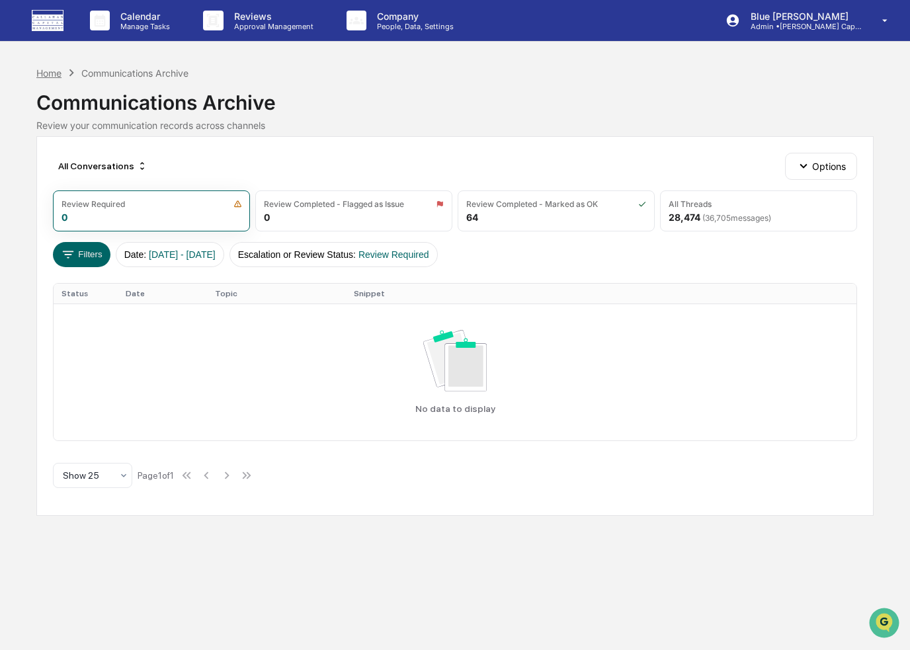
click at [56, 74] on div "Home" at bounding box center [48, 72] width 25 height 11
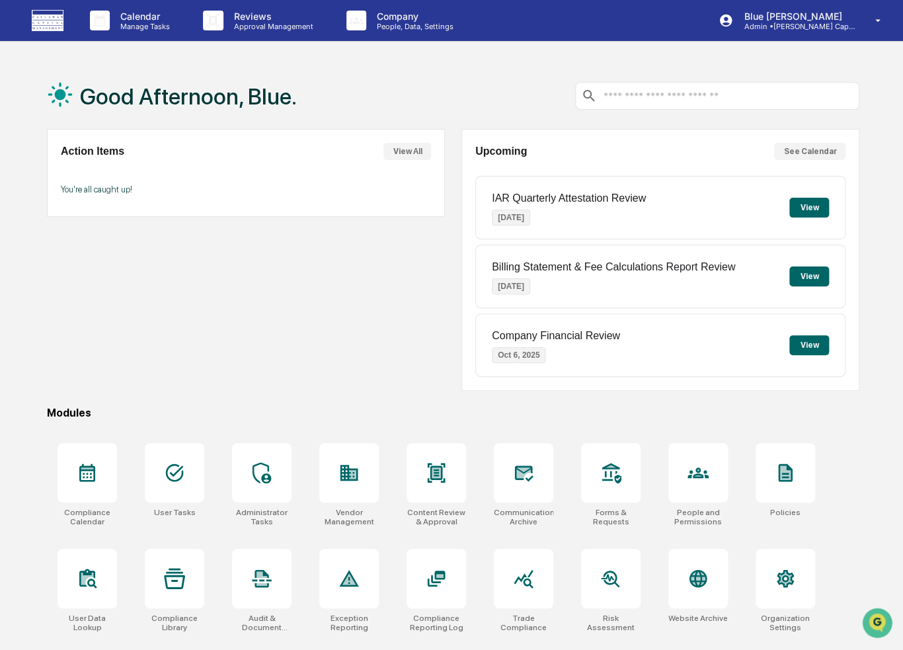
click at [273, 322] on div "Action Items View All You're all caught up!" at bounding box center [246, 260] width 398 height 262
click at [251, 311] on div "Action Items View All You're all caught up!" at bounding box center [246, 260] width 398 height 262
click at [256, 296] on div "Action Items View All You're all caught up!" at bounding box center [246, 260] width 398 height 262
click at [179, 294] on div "Action Items View All You're all caught up!" at bounding box center [246, 260] width 398 height 262
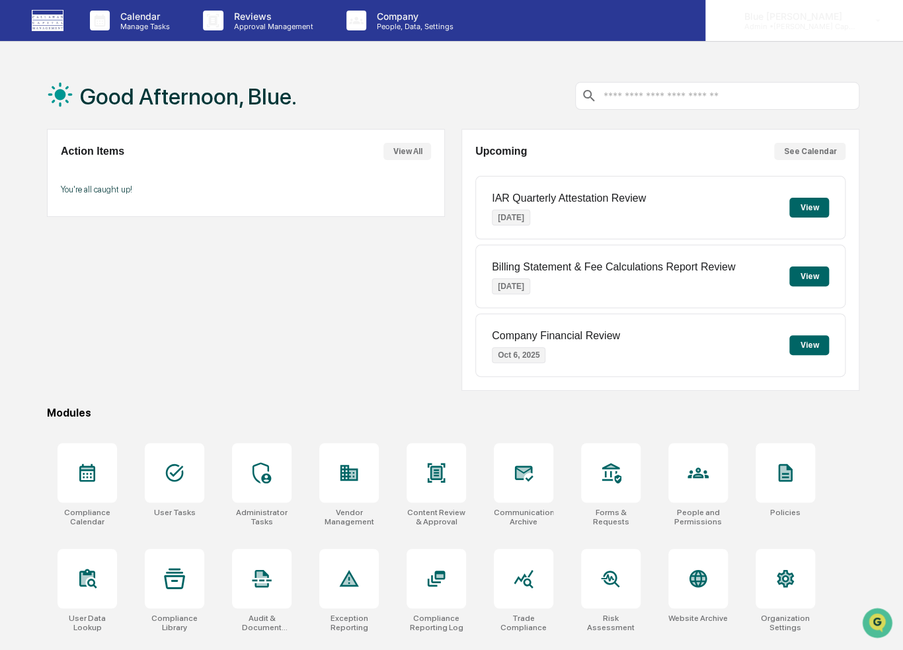
click at [832, 22] on p "Admin • Callahan Capital" at bounding box center [794, 26] width 123 height 9
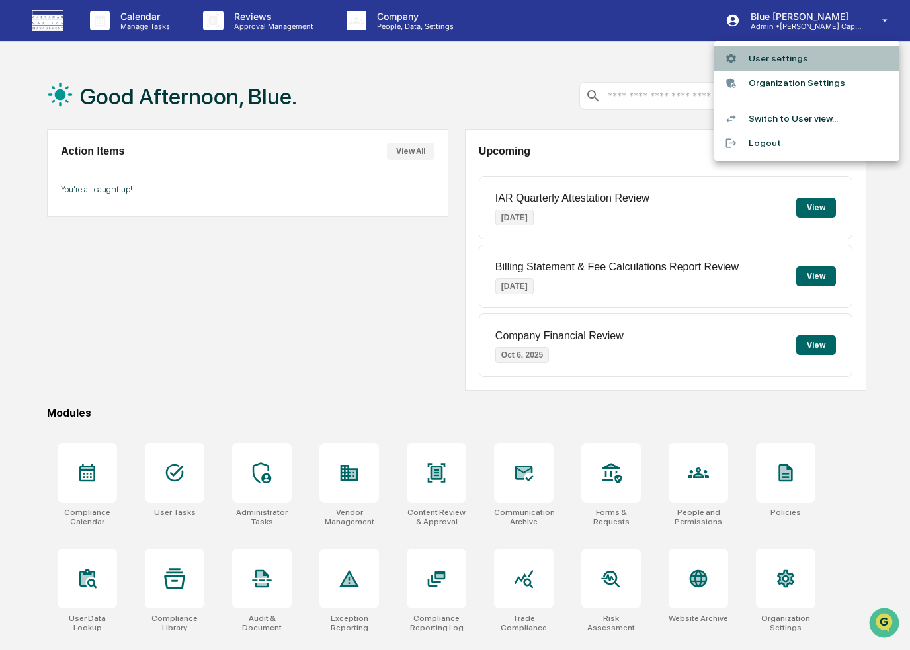
click at [780, 55] on li "User settings" at bounding box center [806, 58] width 185 height 24
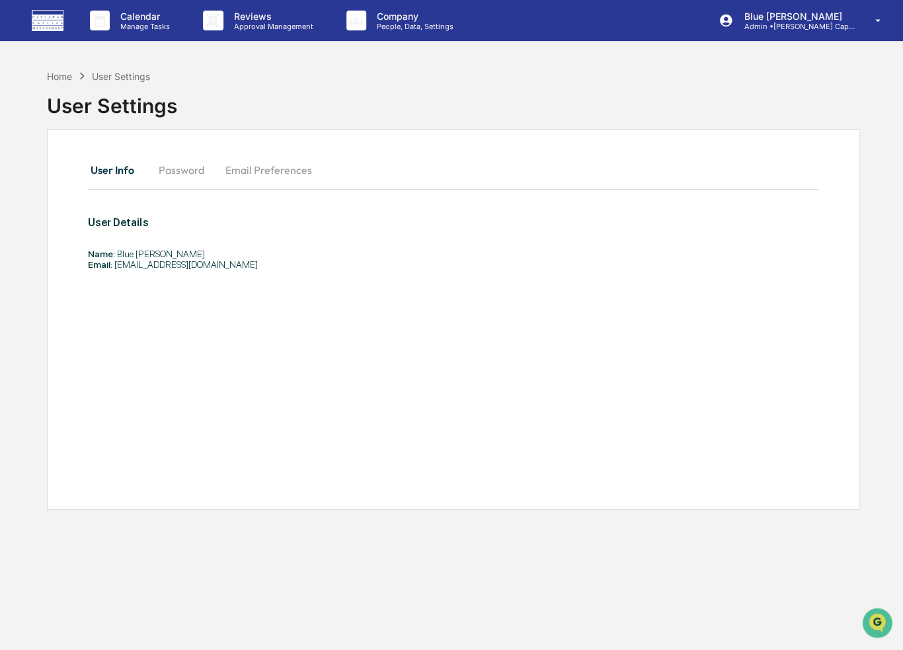
click at [705, 77] on div "Home User Settings User Settings" at bounding box center [453, 96] width 813 height 66
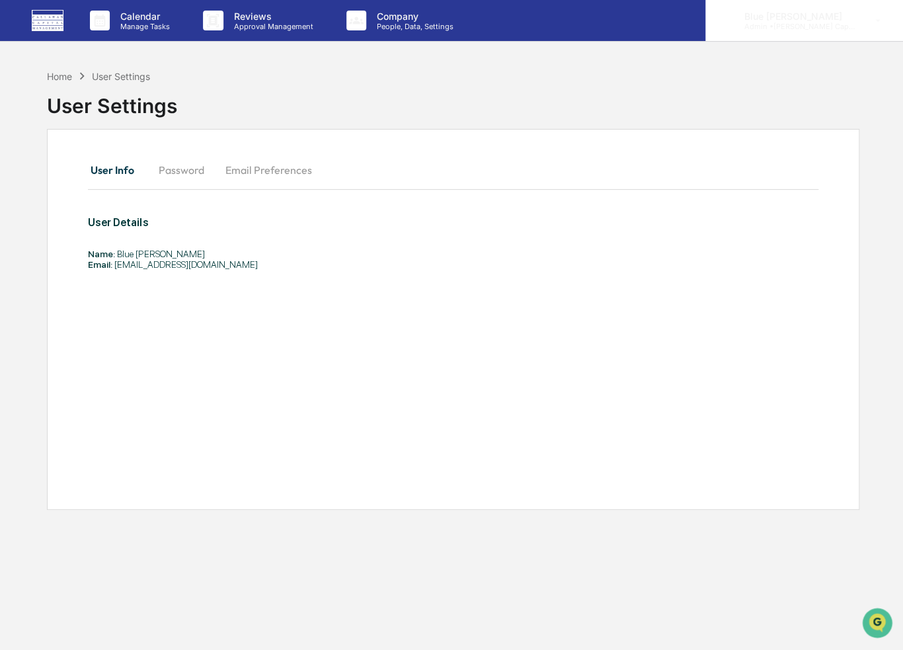
click at [843, 20] on p "Blue [PERSON_NAME]" at bounding box center [794, 16] width 123 height 11
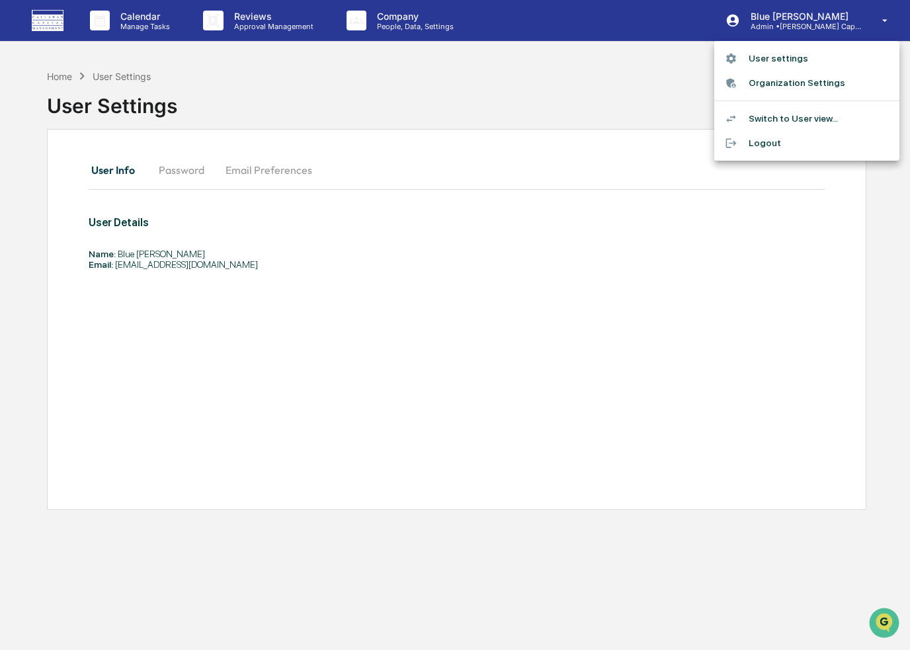
click at [770, 113] on li "Switch to User view..." at bounding box center [806, 118] width 185 height 24
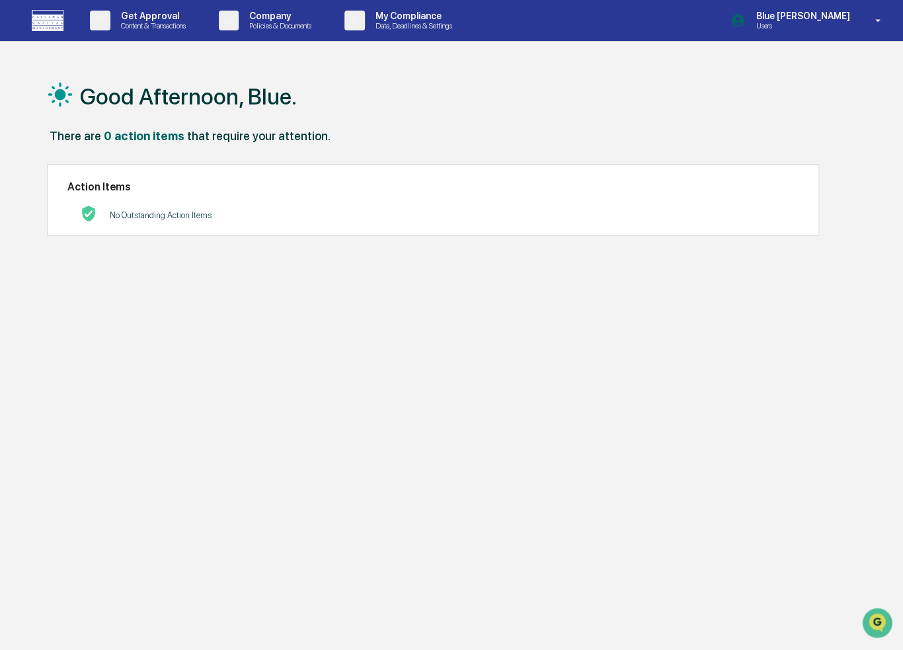
click at [389, 111] on div "Good Afternoon, Blue." at bounding box center [453, 96] width 813 height 66
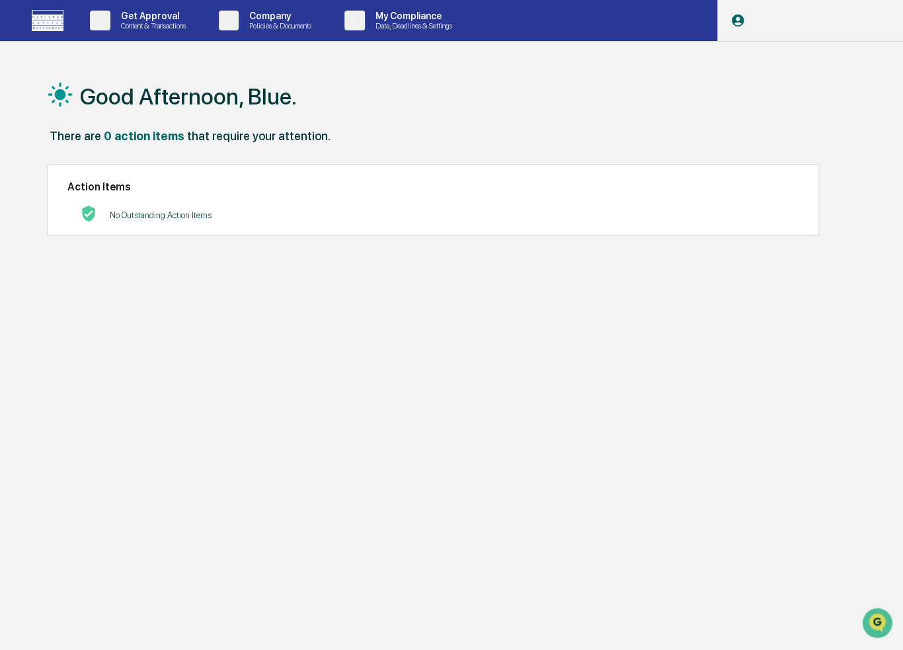
click at [816, 22] on p "Users" at bounding box center [800, 25] width 111 height 9
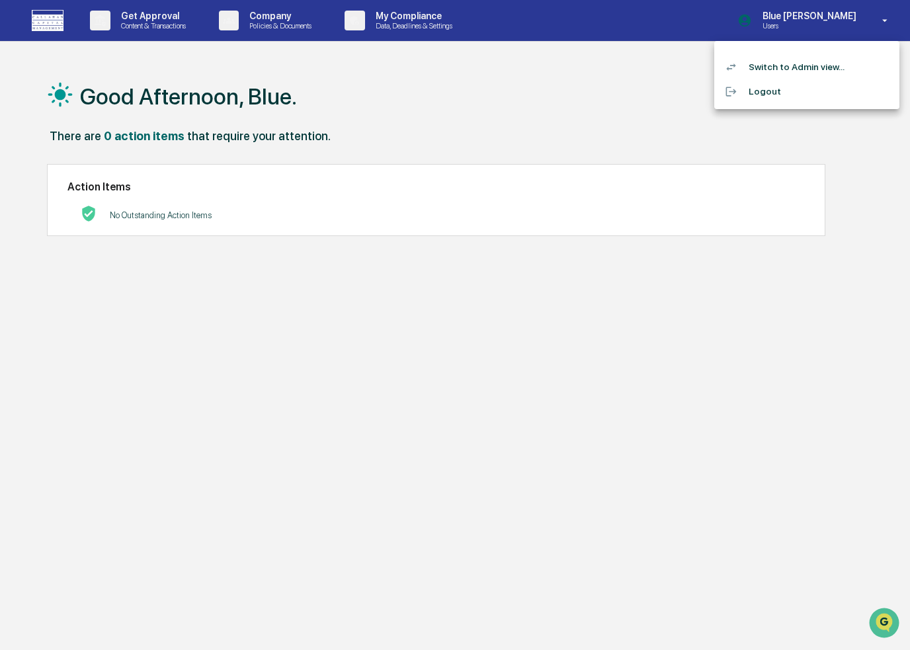
click at [781, 66] on li "Switch to Admin view..." at bounding box center [806, 67] width 185 height 24
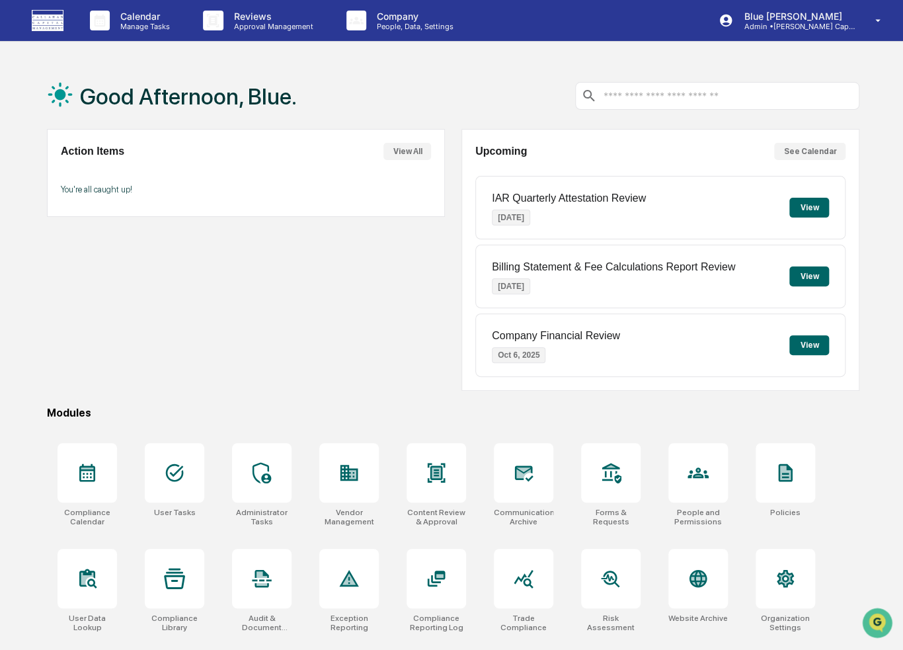
click at [214, 320] on div "Action Items View All You're all caught up!" at bounding box center [246, 260] width 398 height 262
click at [823, 56] on div "Calendar Manage Tasks Reviews Approval Management Company People, Data, Setting…" at bounding box center [451, 356] width 903 height 713
click at [278, 274] on div "Action Items View All You're all caught up!" at bounding box center [246, 260] width 398 height 262
click at [208, 339] on div "Action Items View All You're all caught up!" at bounding box center [246, 260] width 398 height 262
click at [186, 314] on div "Action Items View All You're all caught up!" at bounding box center [246, 260] width 398 height 262
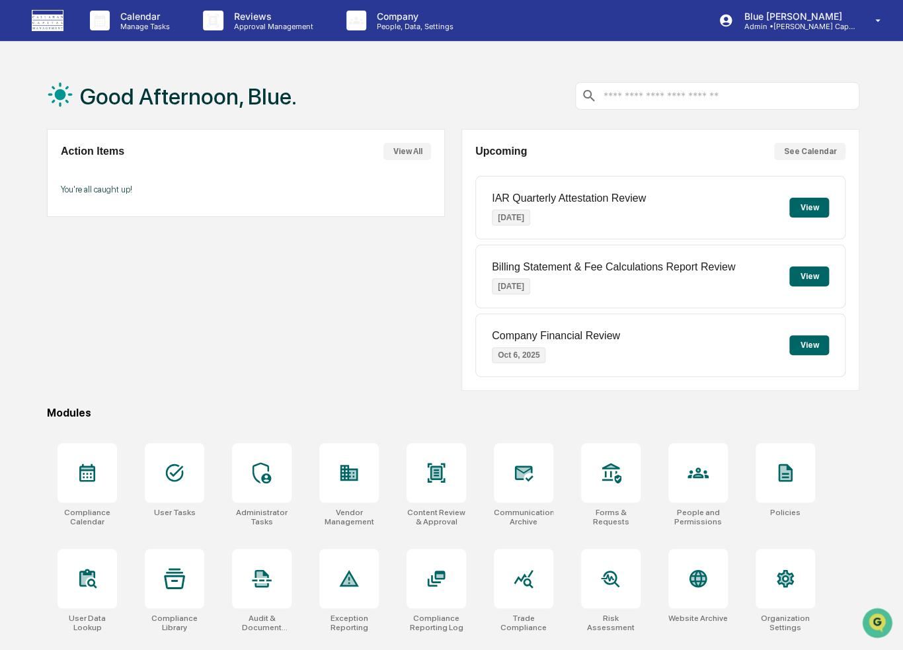
click at [222, 326] on div "Action Items View All You're all caught up!" at bounding box center [246, 260] width 398 height 262
click at [237, 303] on div "Action Items View All You're all caught up!" at bounding box center [246, 260] width 398 height 262
click at [291, 296] on div "Action Items View All You're all caught up!" at bounding box center [246, 260] width 398 height 262
click at [221, 311] on div "Action Items View All You're all caught up!" at bounding box center [246, 260] width 398 height 262
click at [118, 275] on div "Action Items View All You're all caught up!" at bounding box center [246, 260] width 398 height 262
